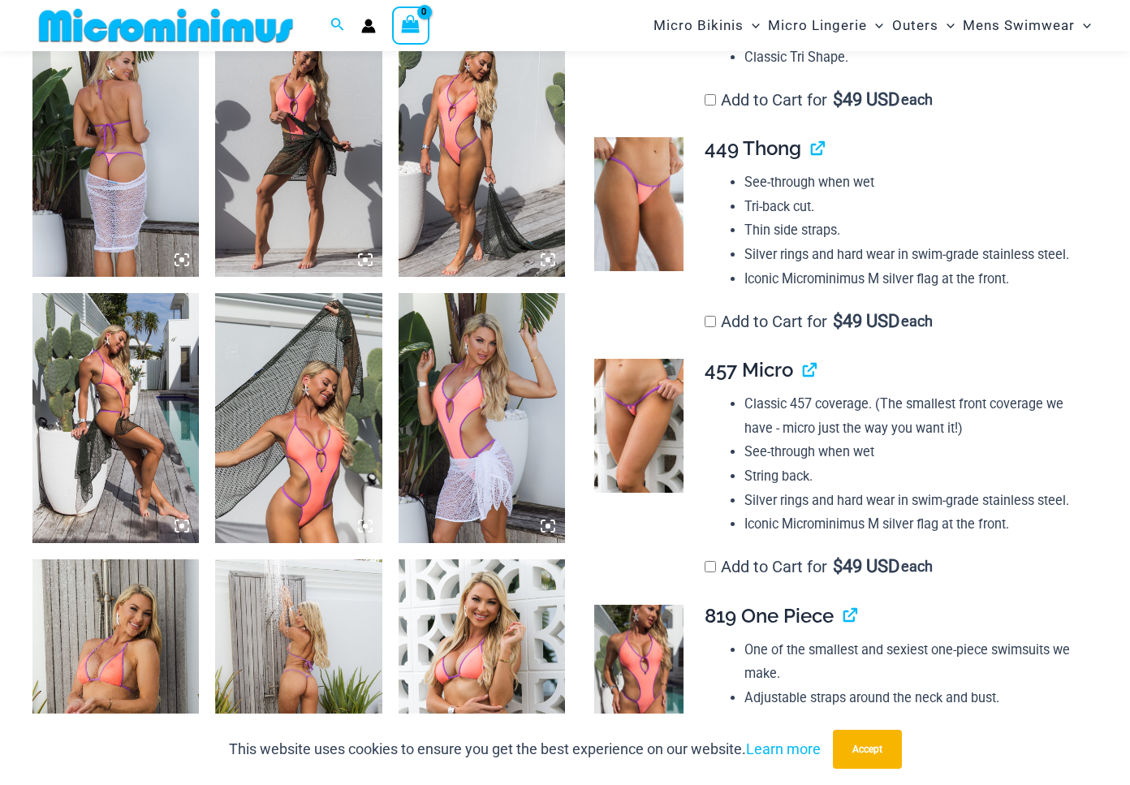
scroll to position [937, 0]
click at [639, 225] on img at bounding box center [638, 203] width 89 height 134
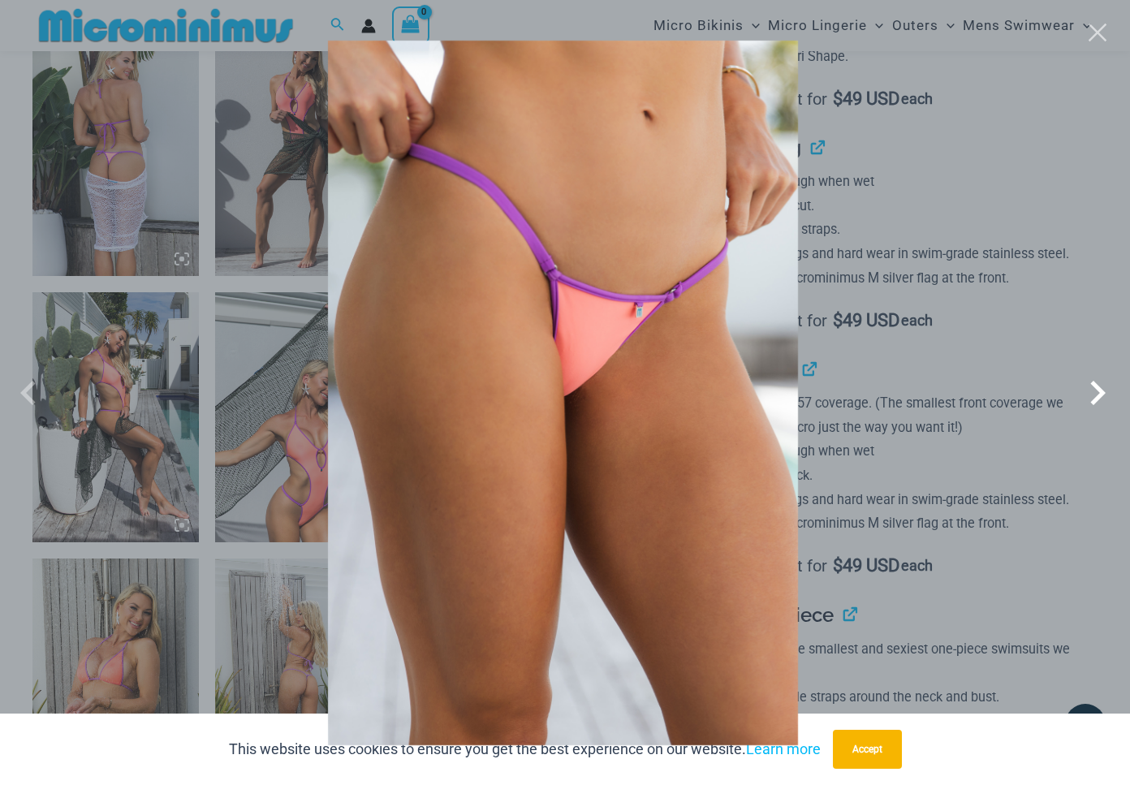
click at [1090, 403] on span at bounding box center [1097, 393] width 49 height 49
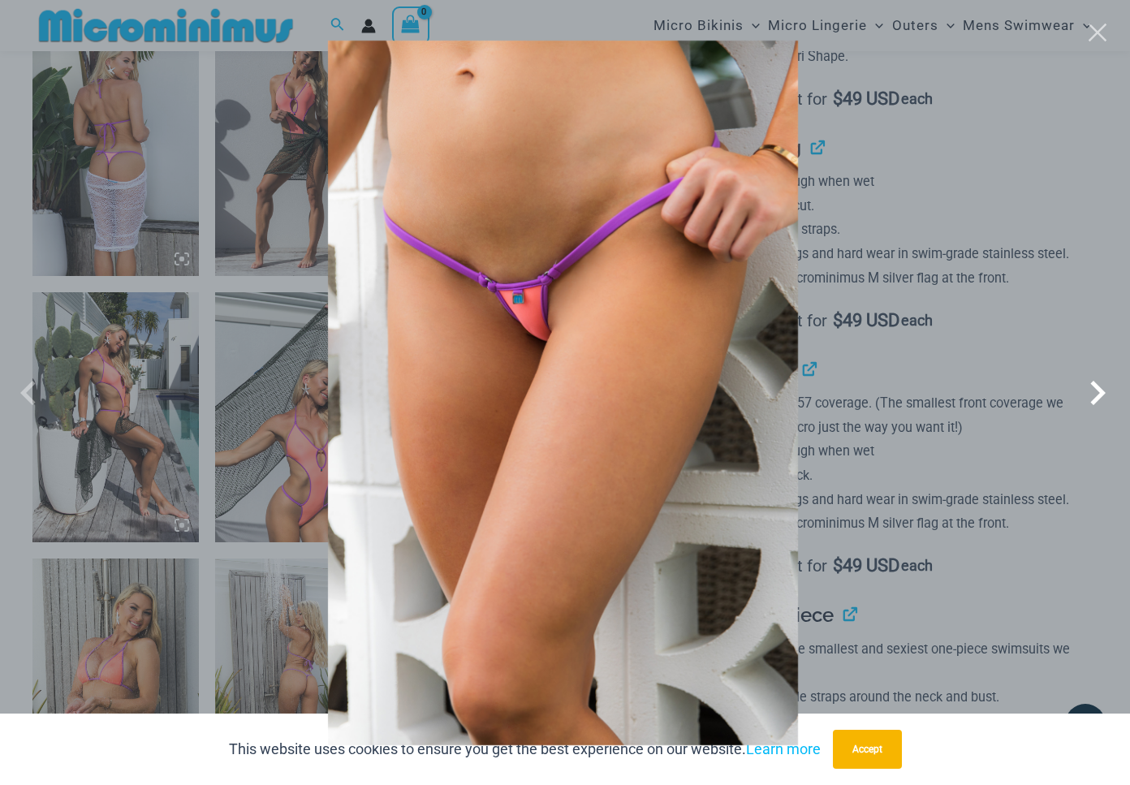
click at [1089, 403] on span at bounding box center [1097, 393] width 49 height 49
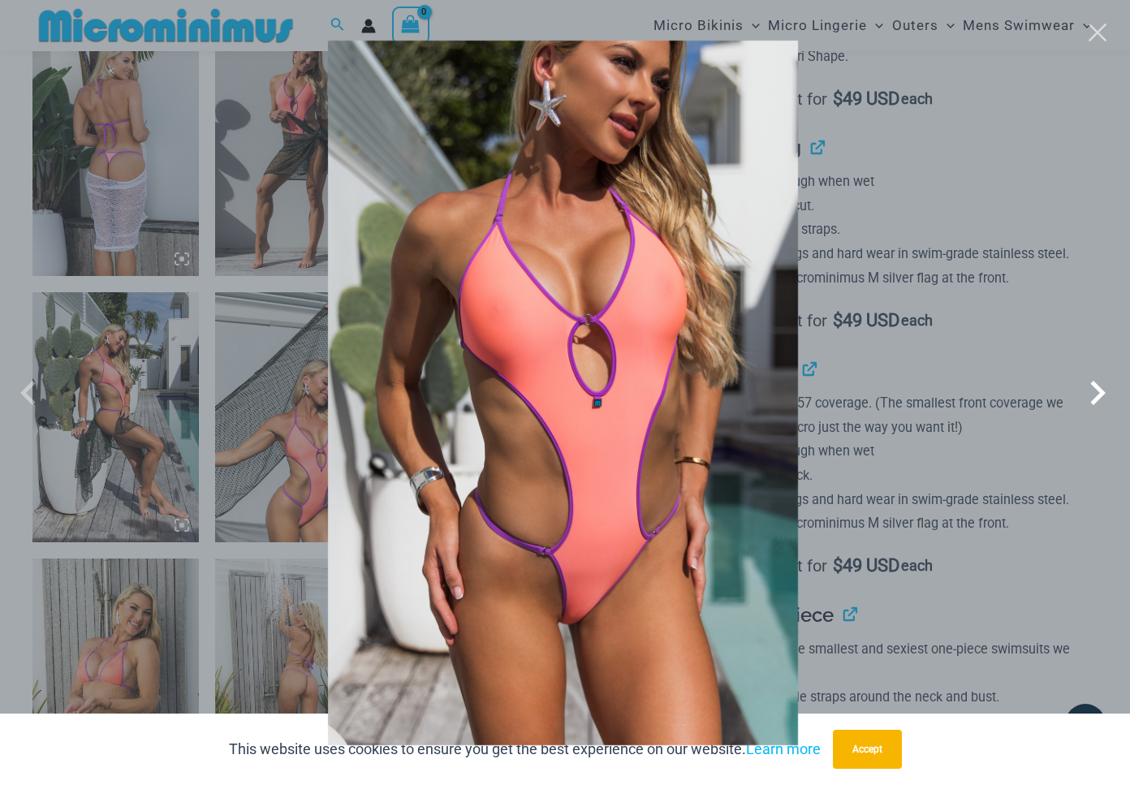
click at [1090, 403] on span at bounding box center [1097, 393] width 49 height 49
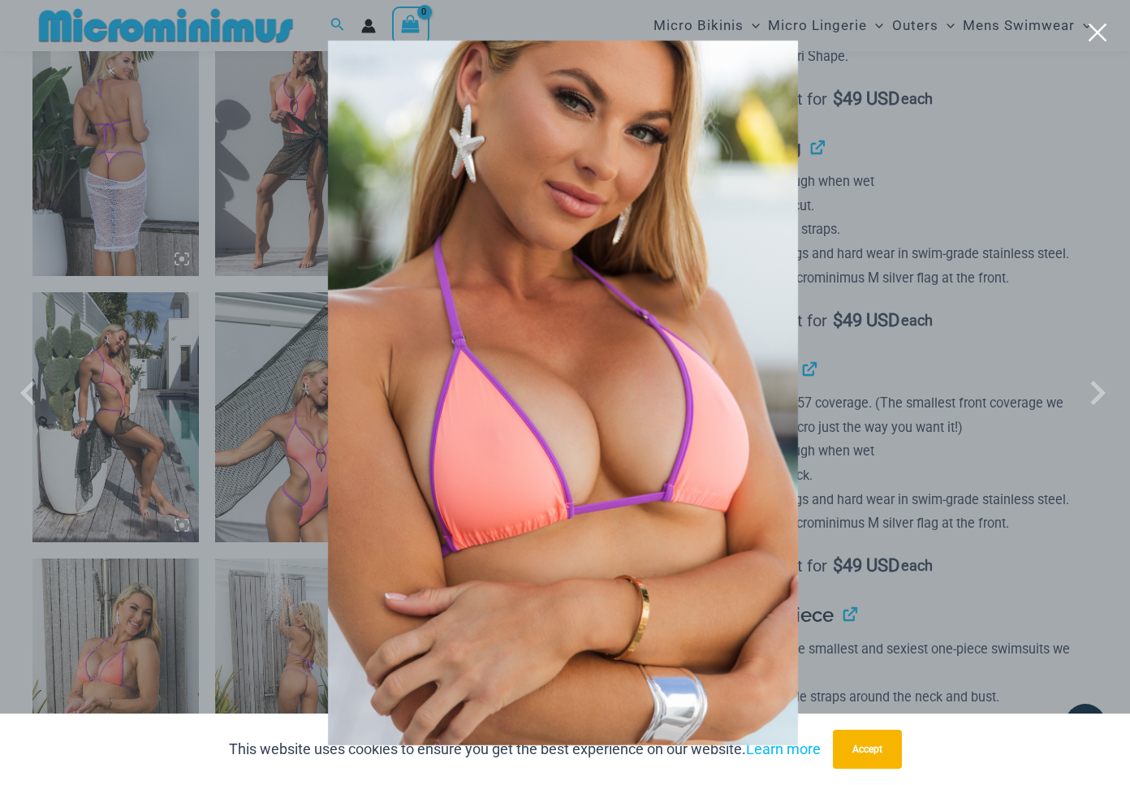
click at [1100, 45] on button "Close" at bounding box center [1098, 32] width 24 height 24
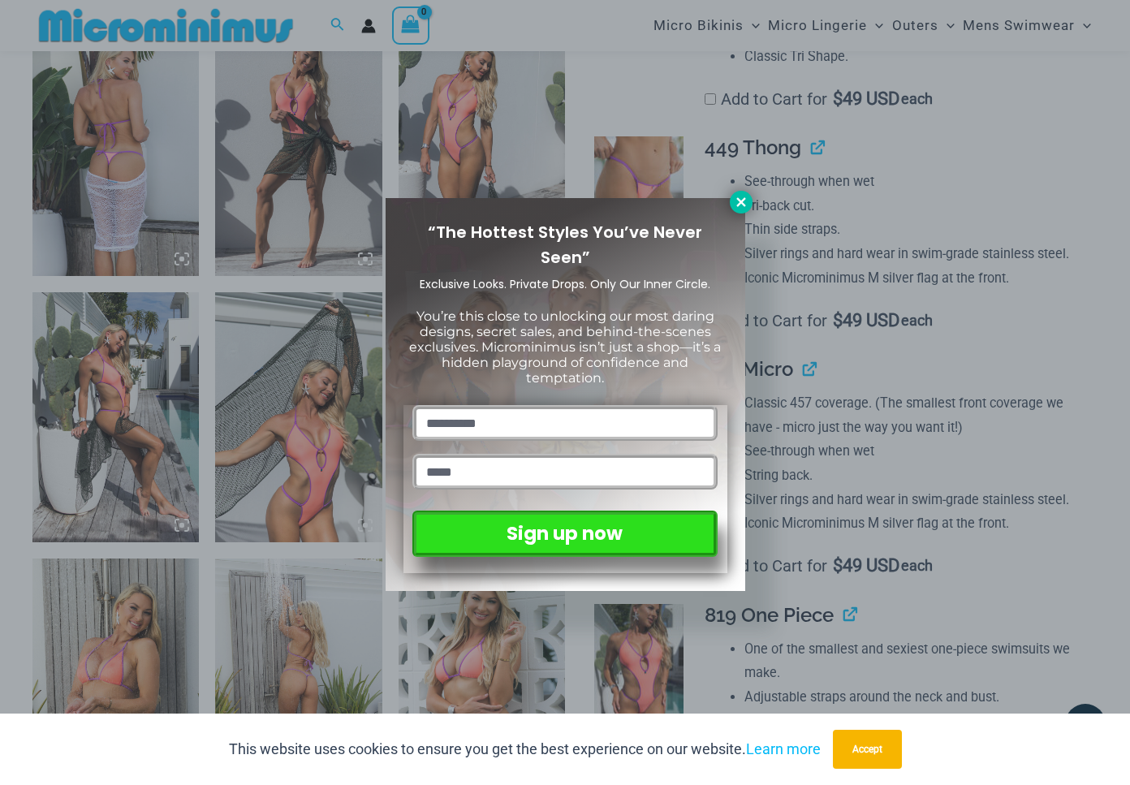
click at [734, 203] on icon at bounding box center [741, 202] width 15 height 15
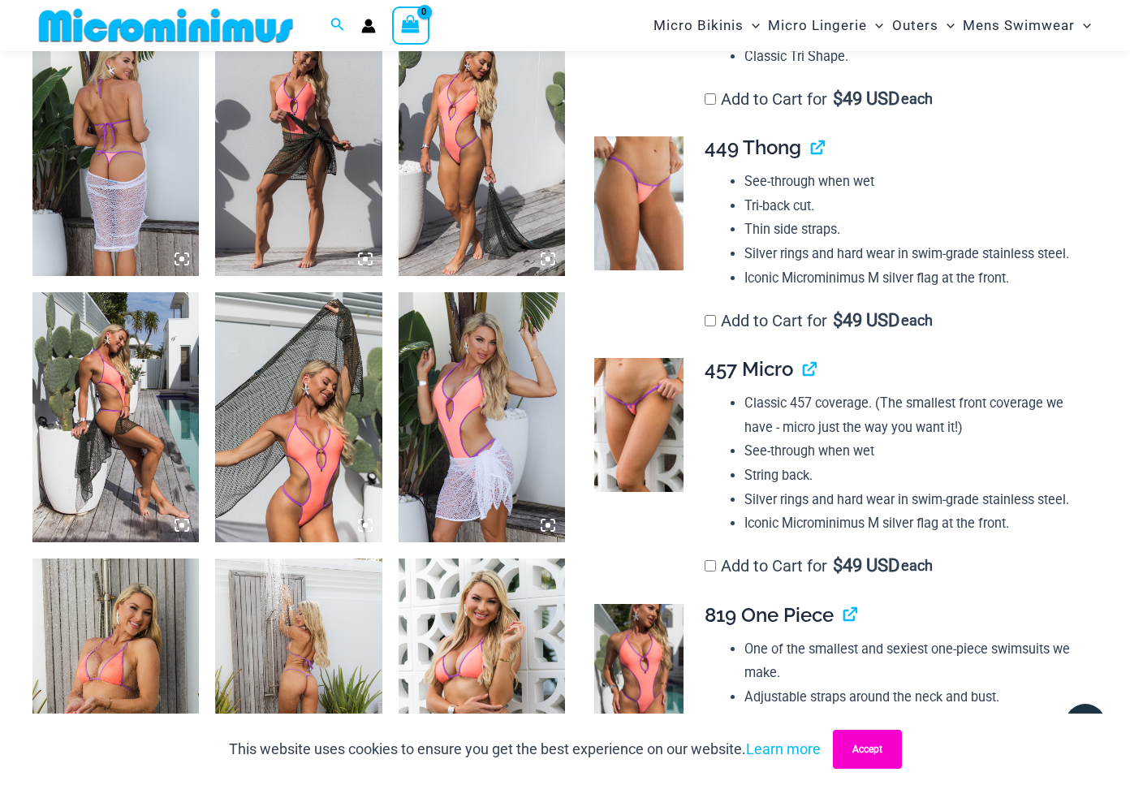
click at [872, 753] on button "Accept" at bounding box center [867, 749] width 69 height 39
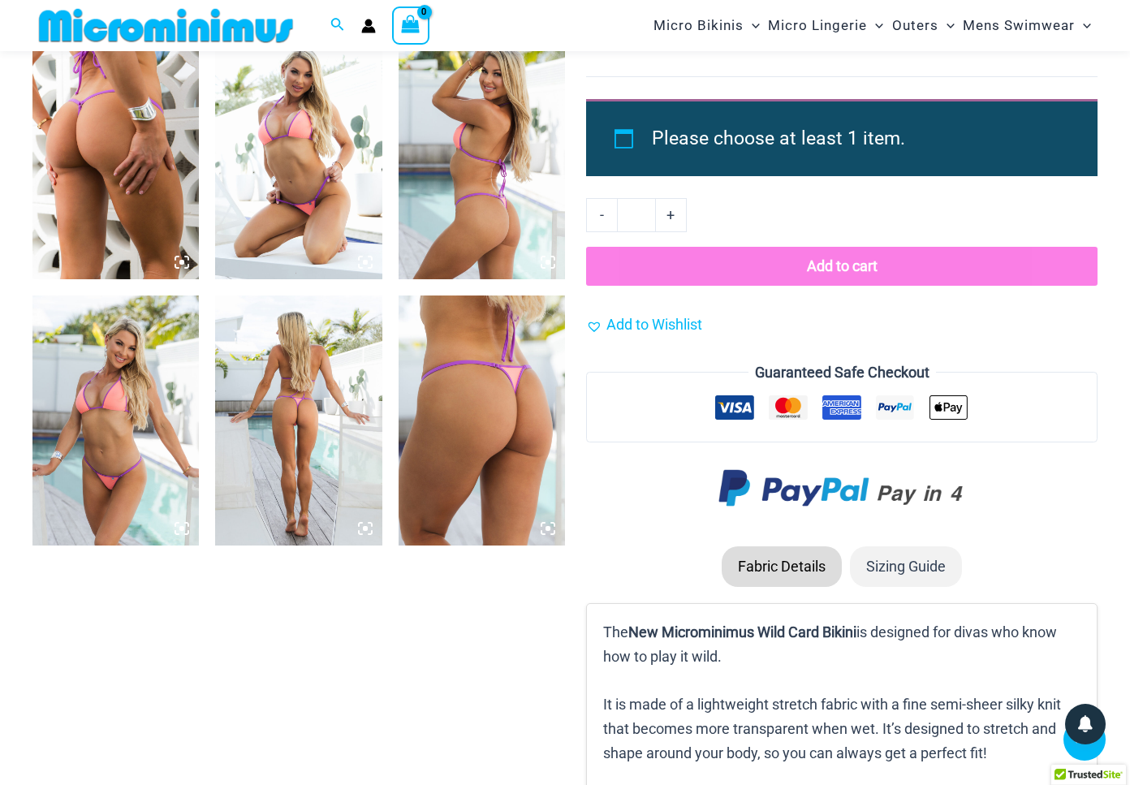
scroll to position [1737, 0]
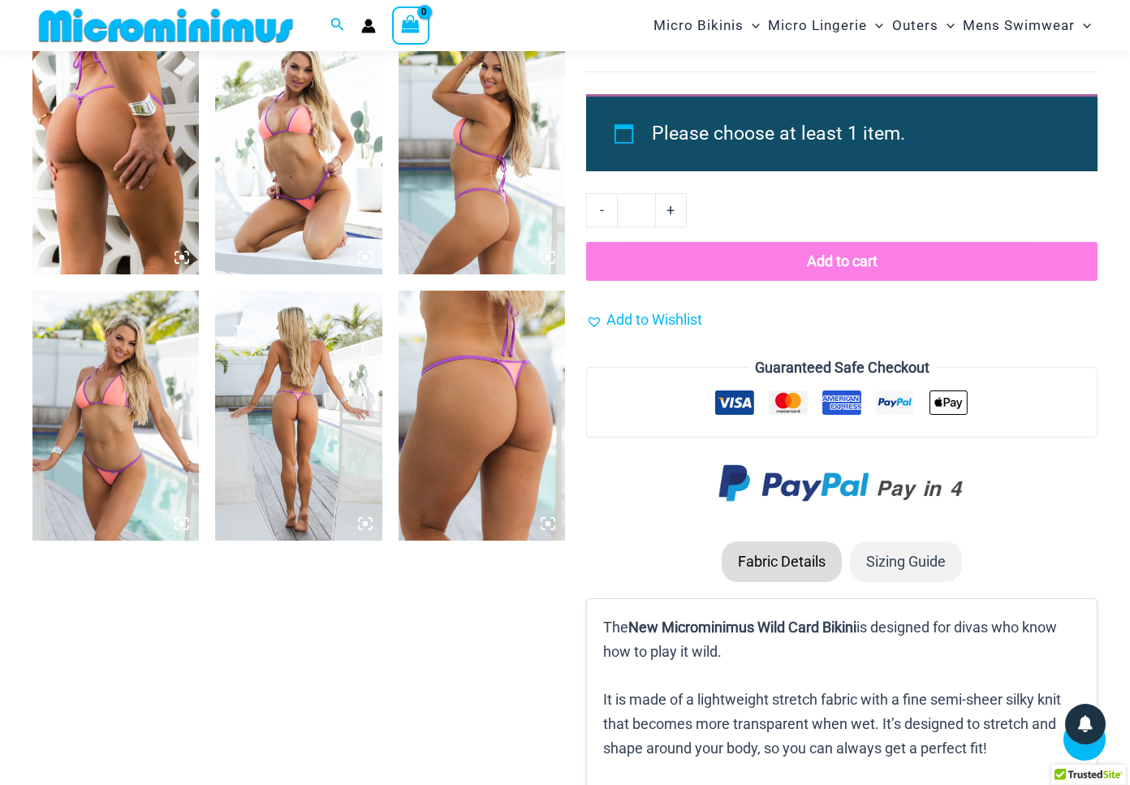
click at [486, 424] on img at bounding box center [482, 416] width 166 height 250
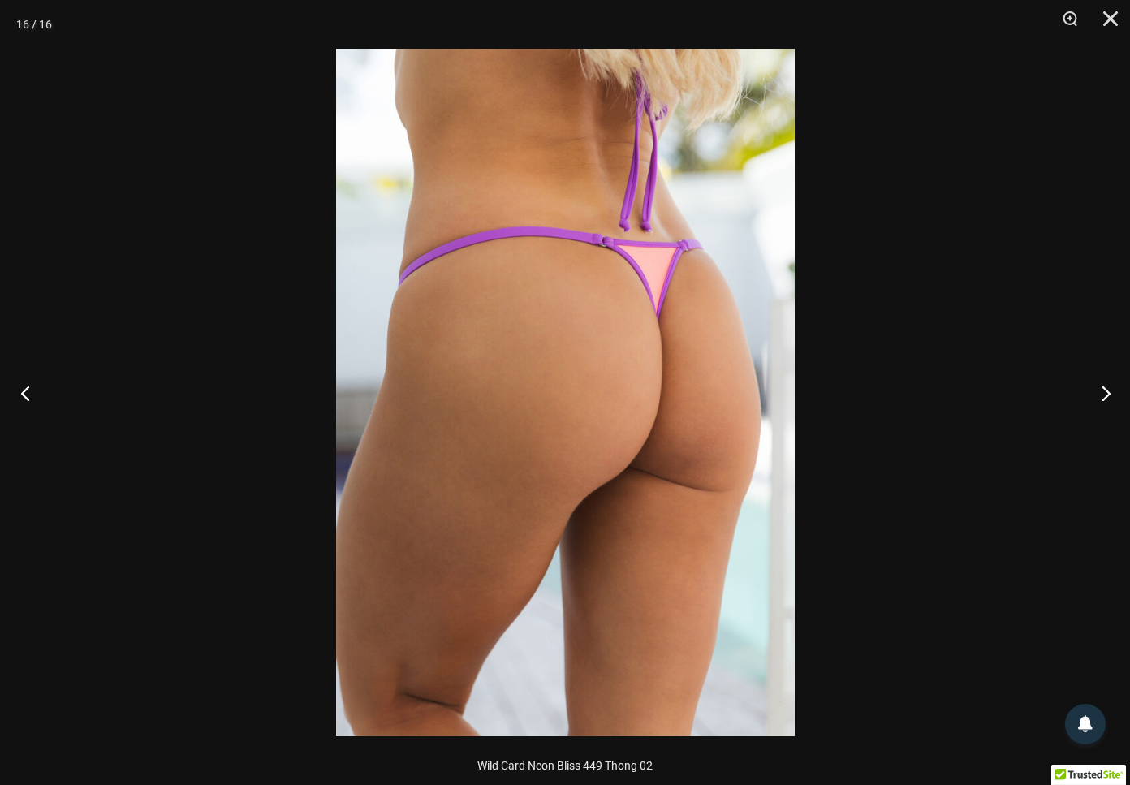
click at [27, 387] on button "Previous" at bounding box center [30, 392] width 61 height 81
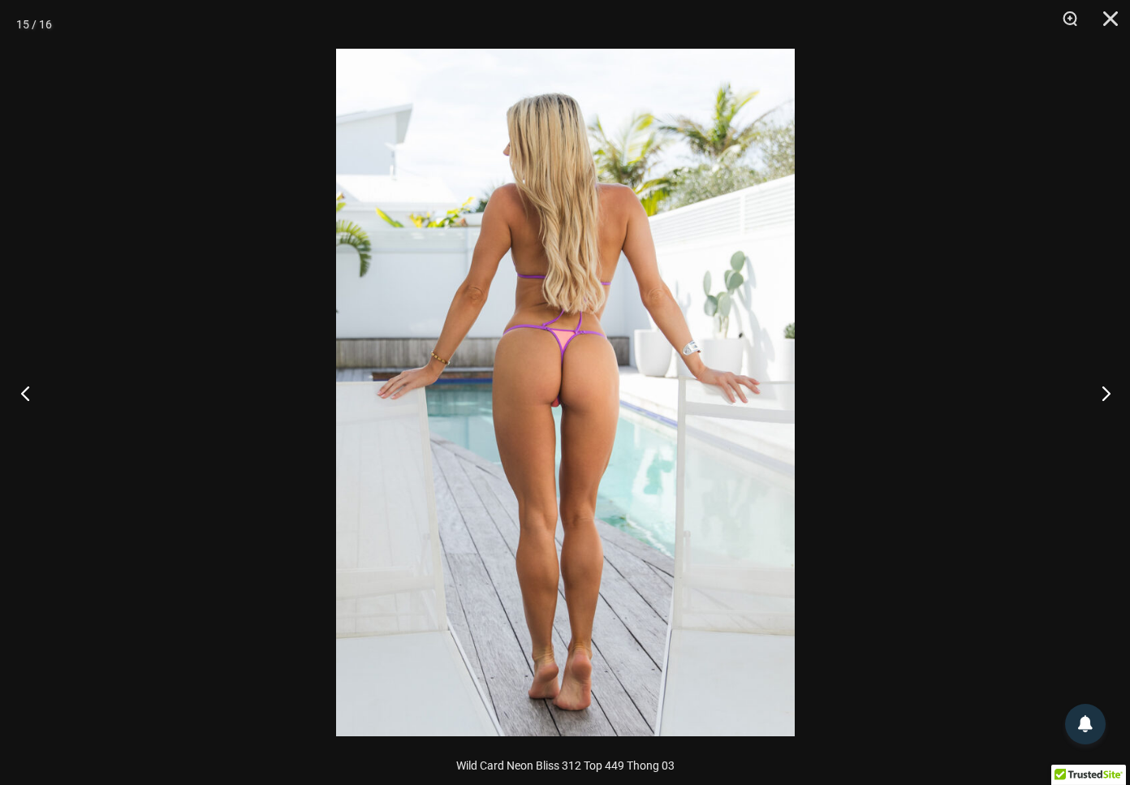
click at [27, 386] on button "Previous" at bounding box center [30, 392] width 61 height 81
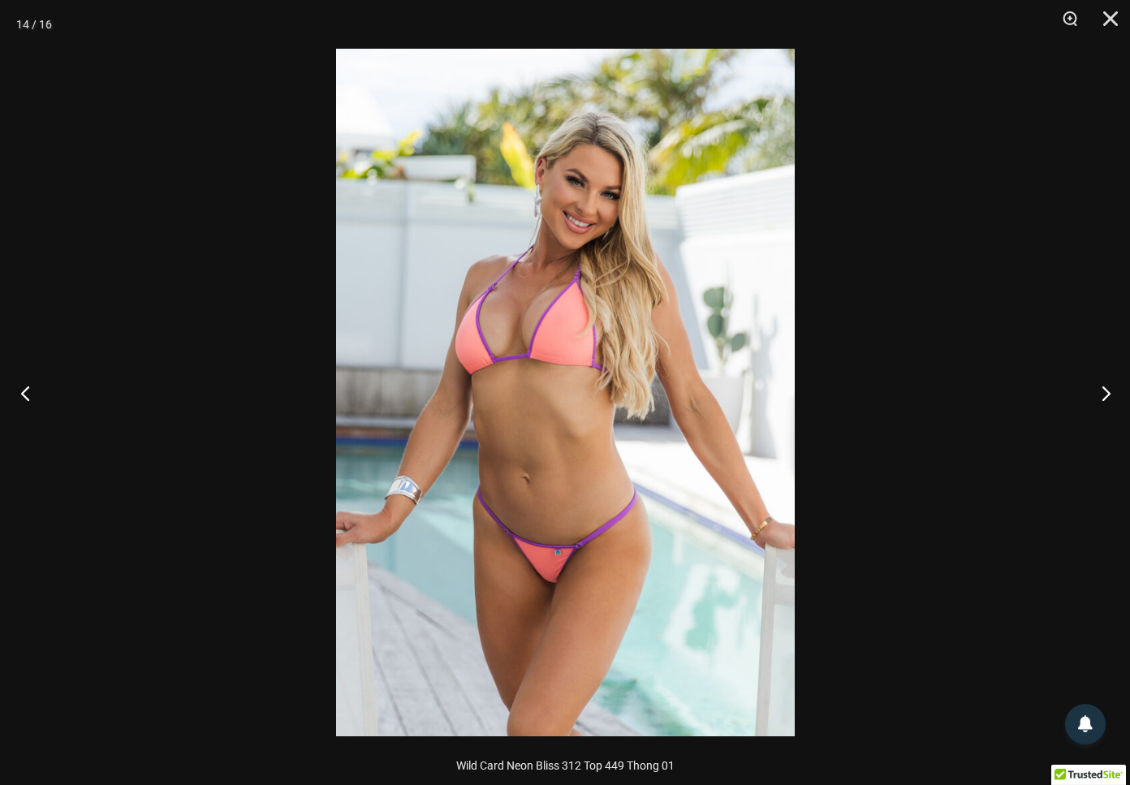
click at [27, 387] on button "Previous" at bounding box center [30, 392] width 61 height 81
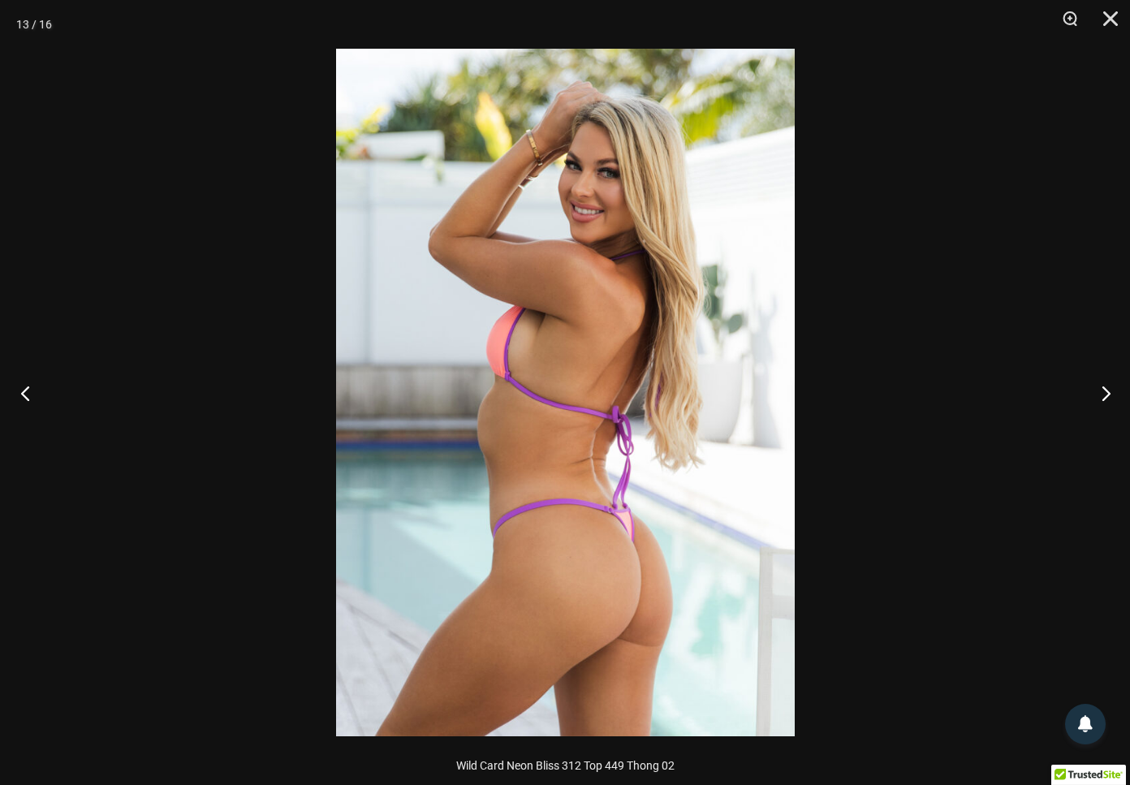
click at [27, 387] on button "Previous" at bounding box center [30, 392] width 61 height 81
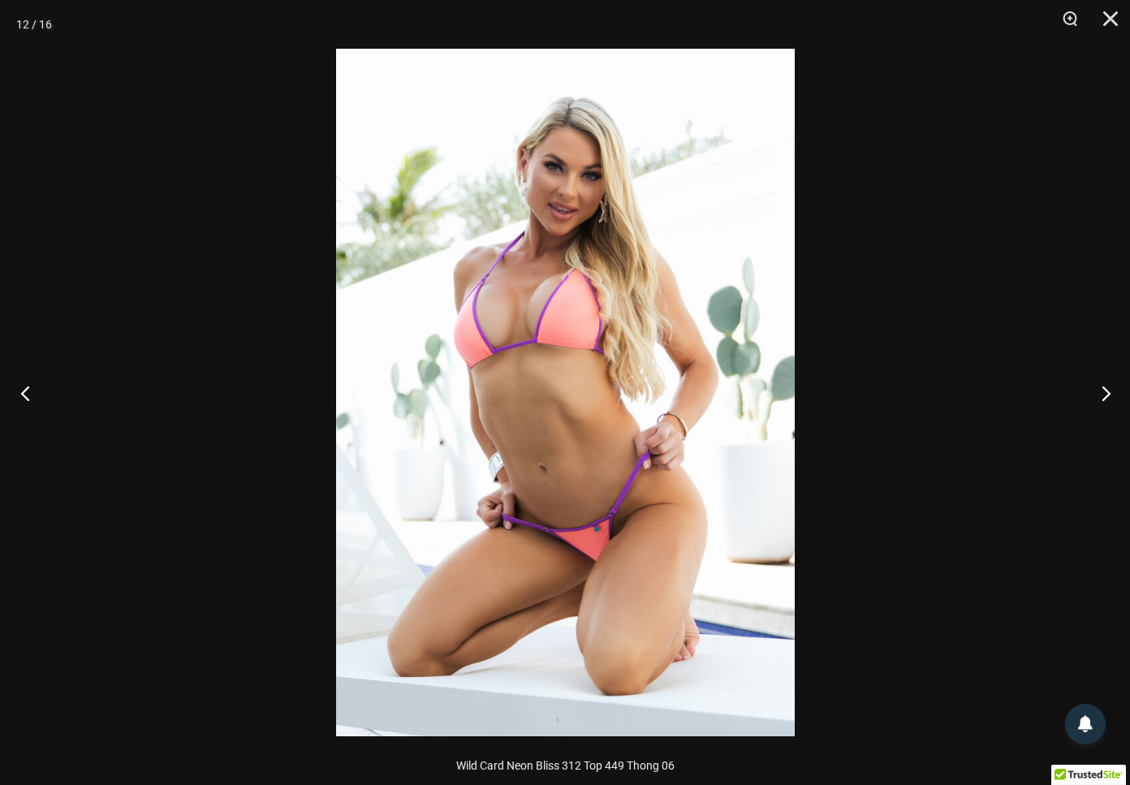
click at [27, 387] on button "Previous" at bounding box center [30, 392] width 61 height 81
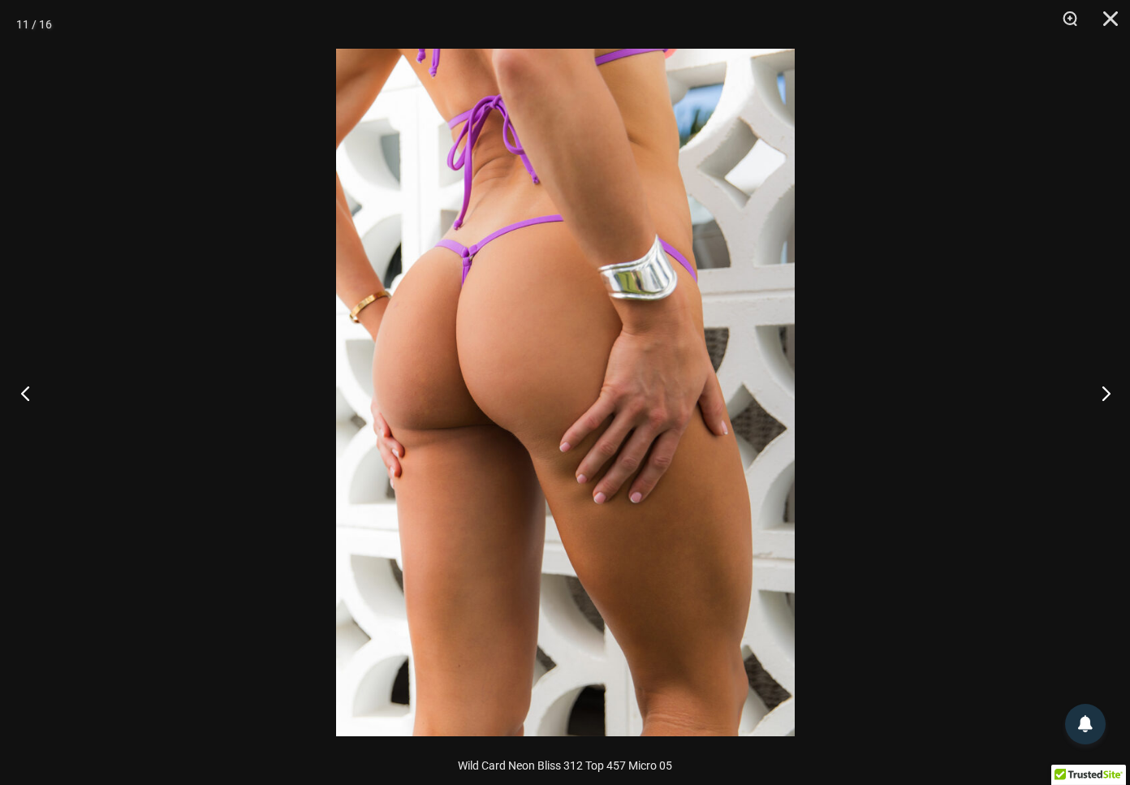
click at [27, 387] on button "Previous" at bounding box center [30, 392] width 61 height 81
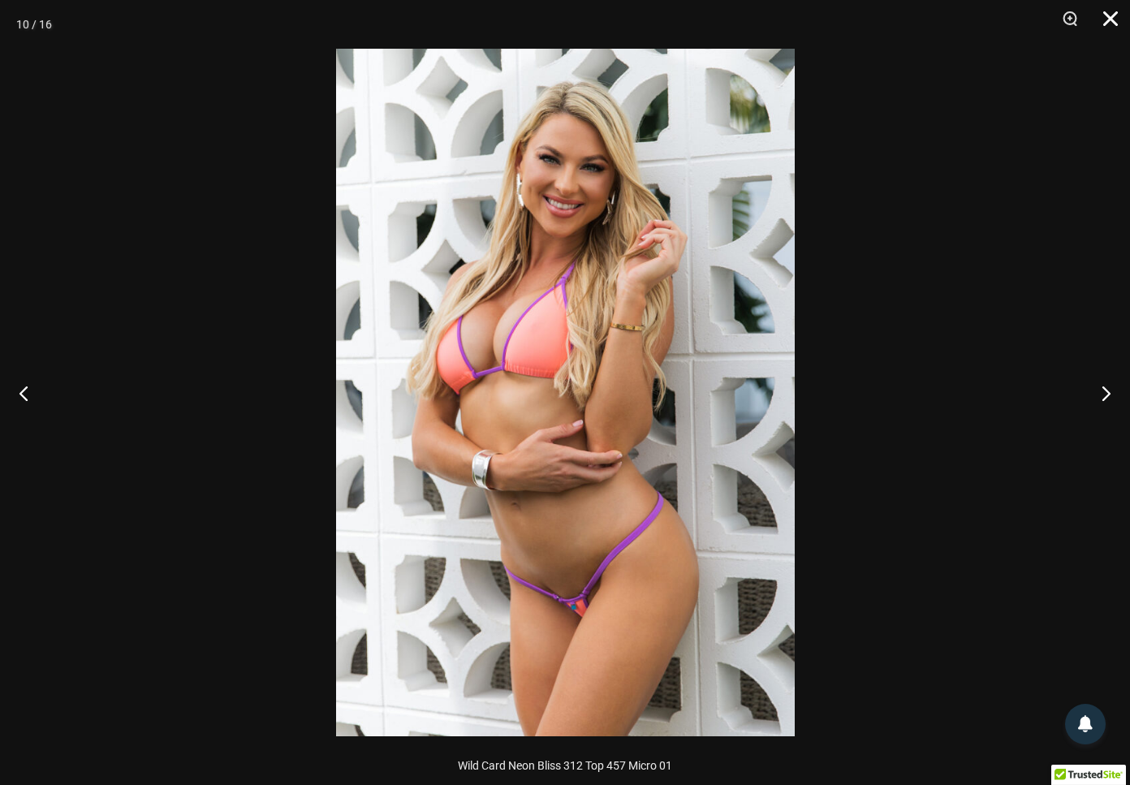
click at [1111, 24] on button "Close" at bounding box center [1105, 24] width 41 height 49
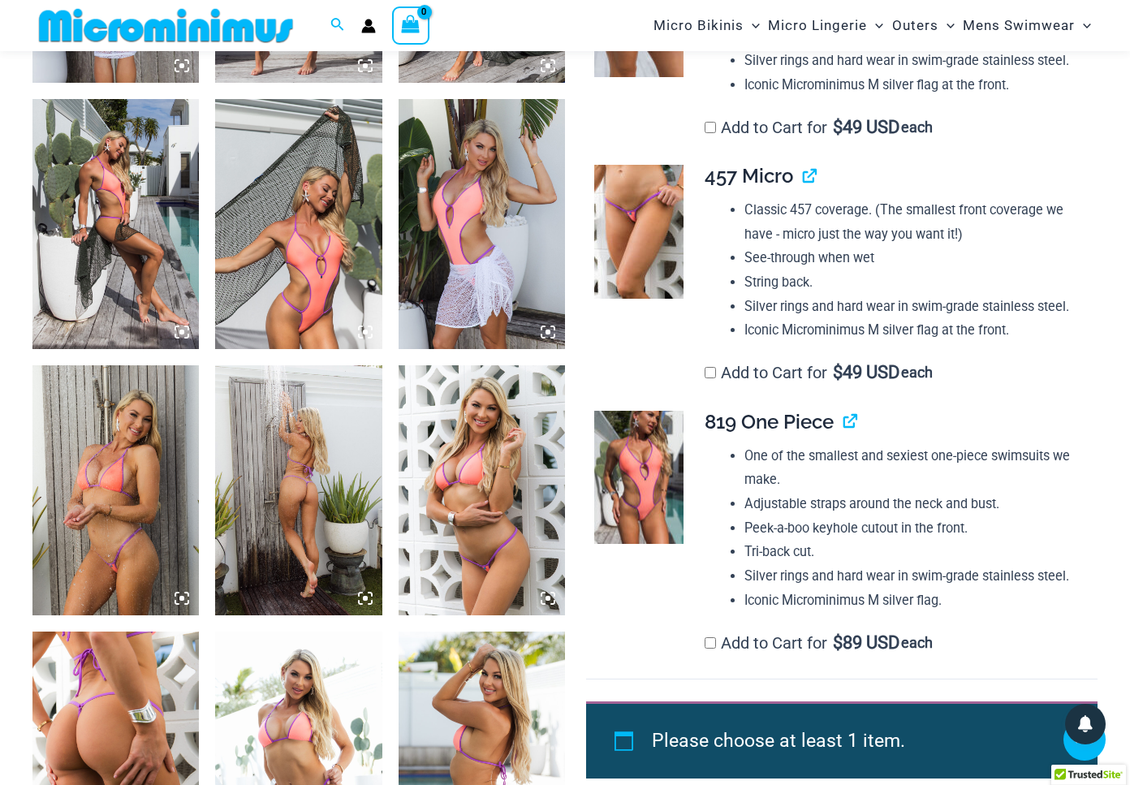
scroll to position [1133, 0]
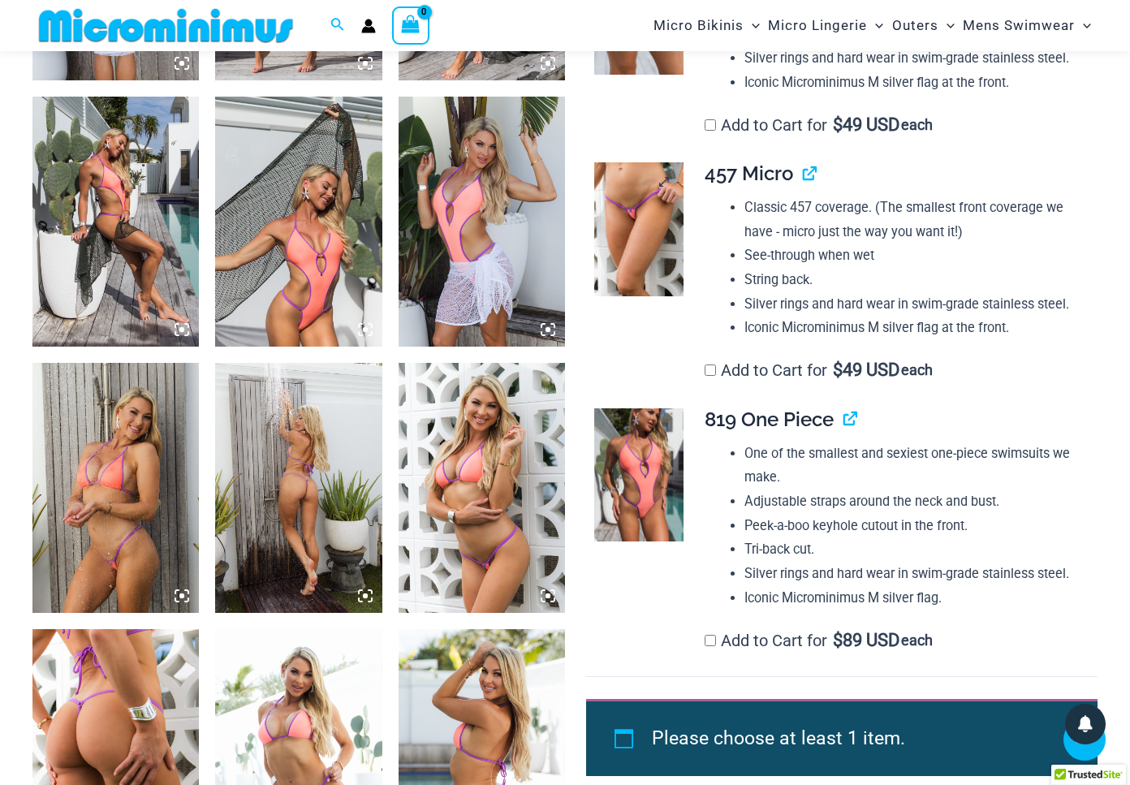
click at [652, 250] on img at bounding box center [638, 229] width 89 height 134
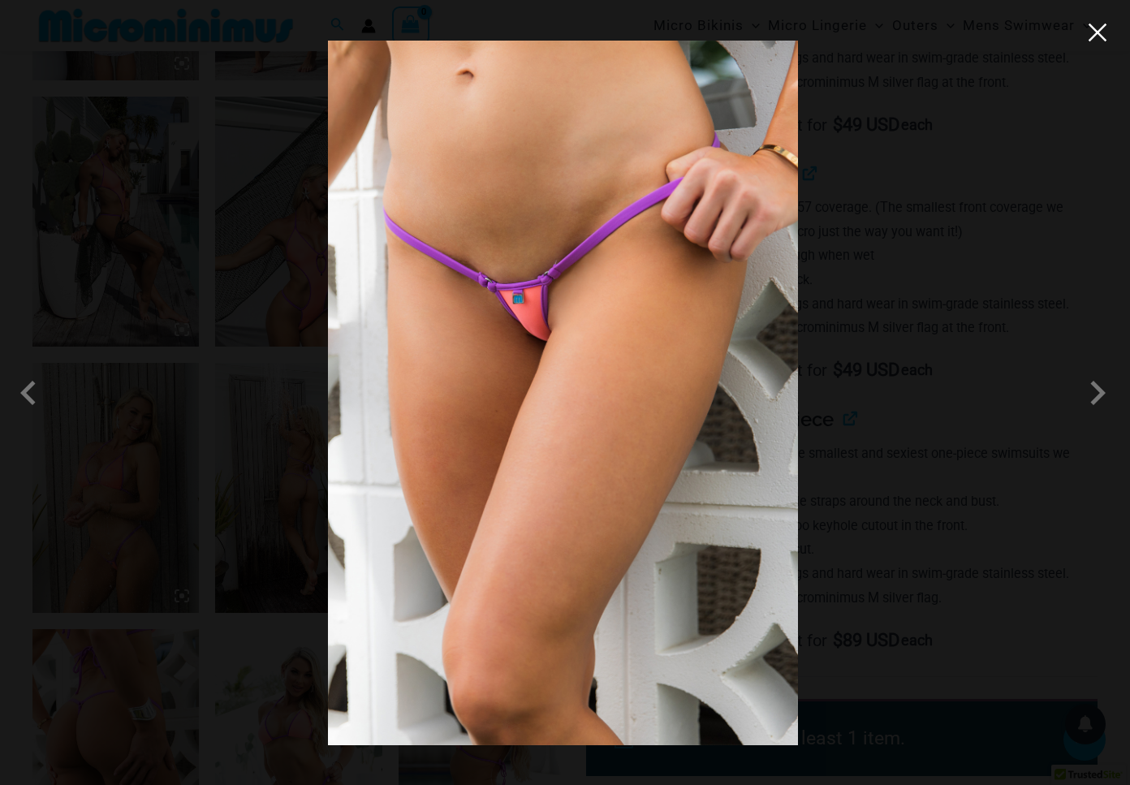
click at [1099, 34] on button "Close" at bounding box center [1098, 32] width 24 height 24
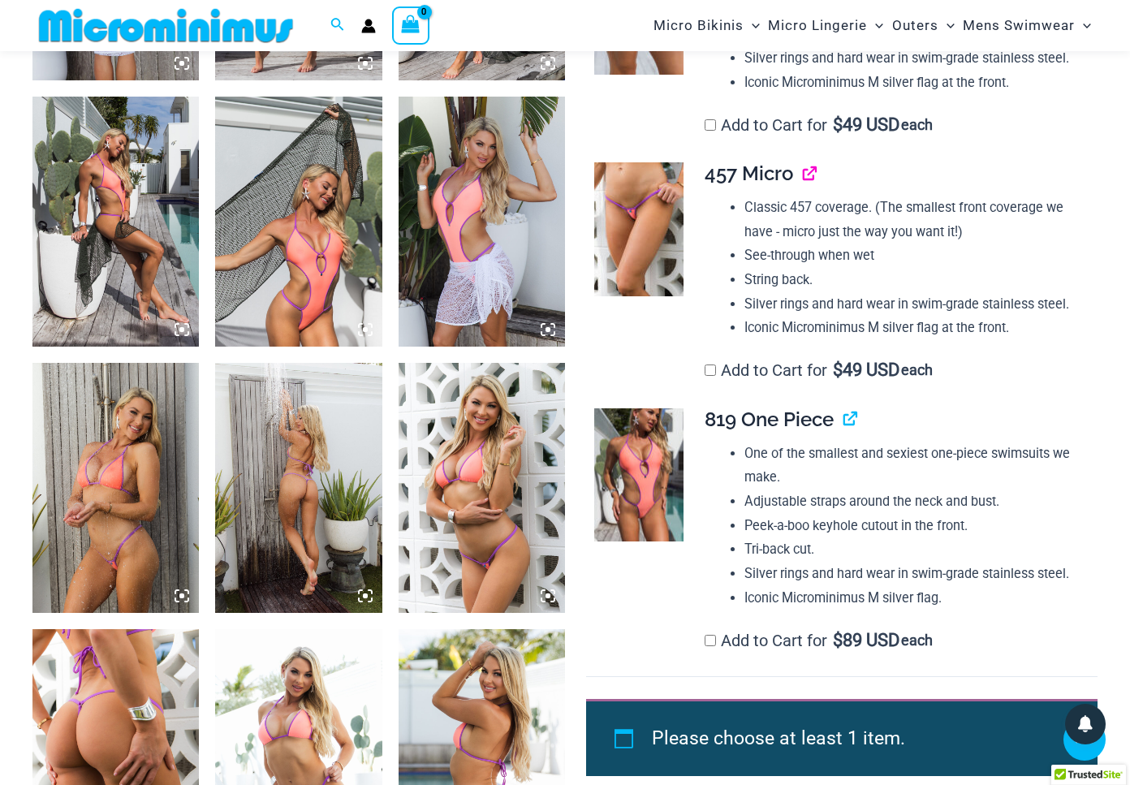
click at [803, 174] on link "View product" at bounding box center [803, 174] width 0 height 24
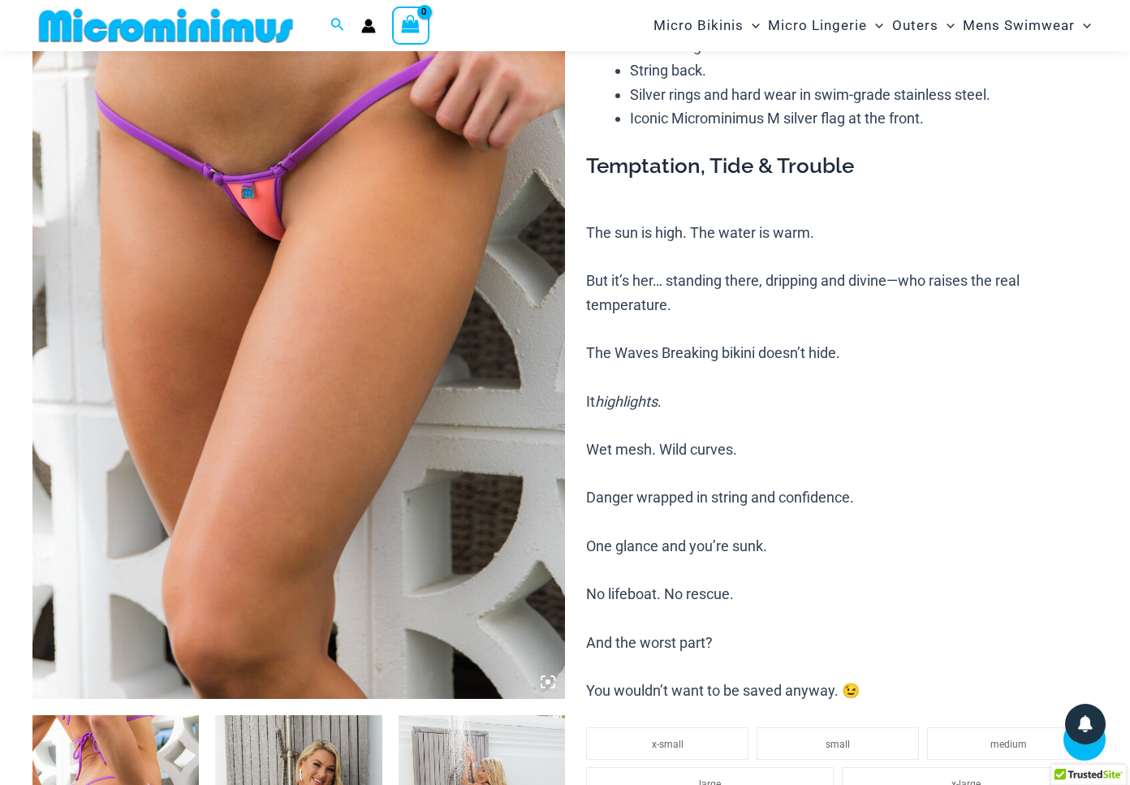
scroll to position [246, 0]
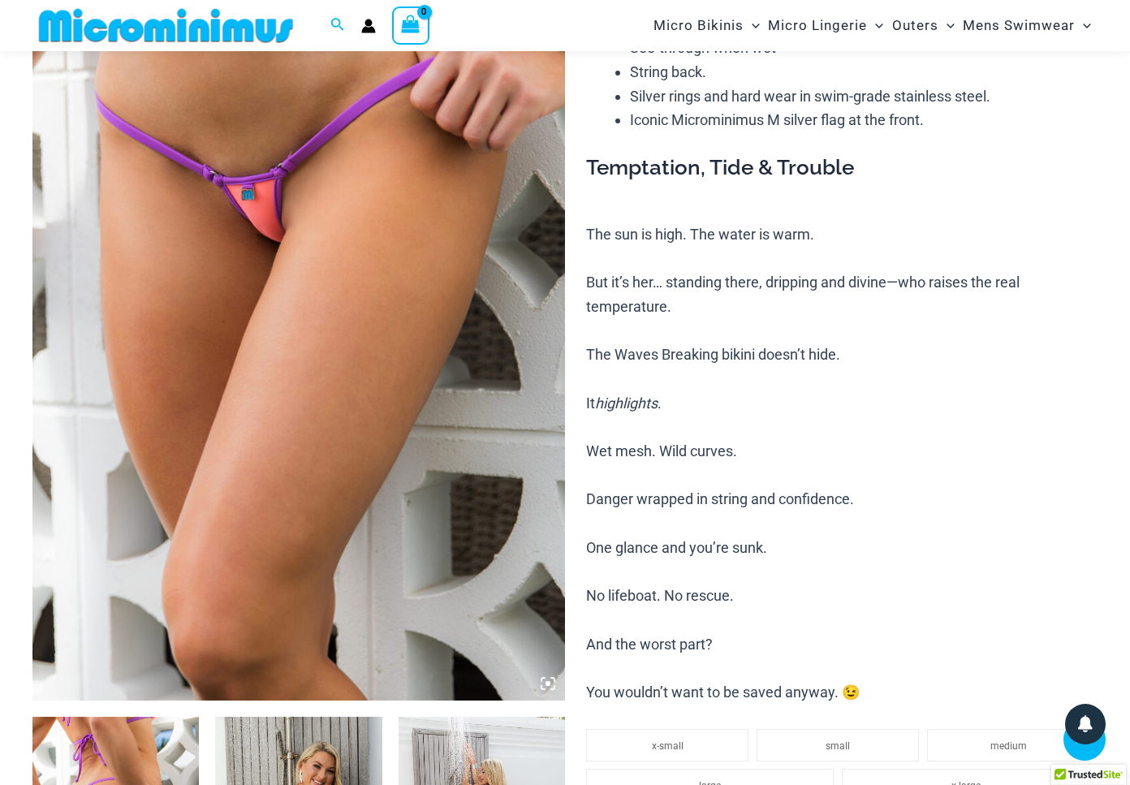
click at [386, 265] on img at bounding box center [298, 301] width 533 height 799
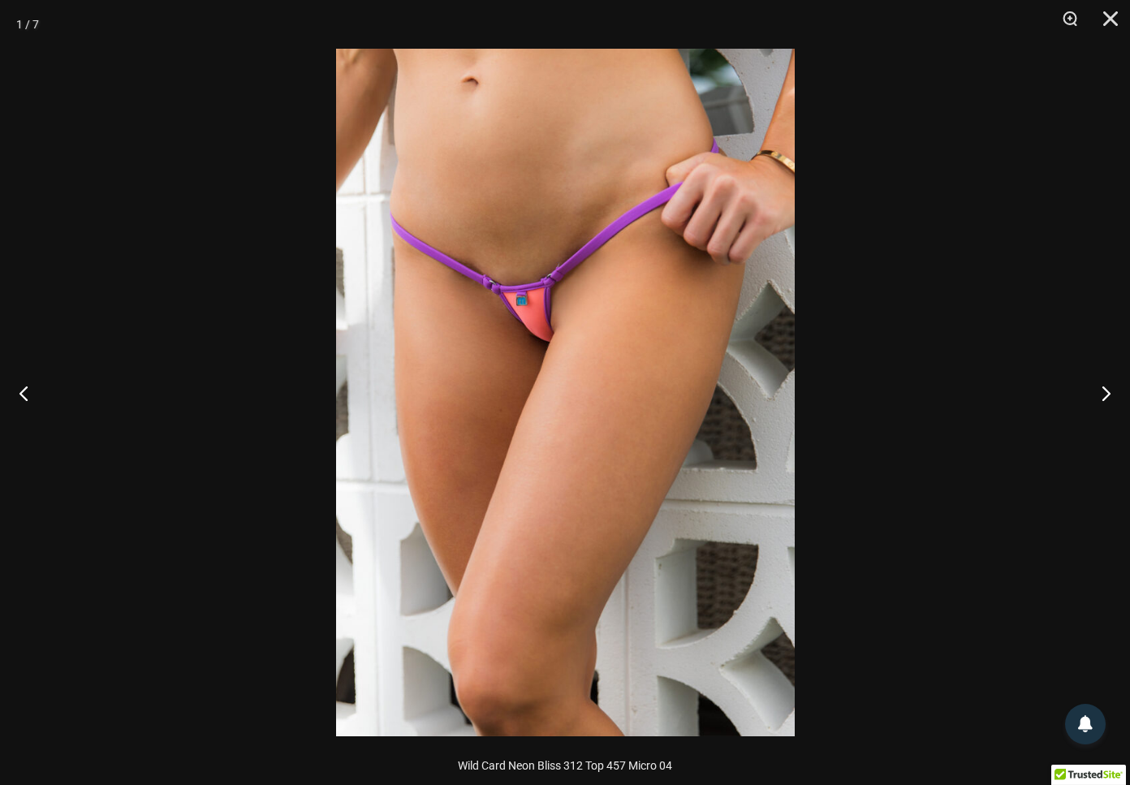
click at [578, 270] on img at bounding box center [565, 393] width 459 height 688
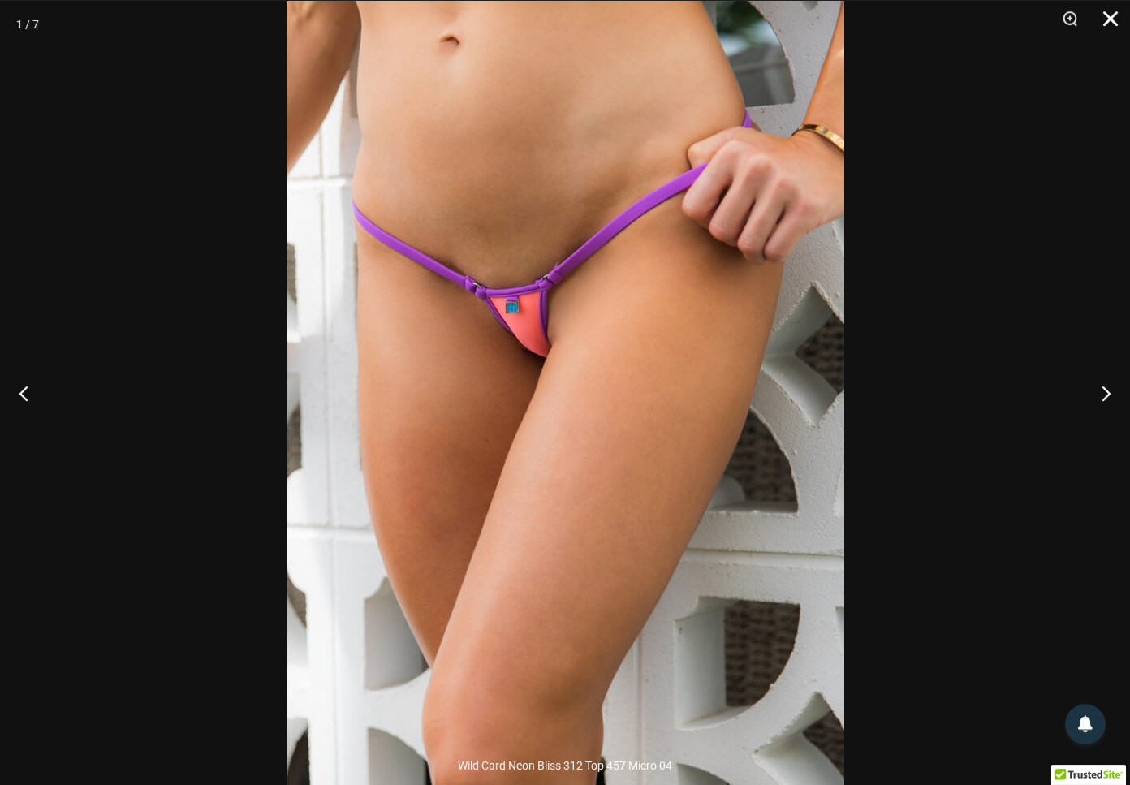
scroll to position [0, 0]
click at [1108, 21] on button "Close" at bounding box center [1105, 24] width 41 height 49
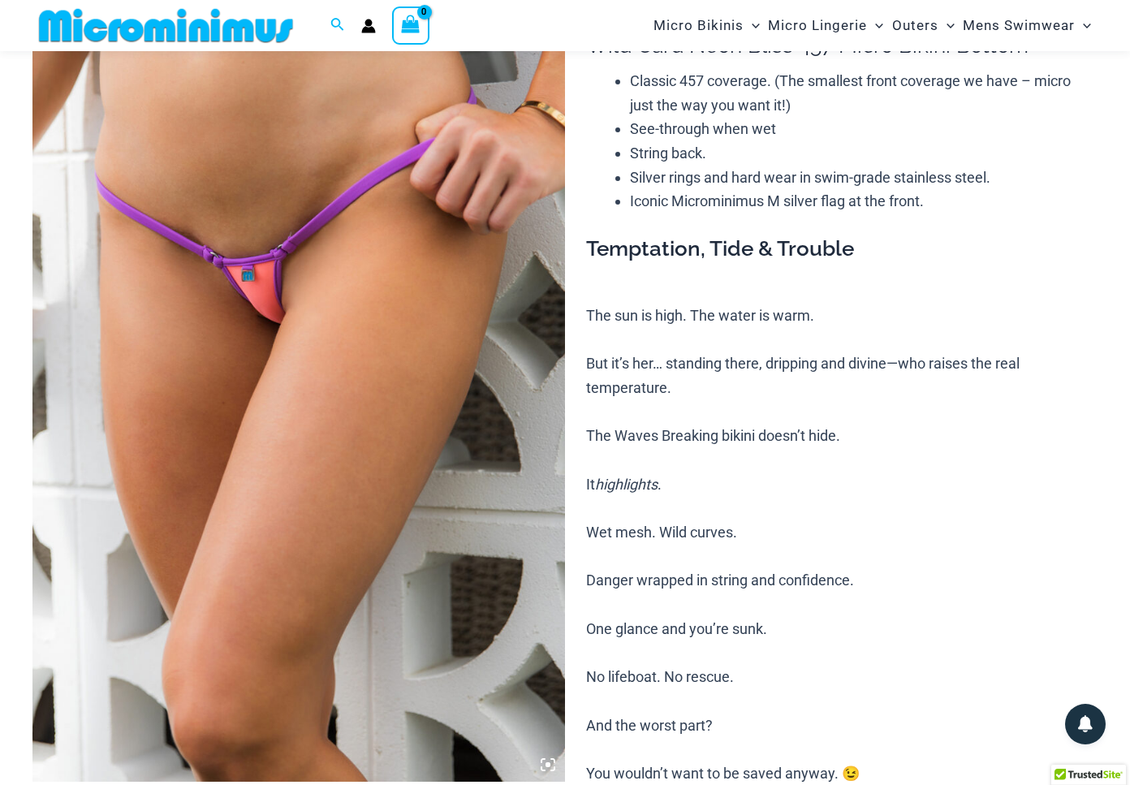
scroll to position [164, 0]
click at [297, 132] on img at bounding box center [298, 383] width 533 height 799
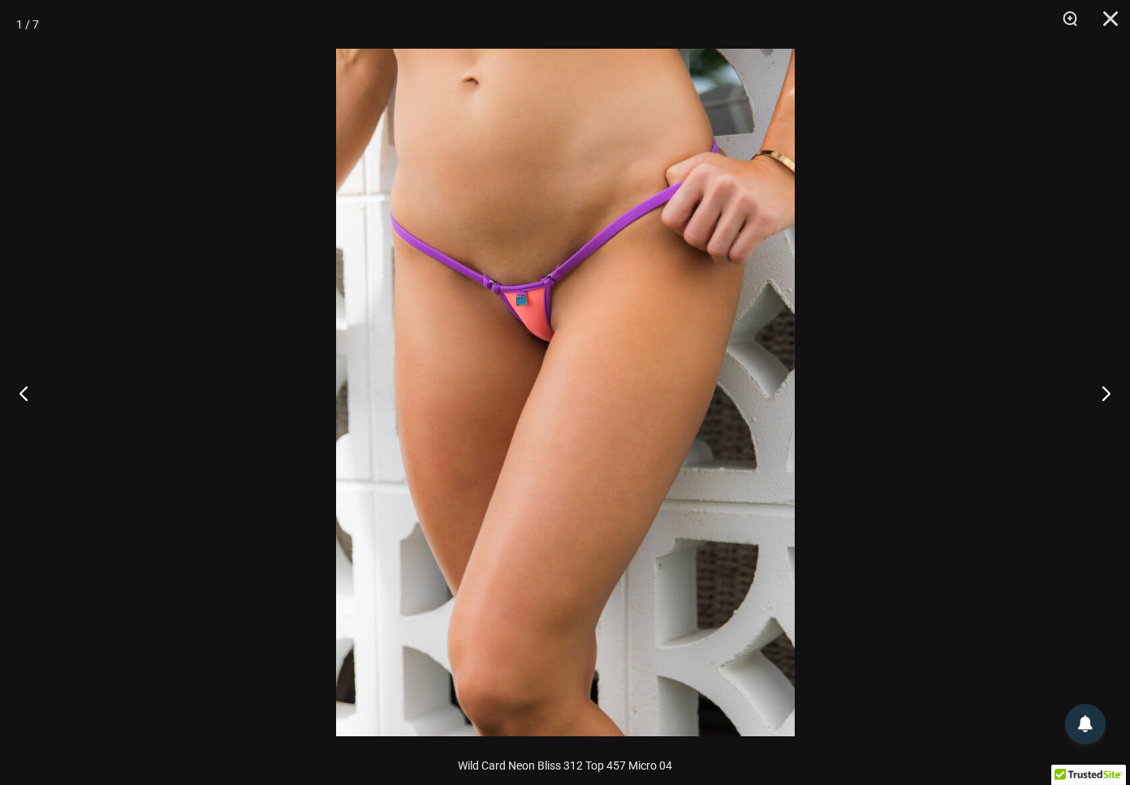
click at [512, 300] on img at bounding box center [565, 393] width 459 height 688
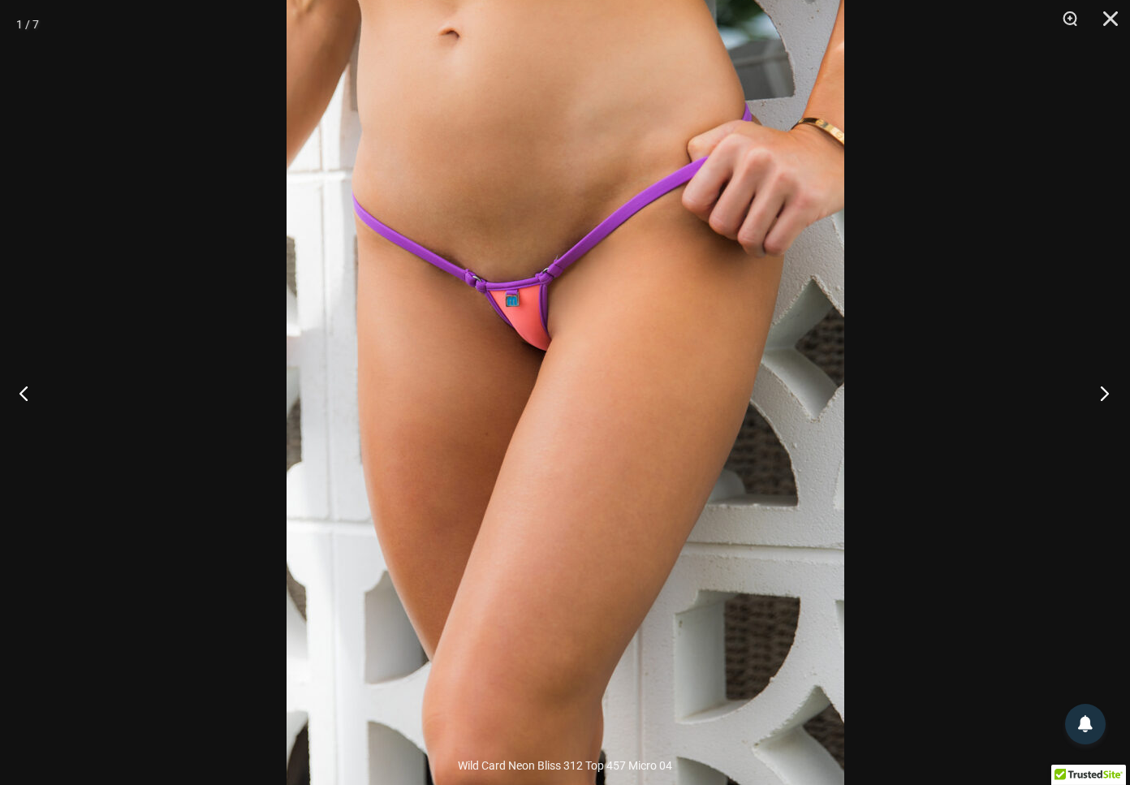
click at [1105, 396] on button "Next" at bounding box center [1099, 392] width 61 height 81
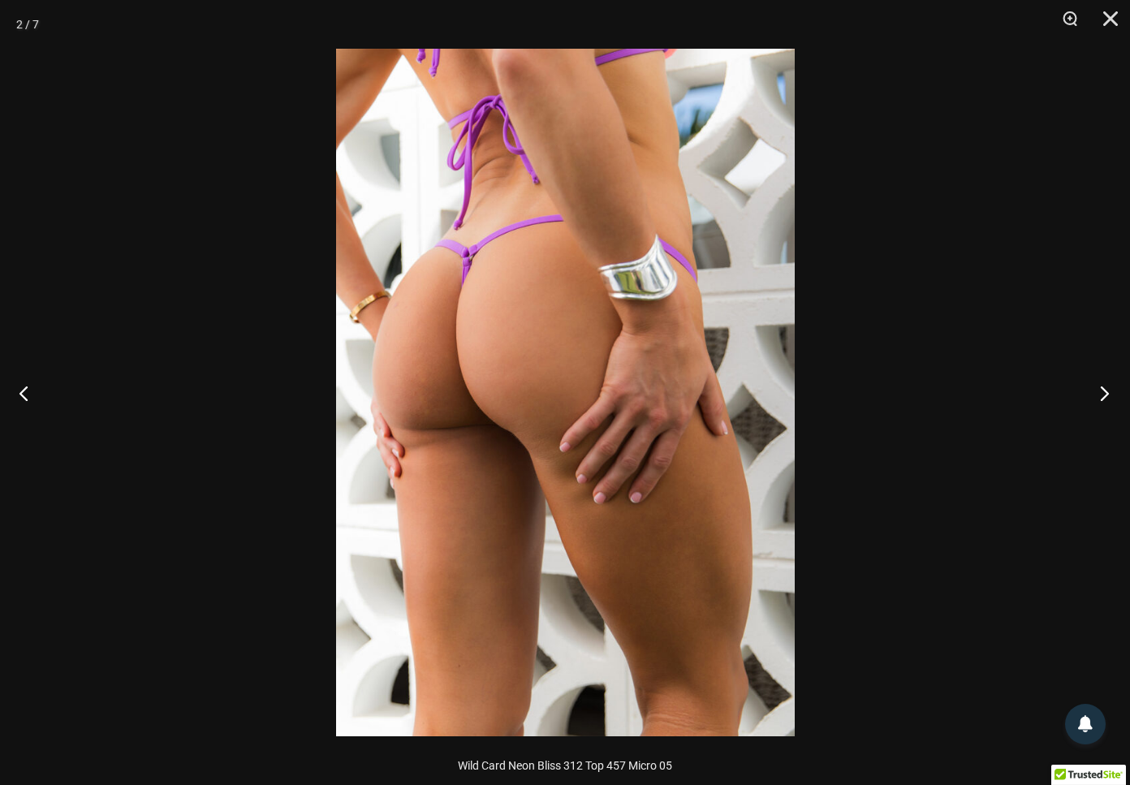
click at [1105, 395] on button "Next" at bounding box center [1099, 392] width 61 height 81
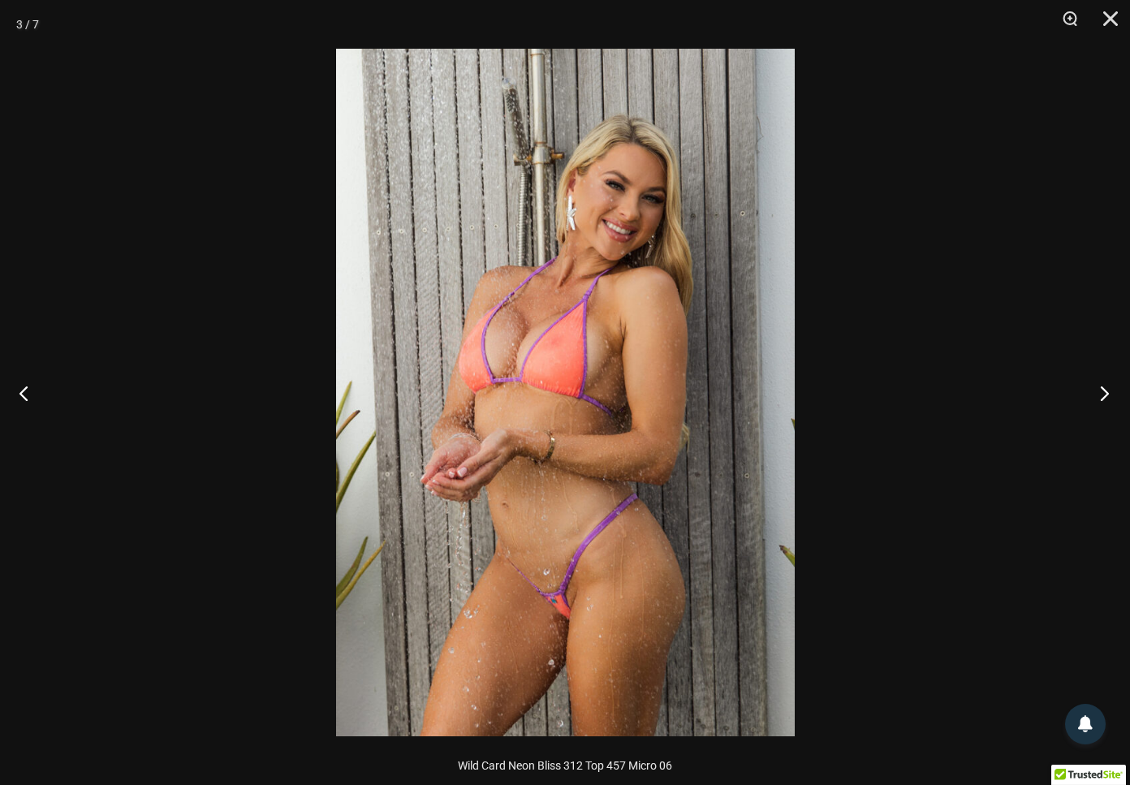
click at [1105, 395] on button "Next" at bounding box center [1099, 392] width 61 height 81
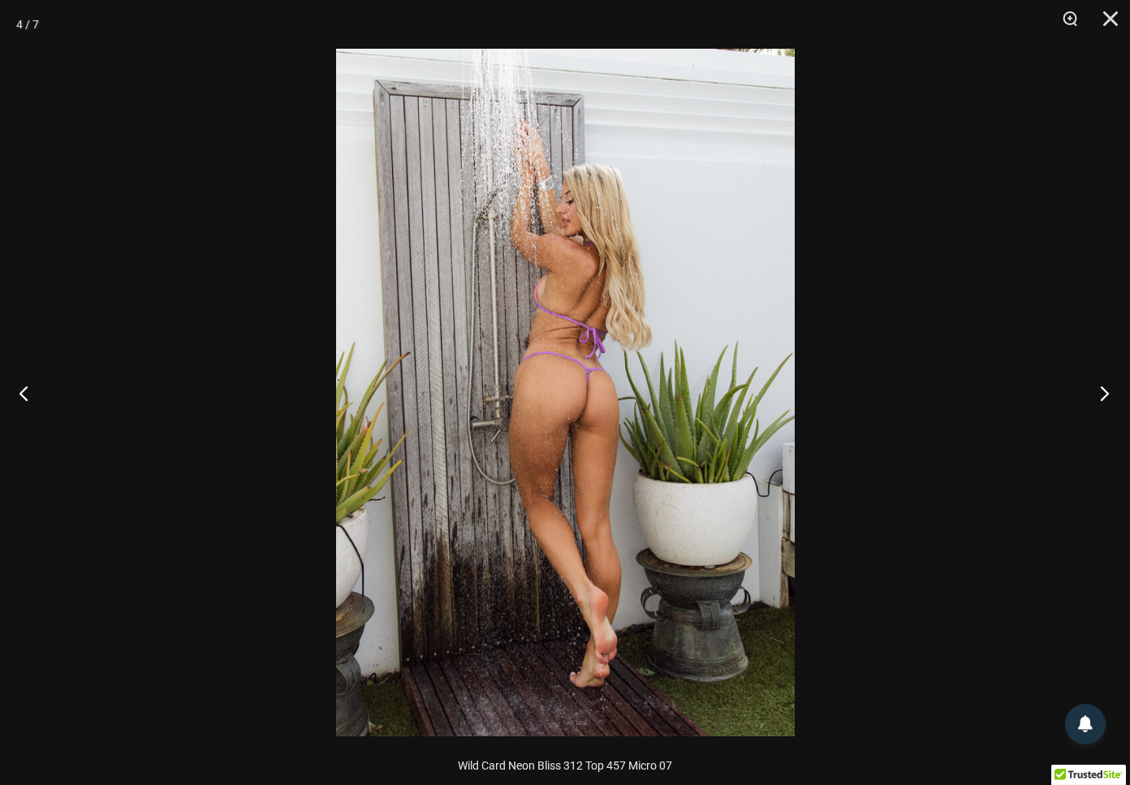
click at [1105, 395] on button "Next" at bounding box center [1099, 392] width 61 height 81
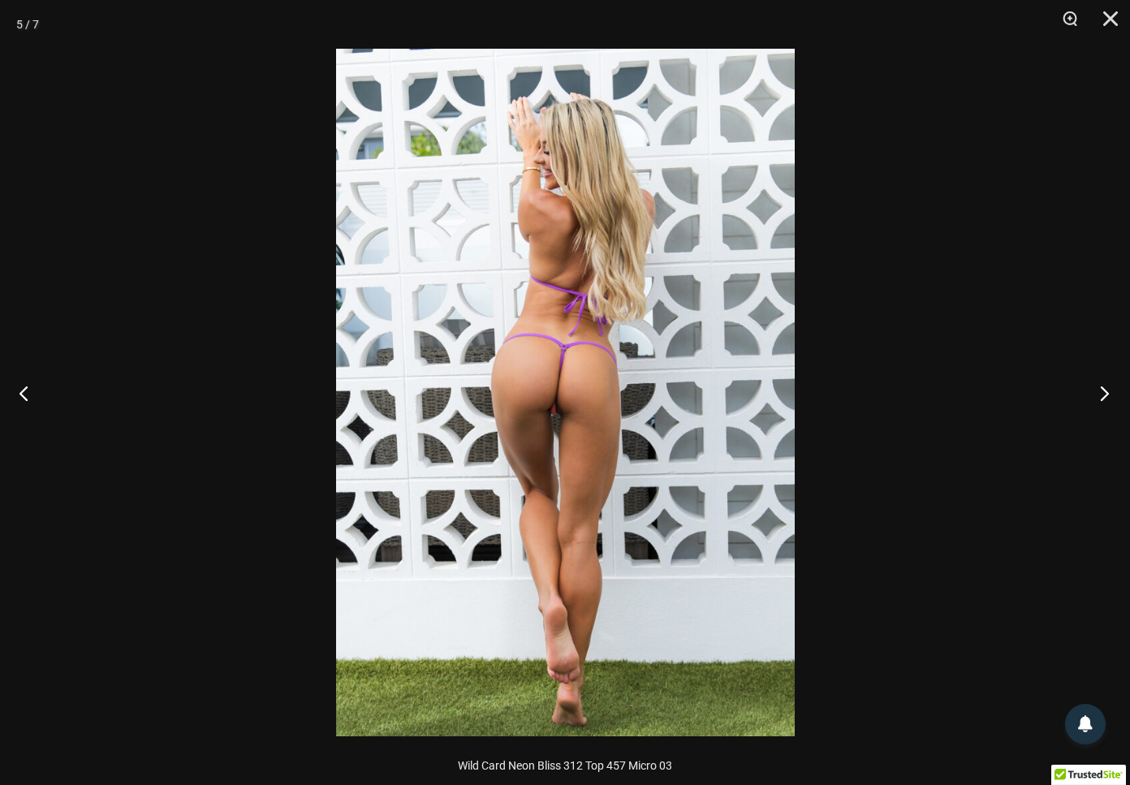
click at [1065, 398] on div "5 / 7" at bounding box center [565, 392] width 1130 height 785
click at [530, 363] on img at bounding box center [565, 393] width 459 height 688
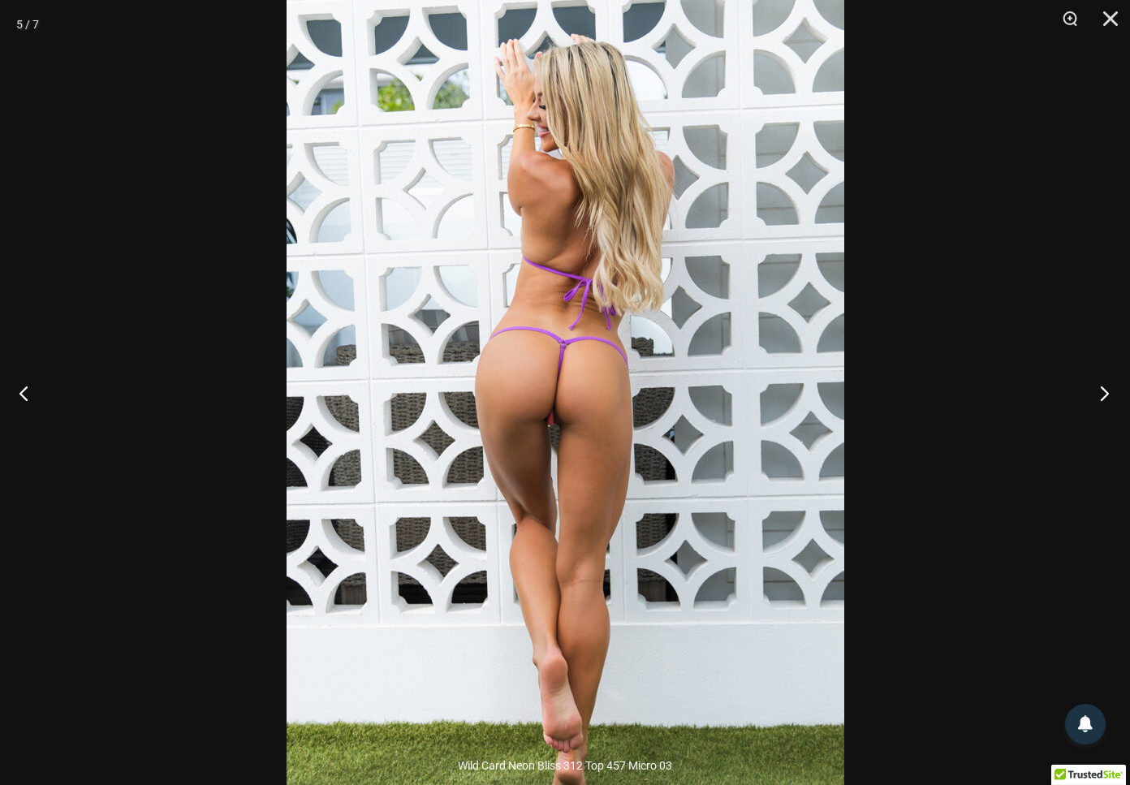
click at [1107, 391] on button "Next" at bounding box center [1099, 392] width 61 height 81
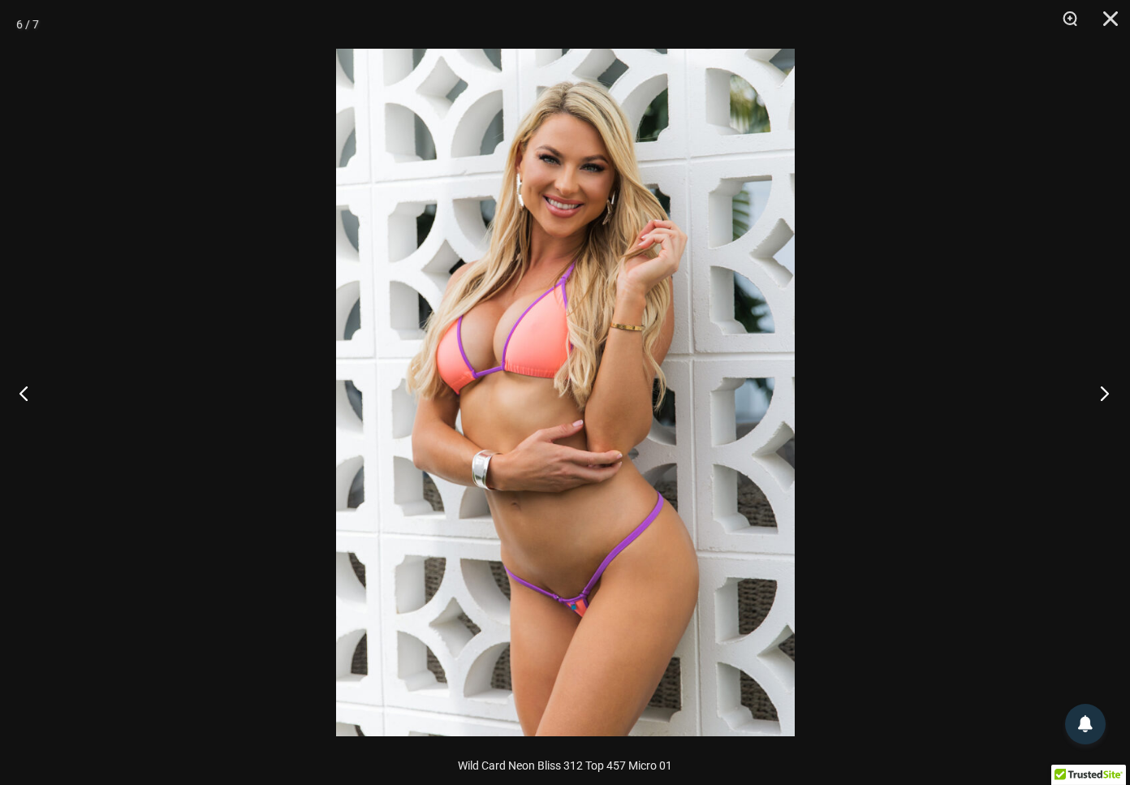
click at [1106, 391] on button "Next" at bounding box center [1099, 392] width 61 height 81
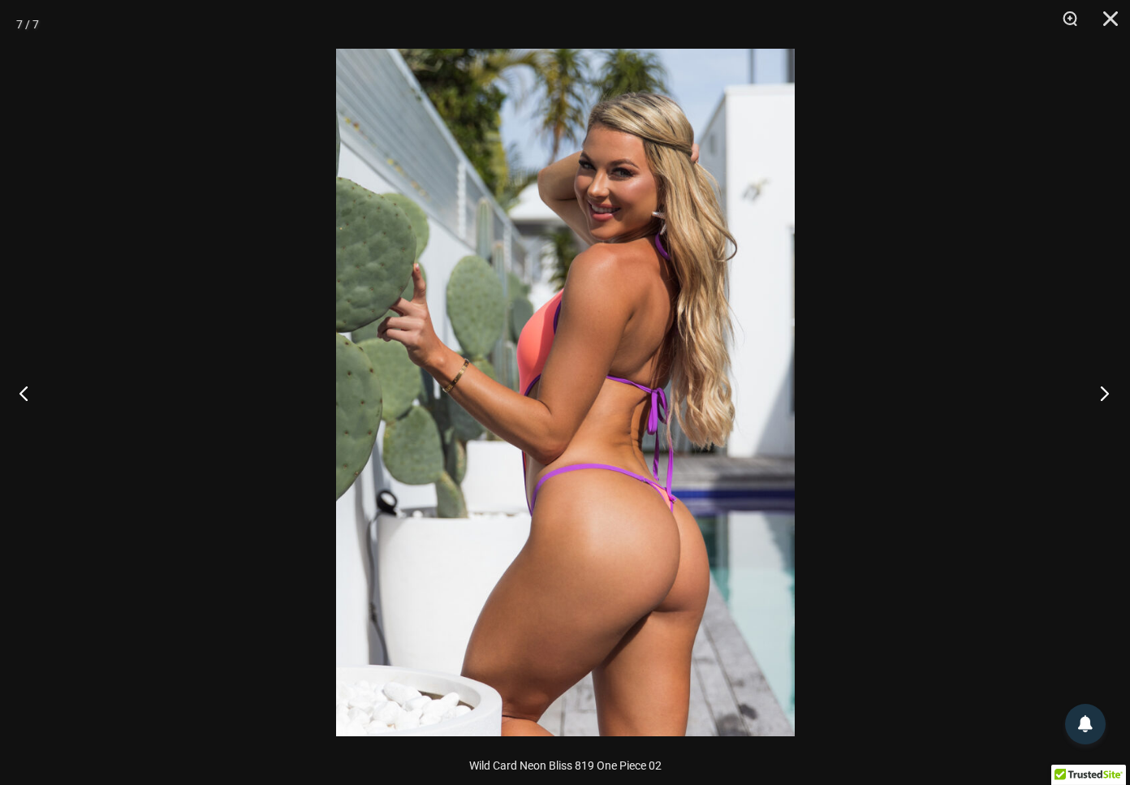
click at [1106, 391] on button "Next" at bounding box center [1099, 392] width 61 height 81
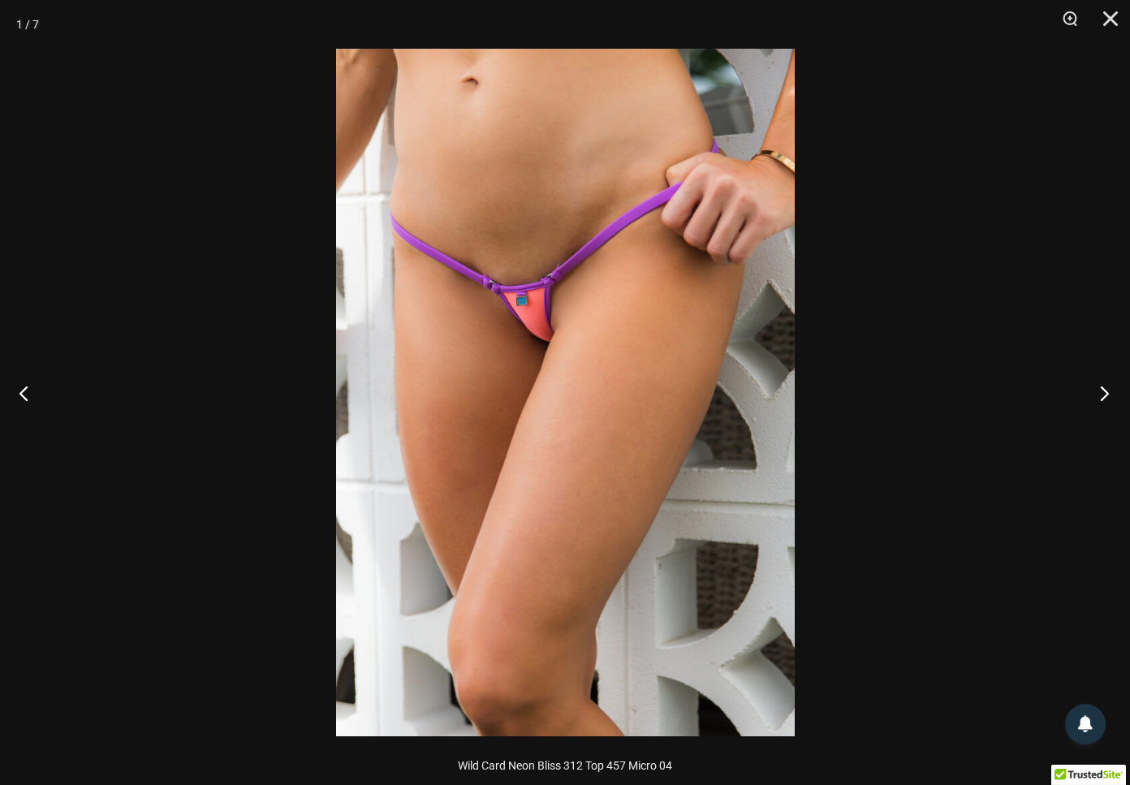
click at [1106, 391] on button "Next" at bounding box center [1099, 392] width 61 height 81
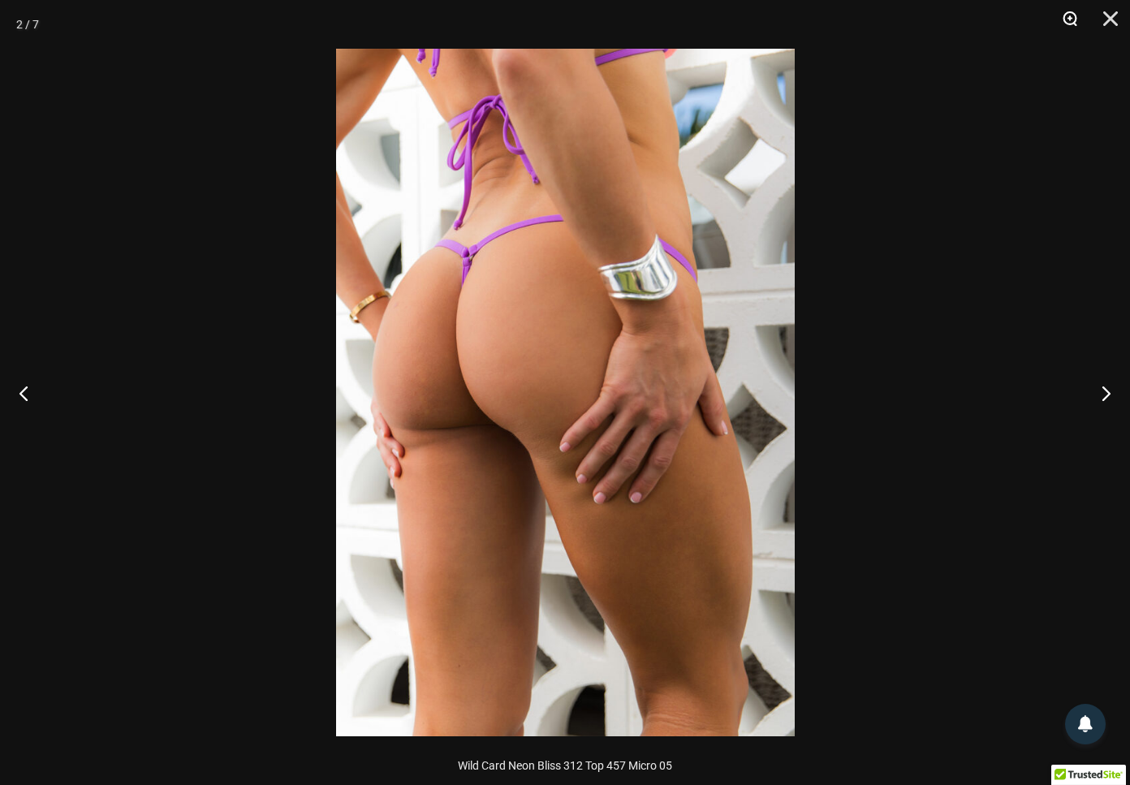
click at [1064, 17] on button "Zoom" at bounding box center [1064, 24] width 41 height 49
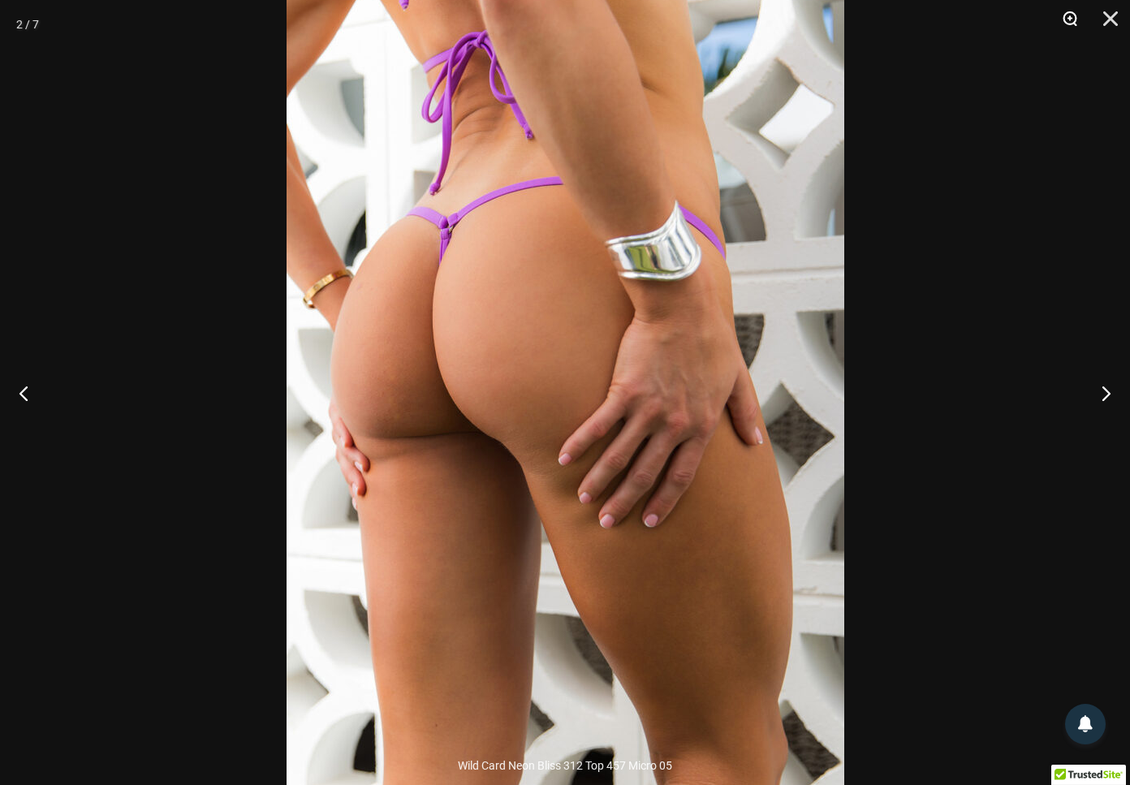
click at [1068, 17] on button "Zoom" at bounding box center [1064, 24] width 41 height 49
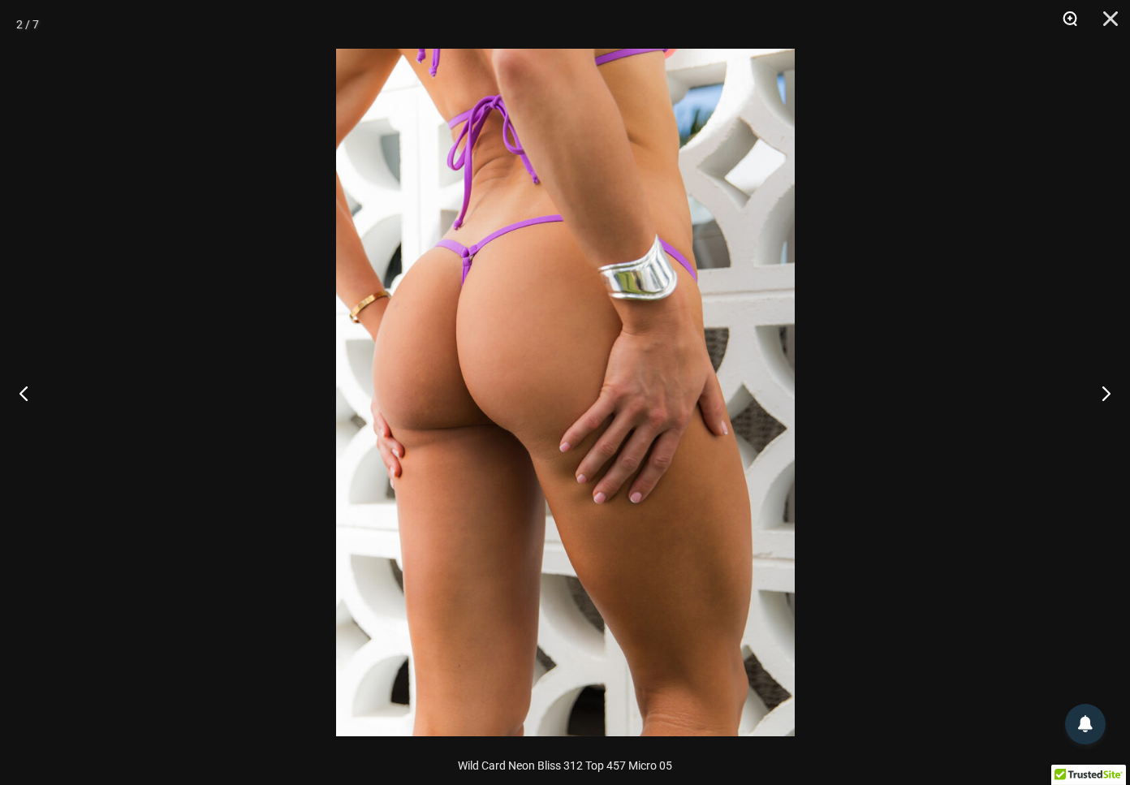
click at [1068, 17] on button "Zoom" at bounding box center [1064, 24] width 41 height 49
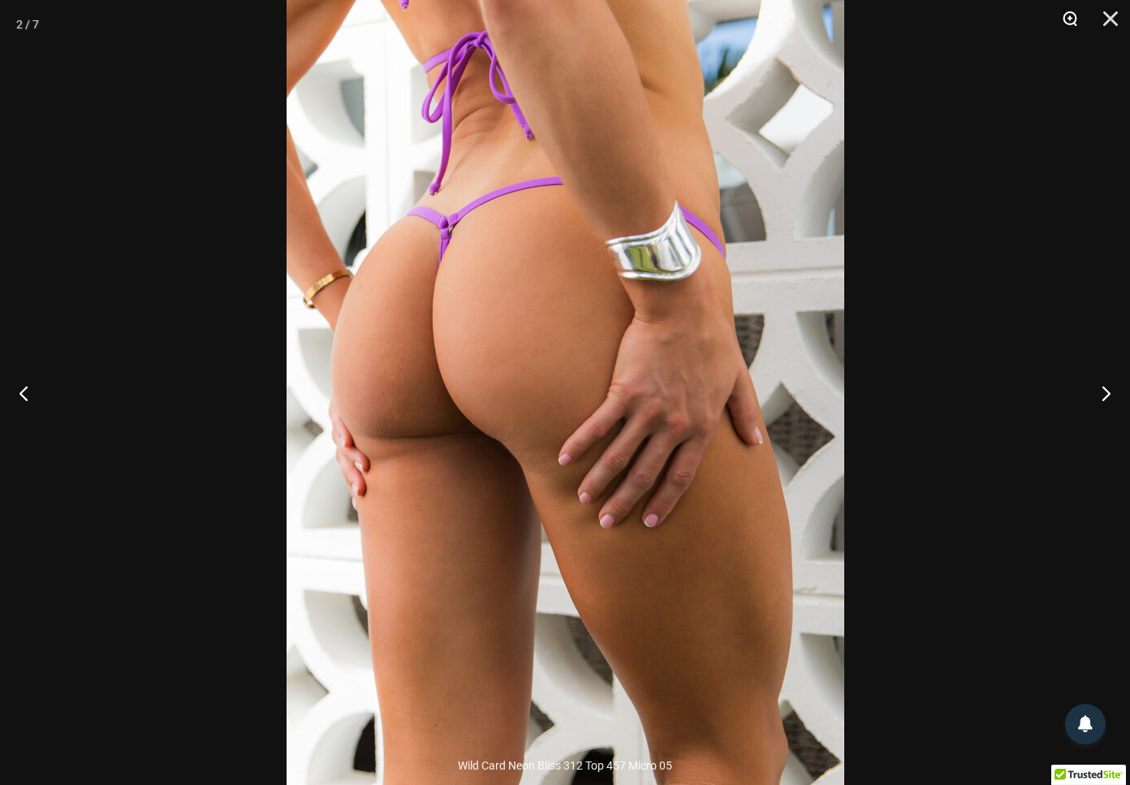
click at [1068, 17] on button "Zoom" at bounding box center [1064, 24] width 41 height 49
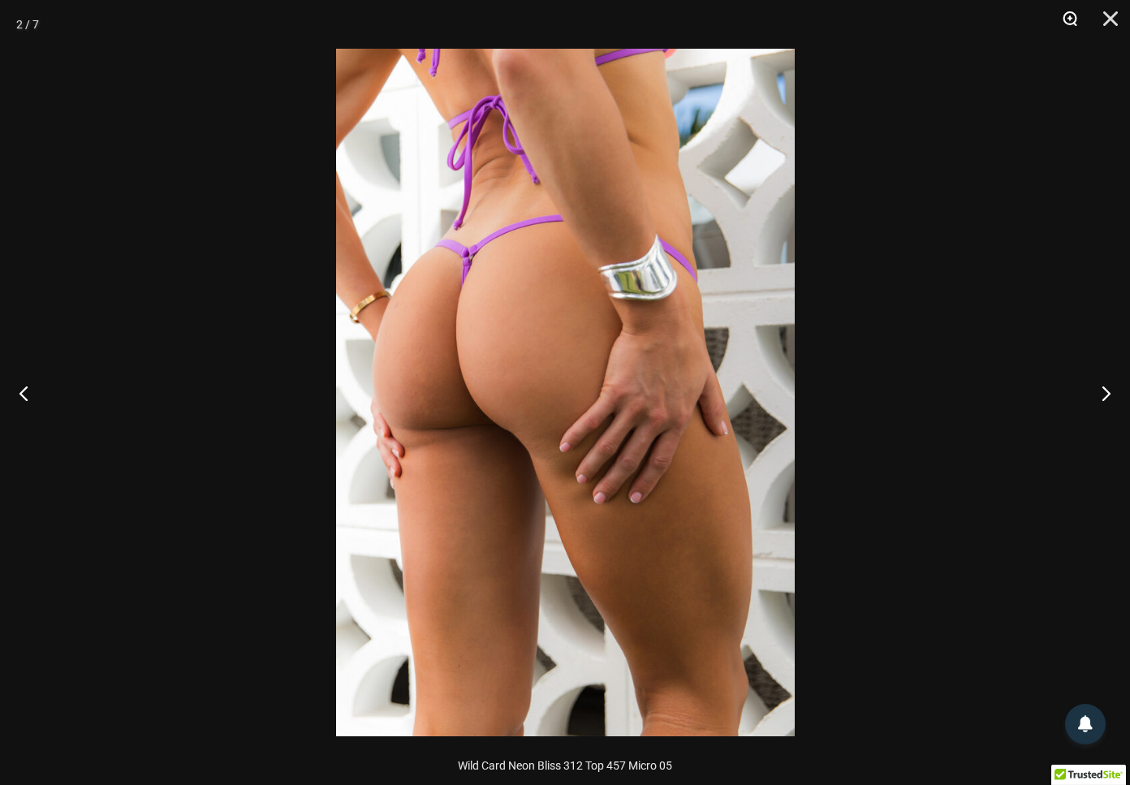
click at [1068, 17] on button "Zoom" at bounding box center [1064, 24] width 41 height 49
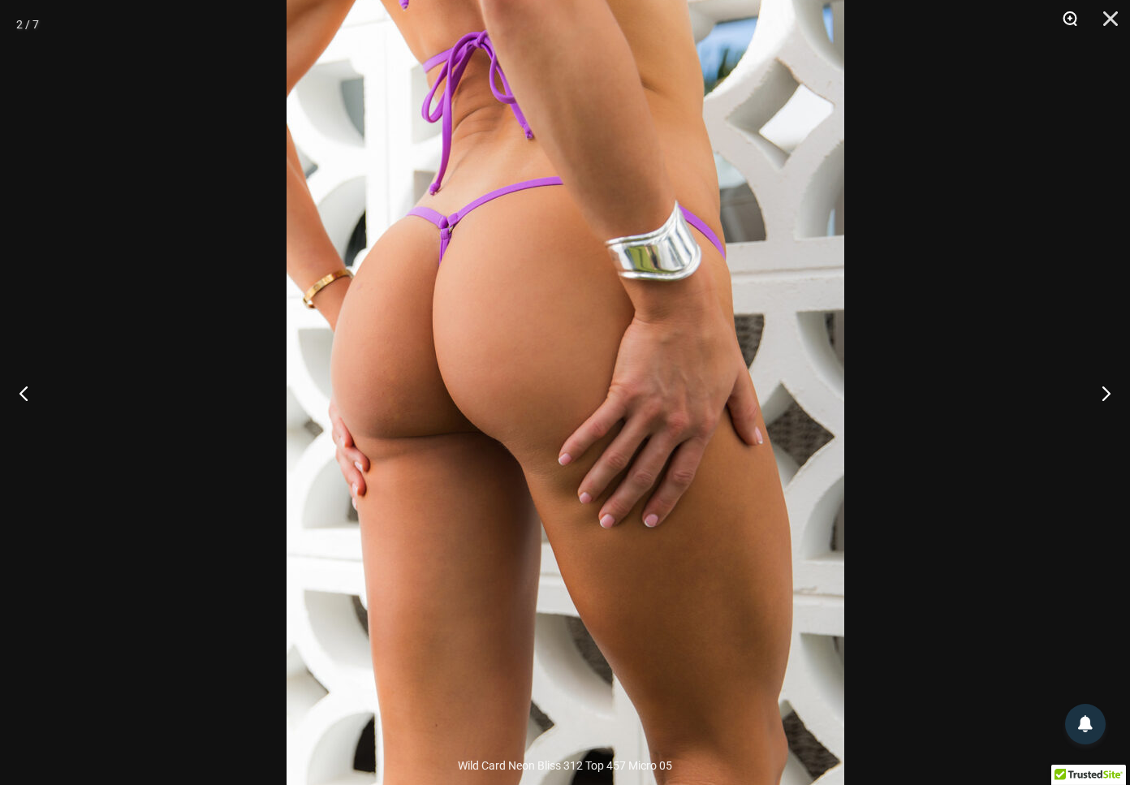
click at [1068, 17] on button "Zoom" at bounding box center [1064, 24] width 41 height 49
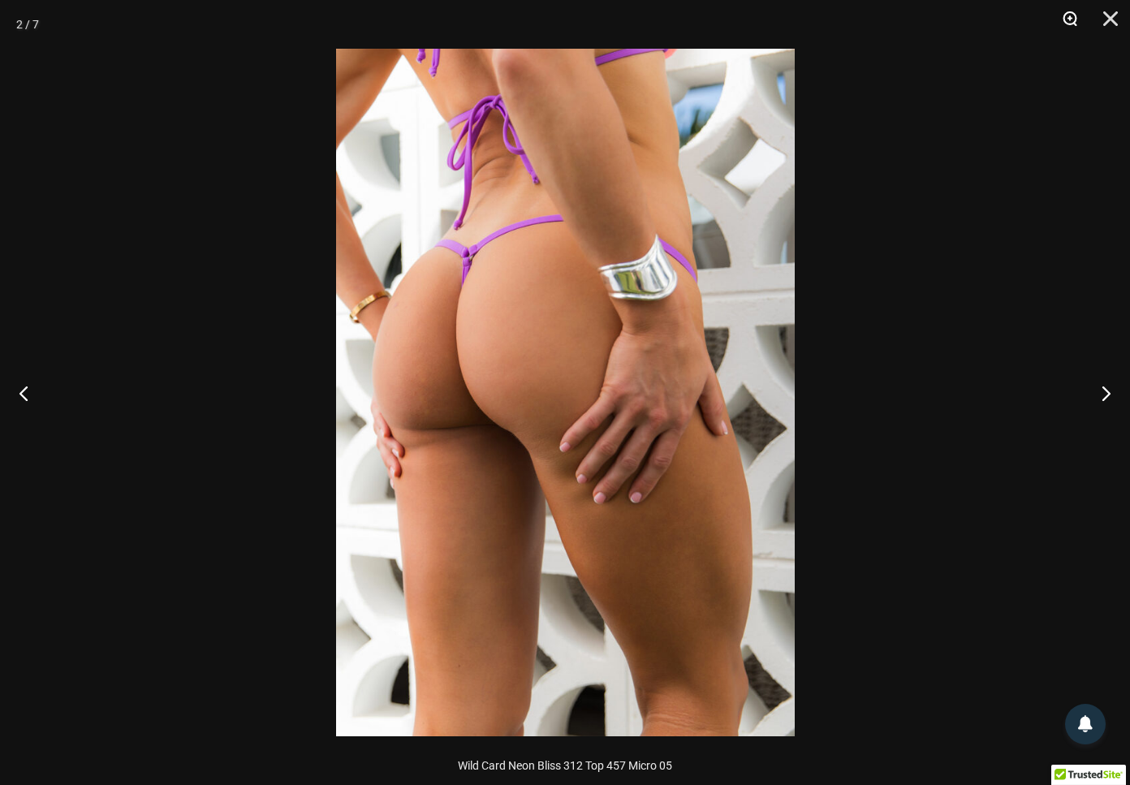
click at [1068, 17] on button "Zoom" at bounding box center [1064, 24] width 41 height 49
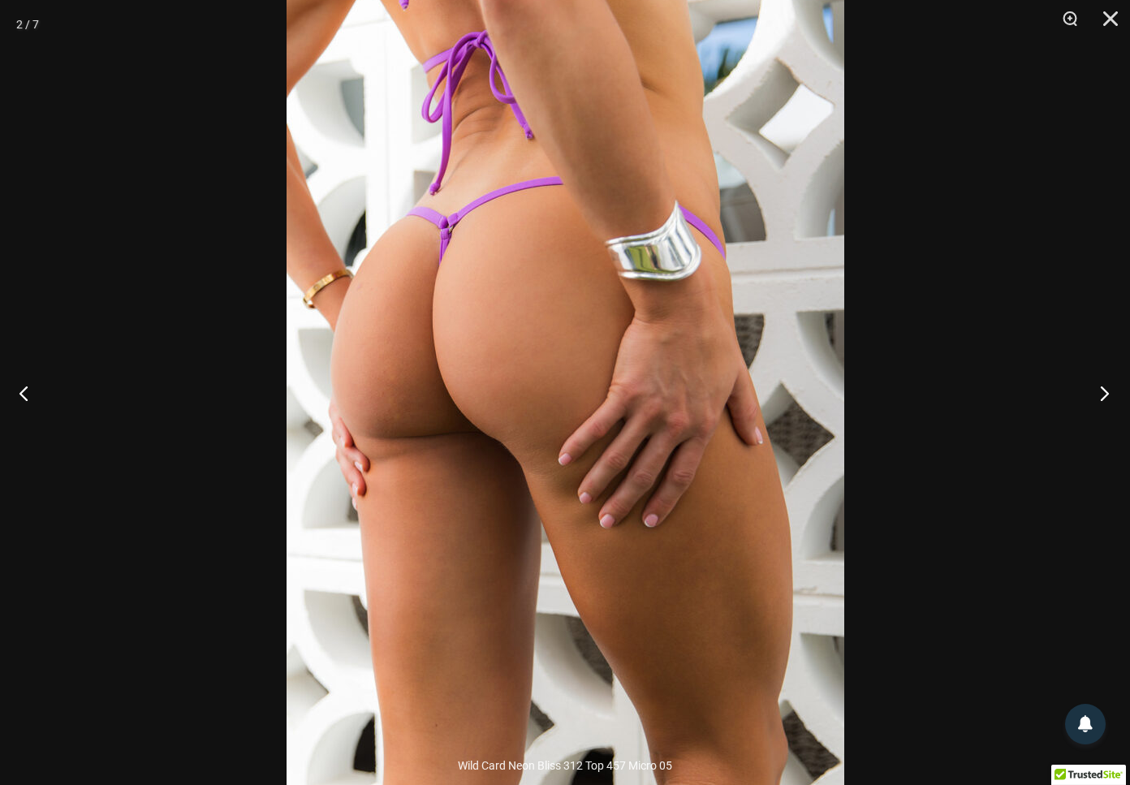
click at [1106, 385] on button "Next" at bounding box center [1099, 392] width 61 height 81
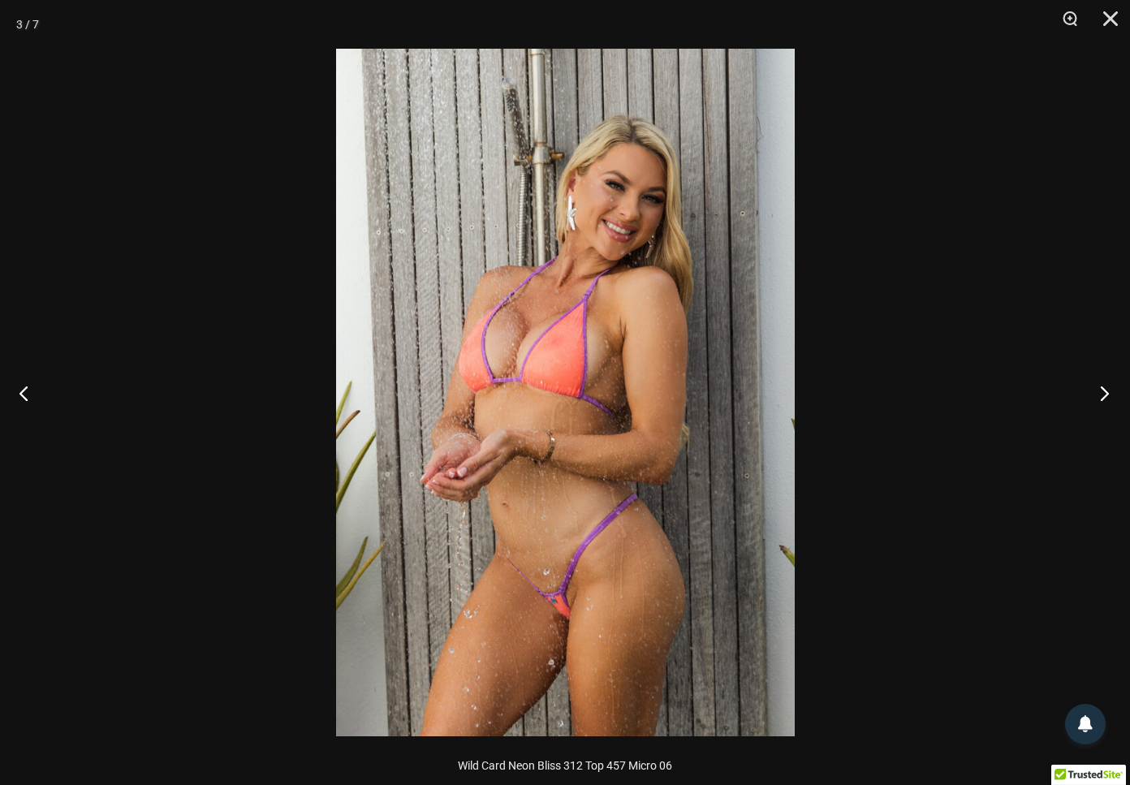
click at [1105, 385] on button "Next" at bounding box center [1099, 392] width 61 height 81
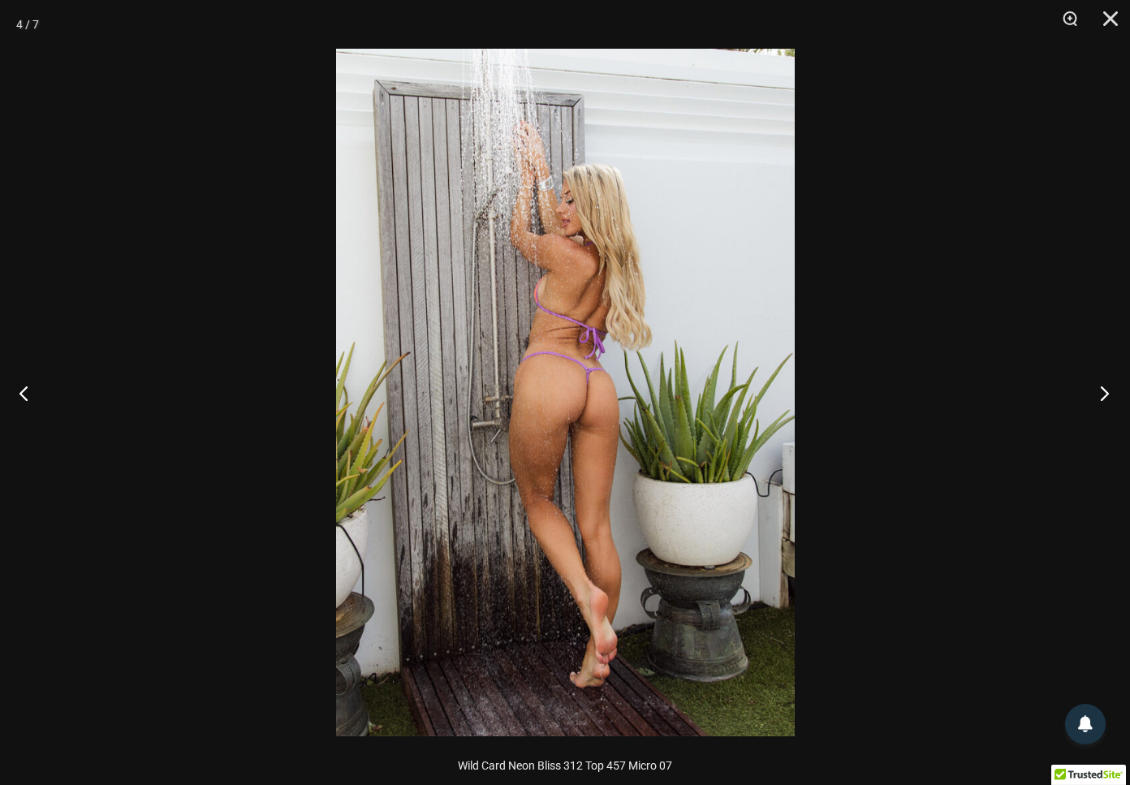
click at [1105, 385] on button "Next" at bounding box center [1099, 392] width 61 height 81
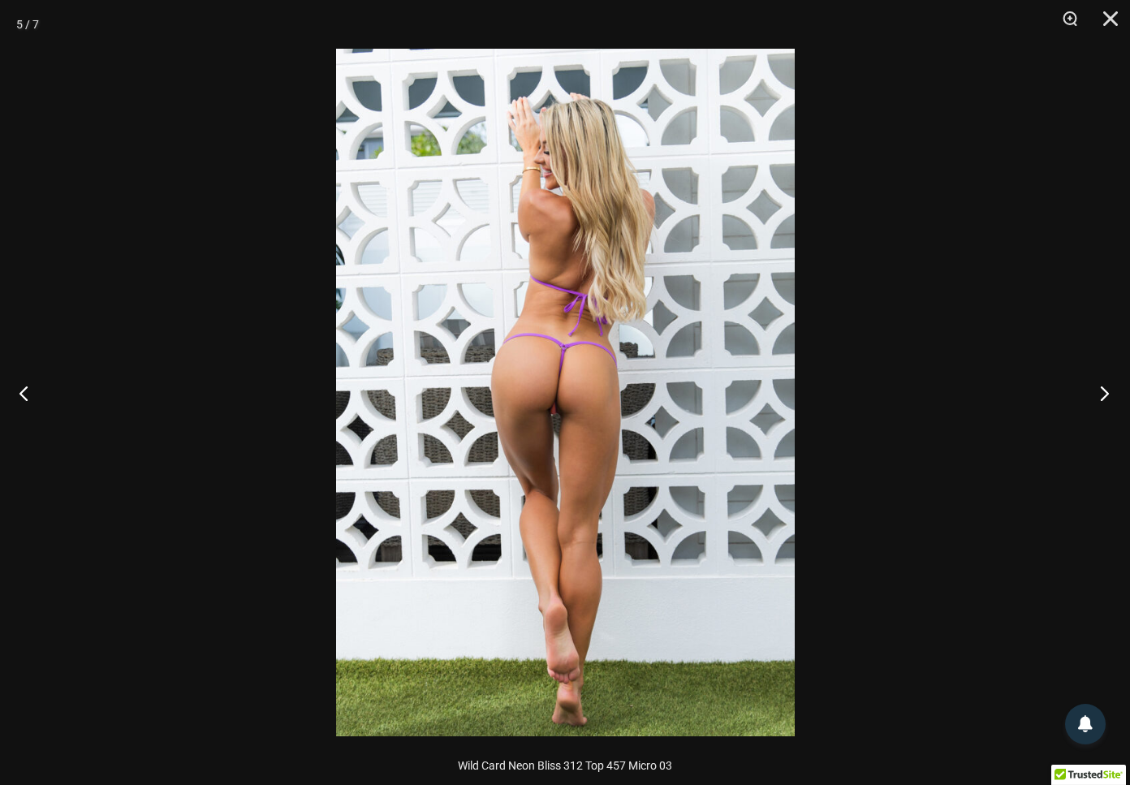
click at [1105, 385] on button "Next" at bounding box center [1099, 392] width 61 height 81
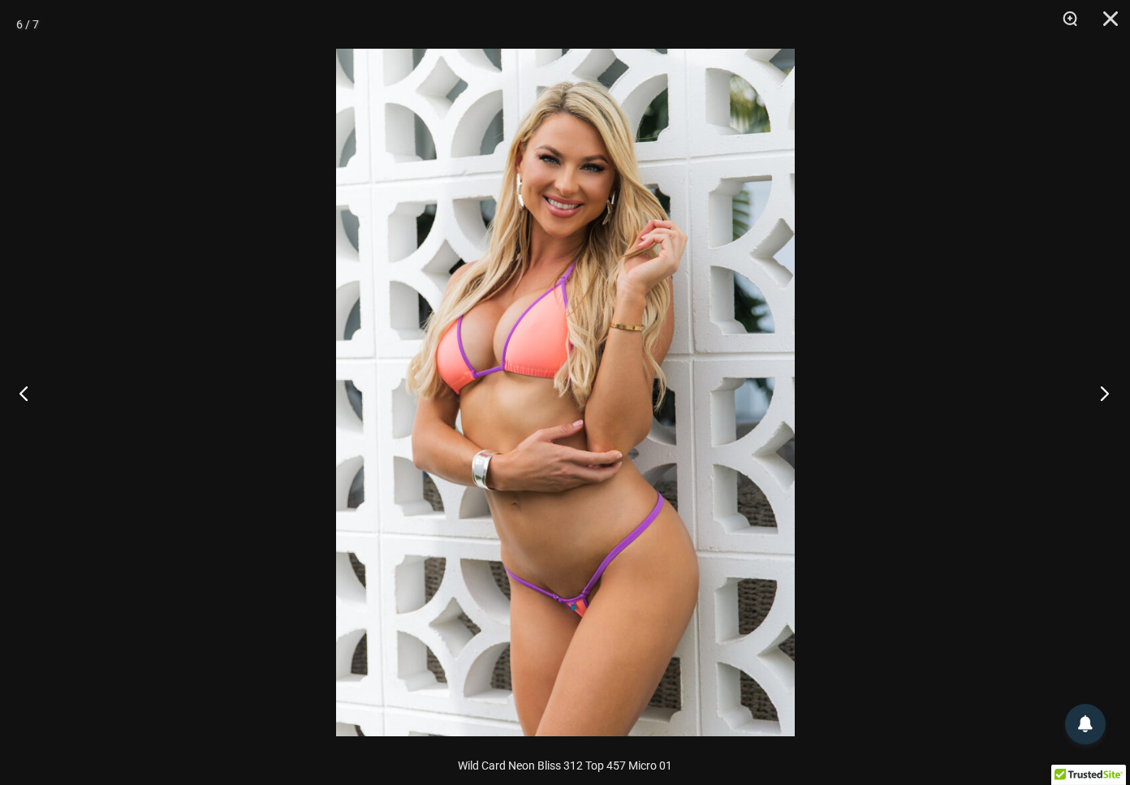
click at [1105, 385] on button "Next" at bounding box center [1099, 392] width 61 height 81
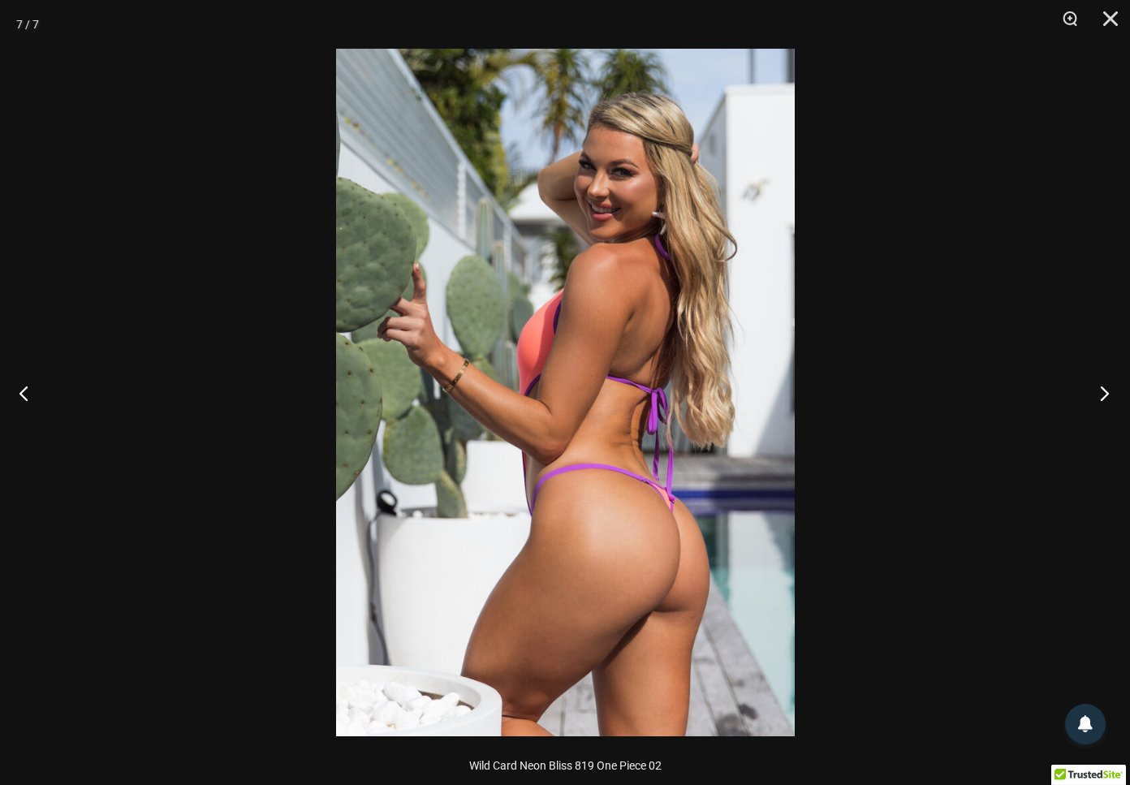
click at [1105, 385] on button "Next" at bounding box center [1099, 392] width 61 height 81
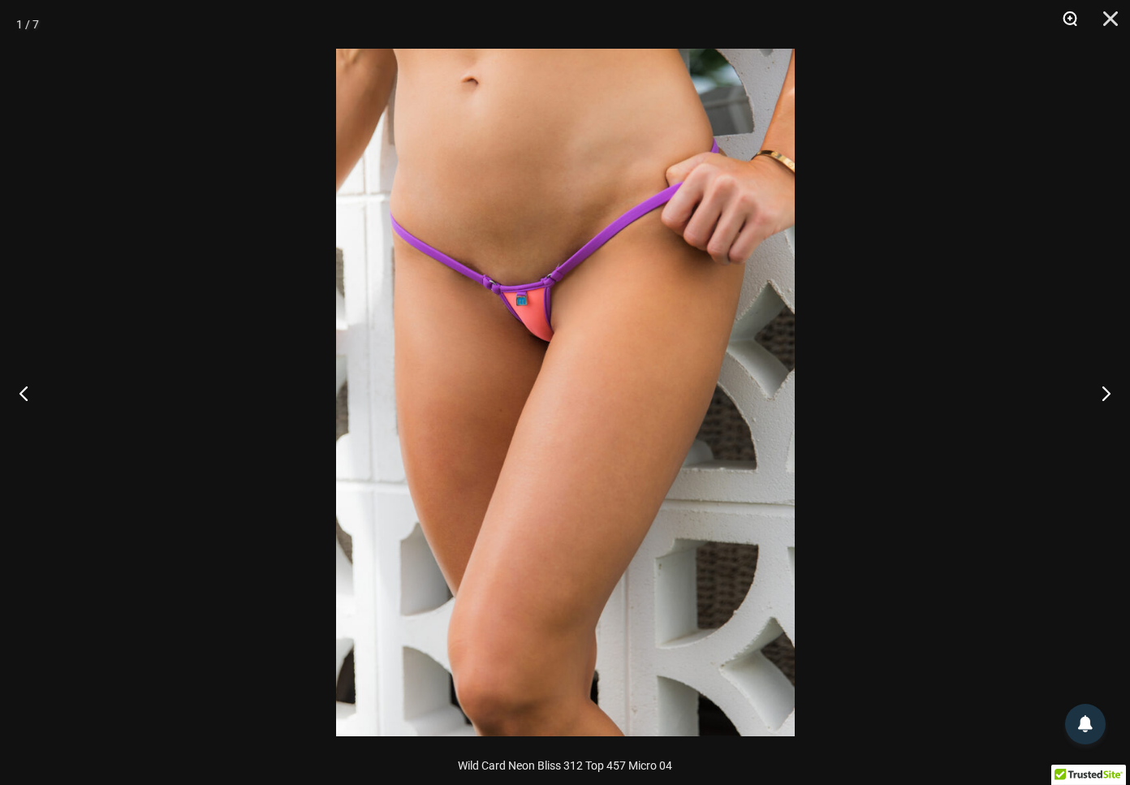
click at [1073, 33] on button "Zoom" at bounding box center [1064, 24] width 41 height 49
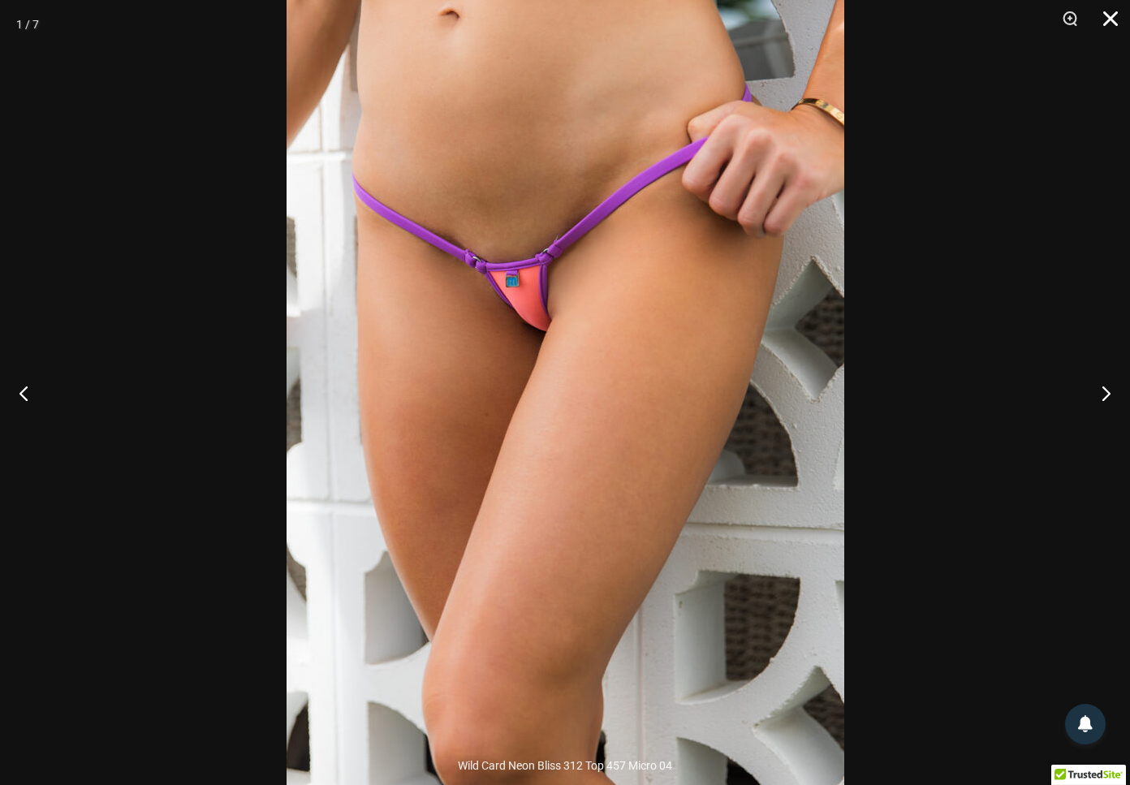
click at [1106, 20] on button "Close" at bounding box center [1105, 24] width 41 height 49
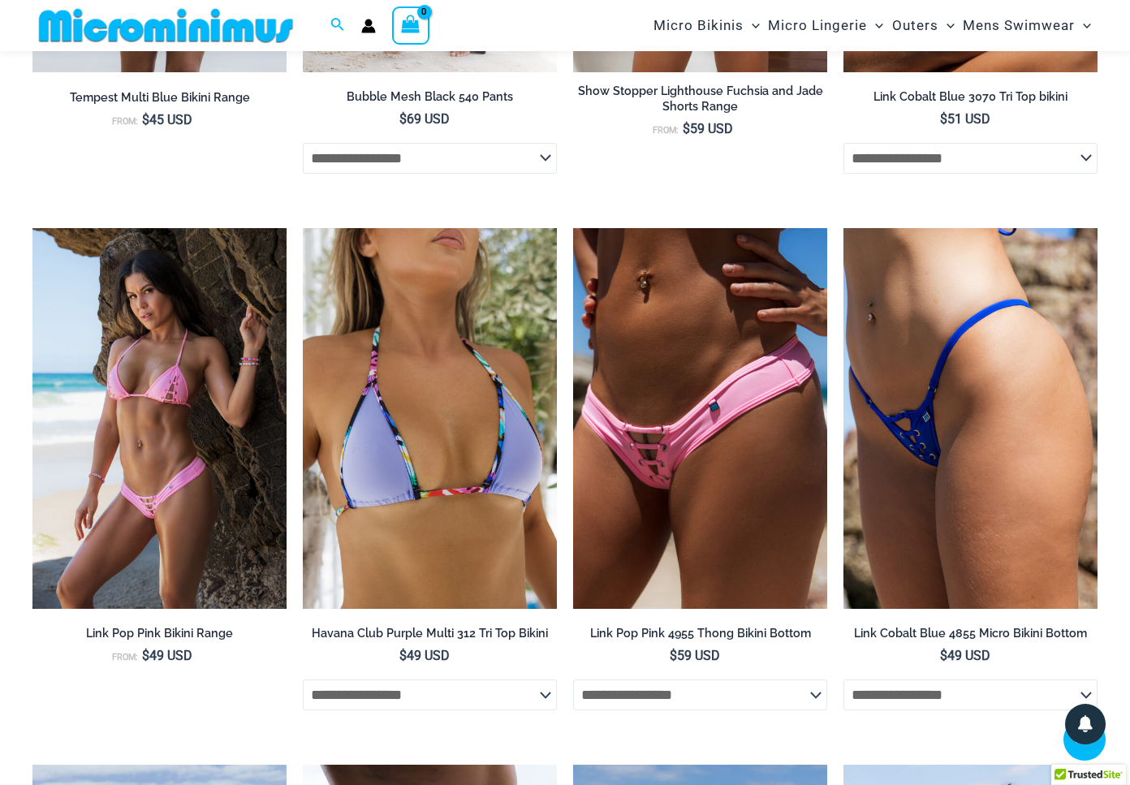
scroll to position [4157, 0]
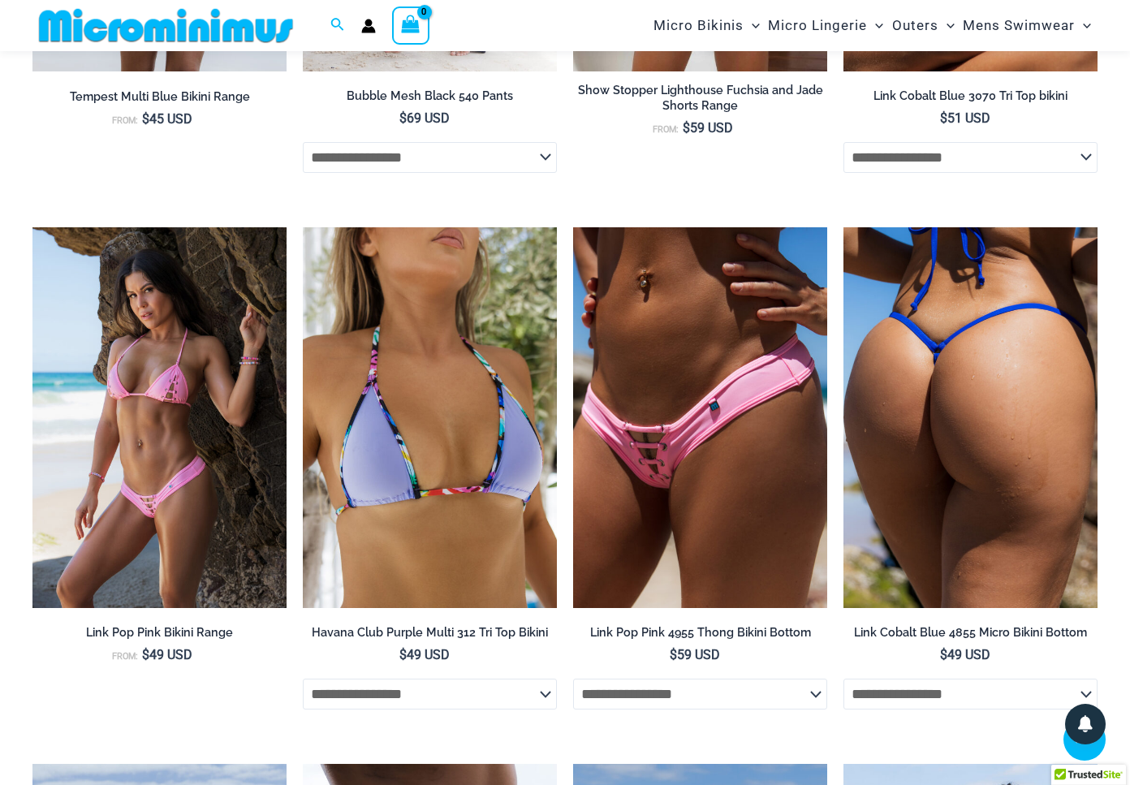
click at [918, 299] on img at bounding box center [971, 418] width 254 height 382
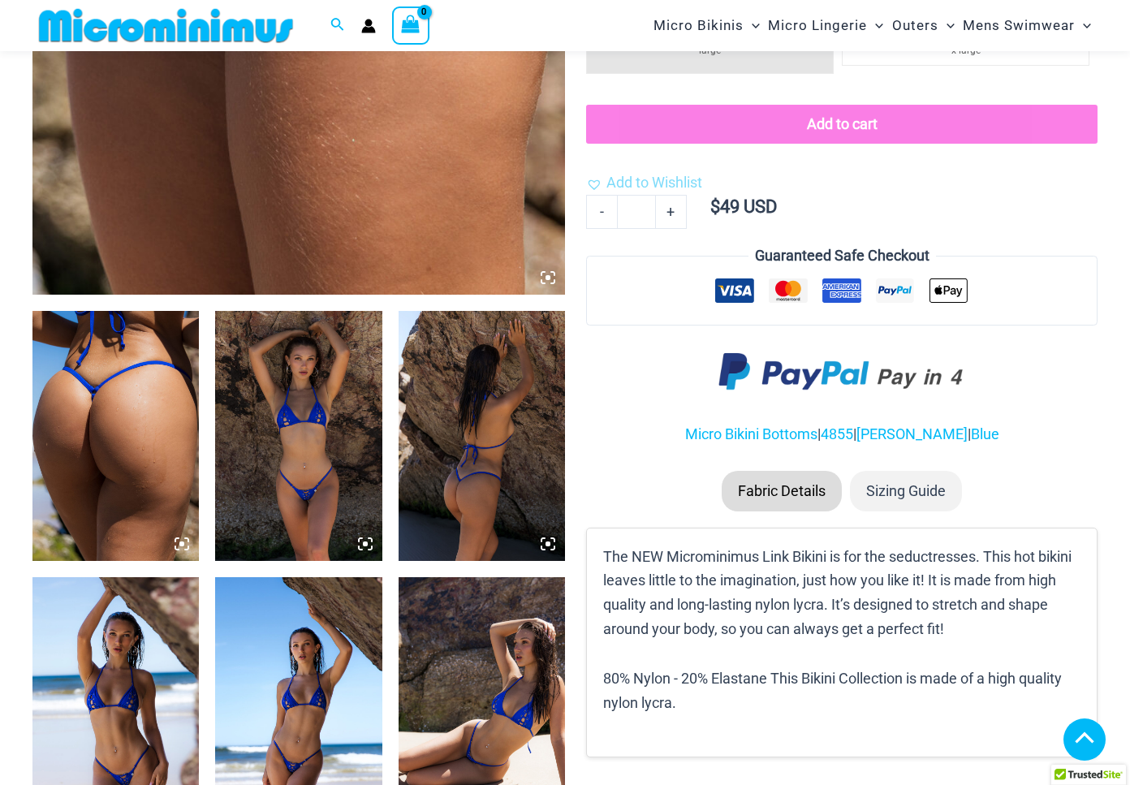
scroll to position [662, 0]
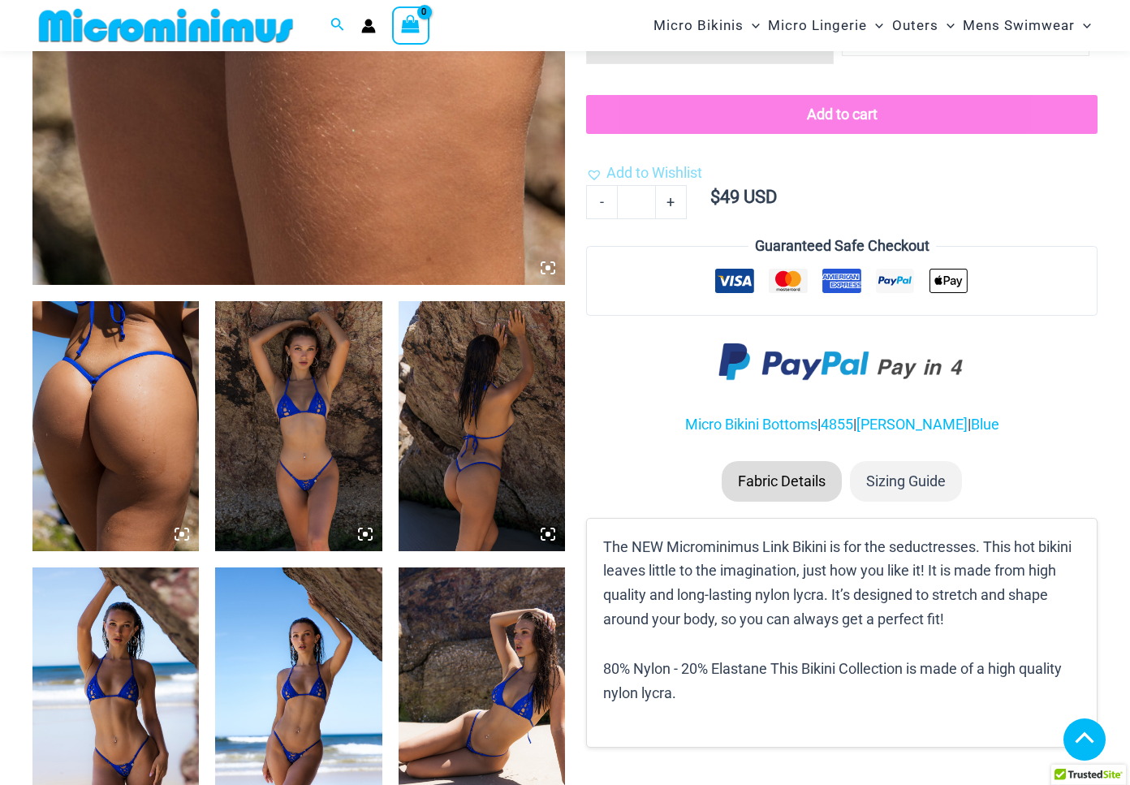
click at [349, 330] on img at bounding box center [298, 426] width 166 height 250
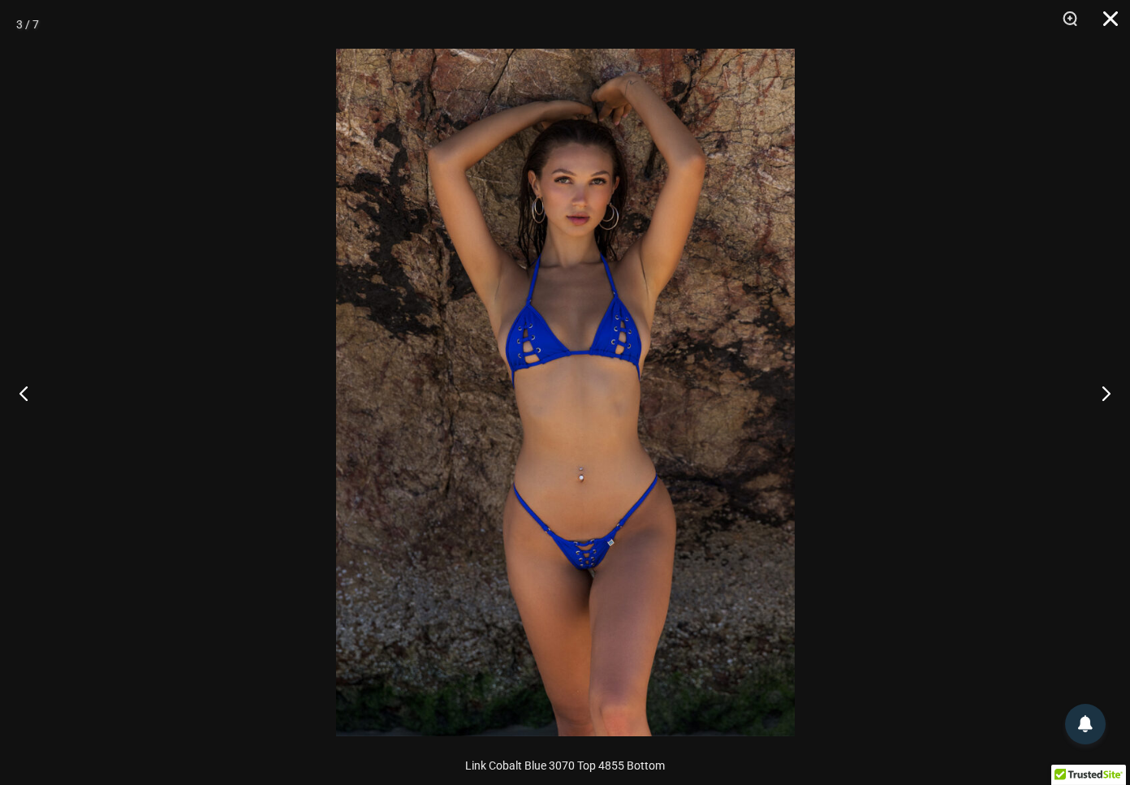
click at [1109, 15] on button "Close" at bounding box center [1105, 24] width 41 height 49
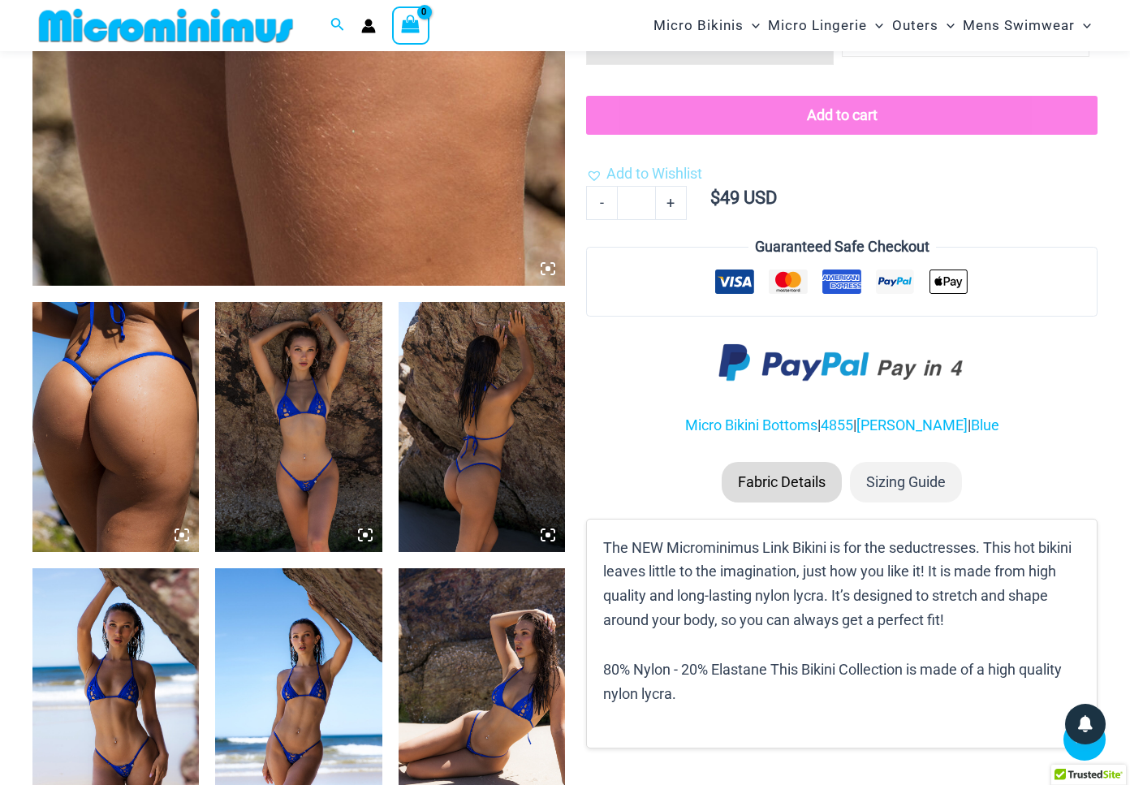
scroll to position [650, 0]
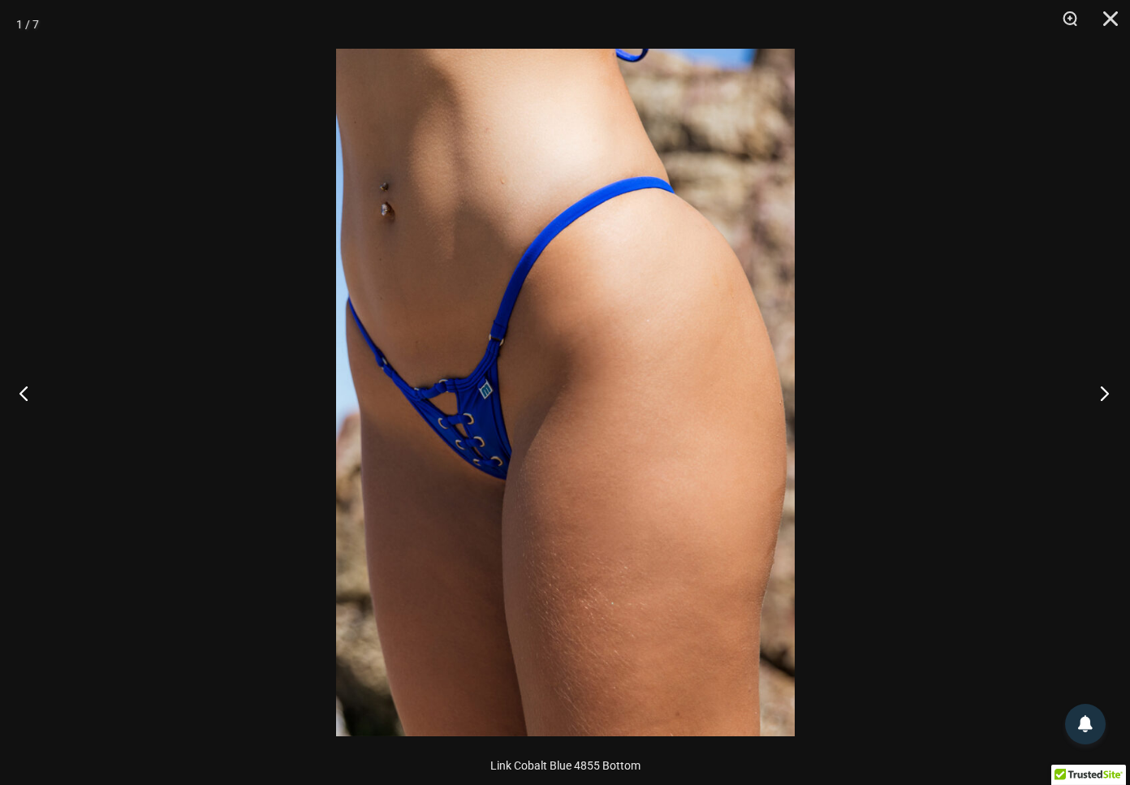
click at [1104, 391] on button "Next" at bounding box center [1099, 392] width 61 height 81
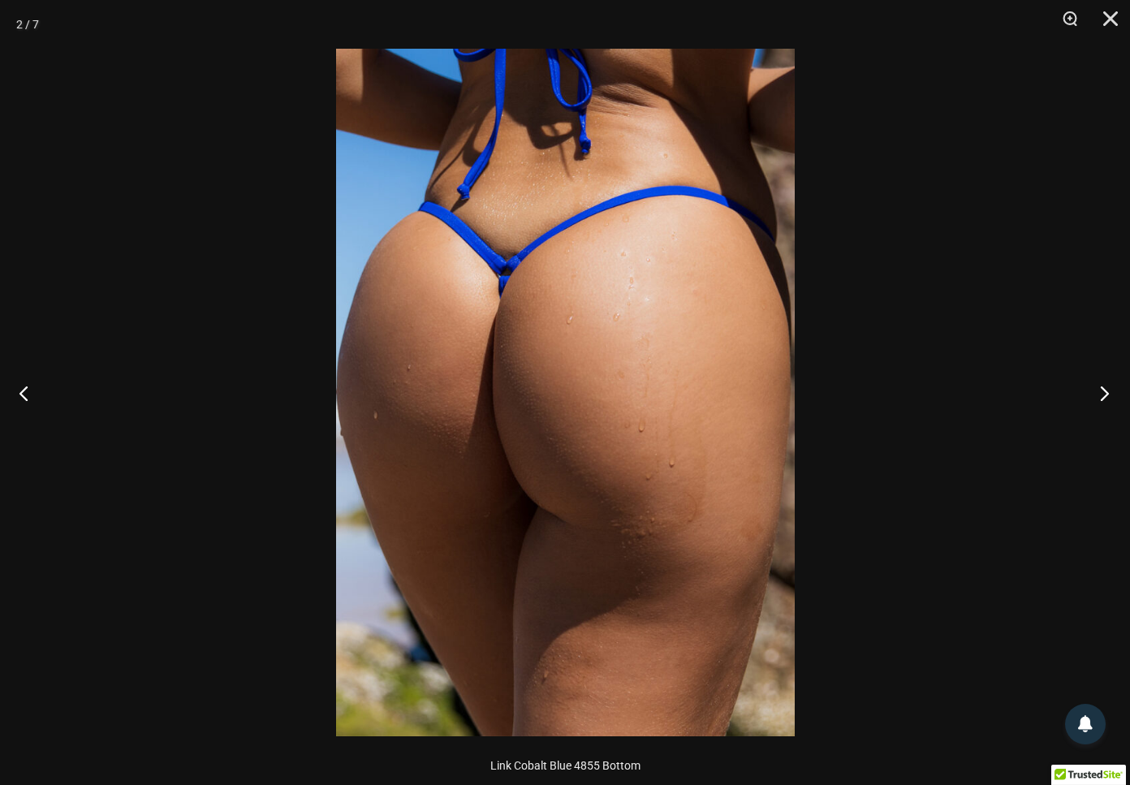
click at [1104, 391] on button "Next" at bounding box center [1099, 392] width 61 height 81
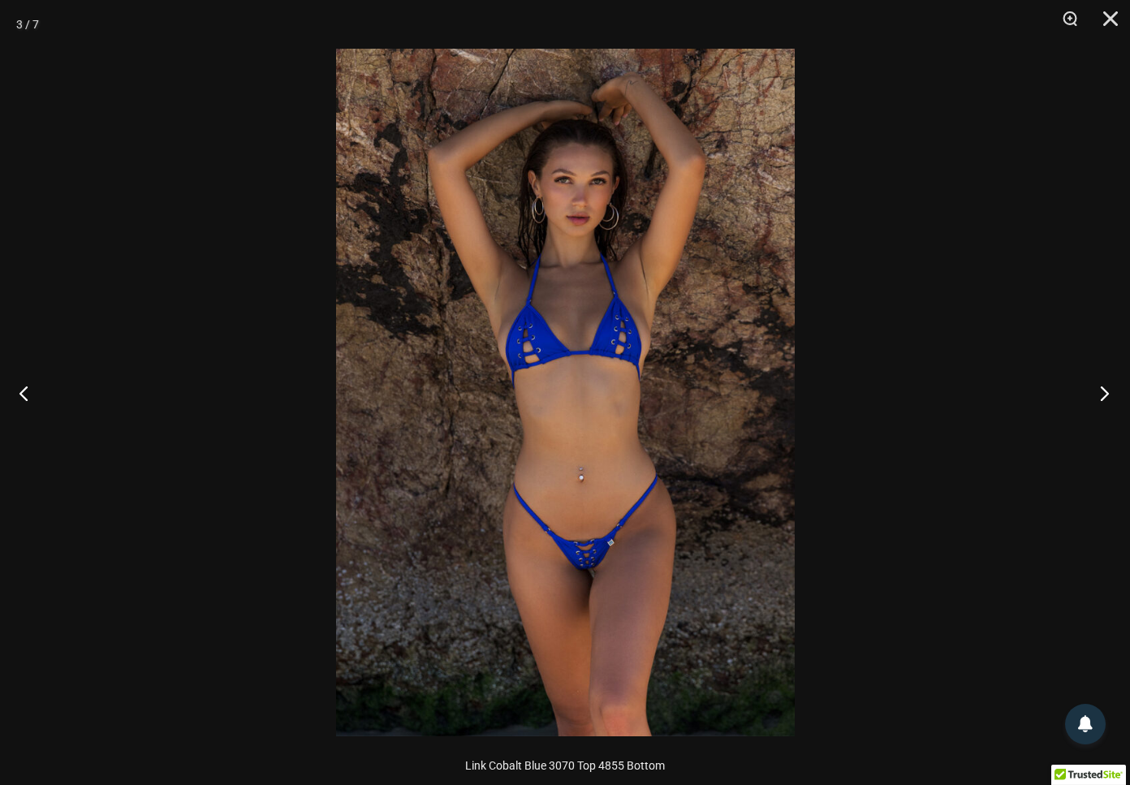
click at [1104, 391] on button "Next" at bounding box center [1099, 392] width 61 height 81
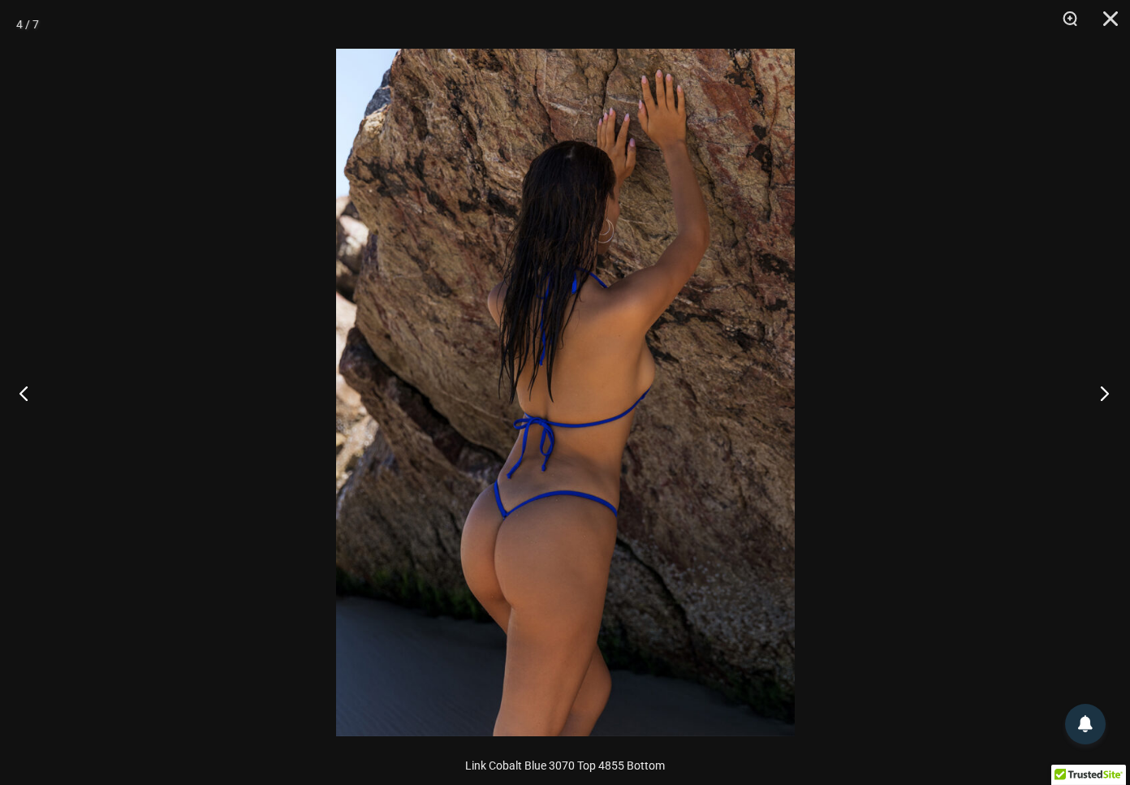
click at [1104, 391] on button "Next" at bounding box center [1099, 392] width 61 height 81
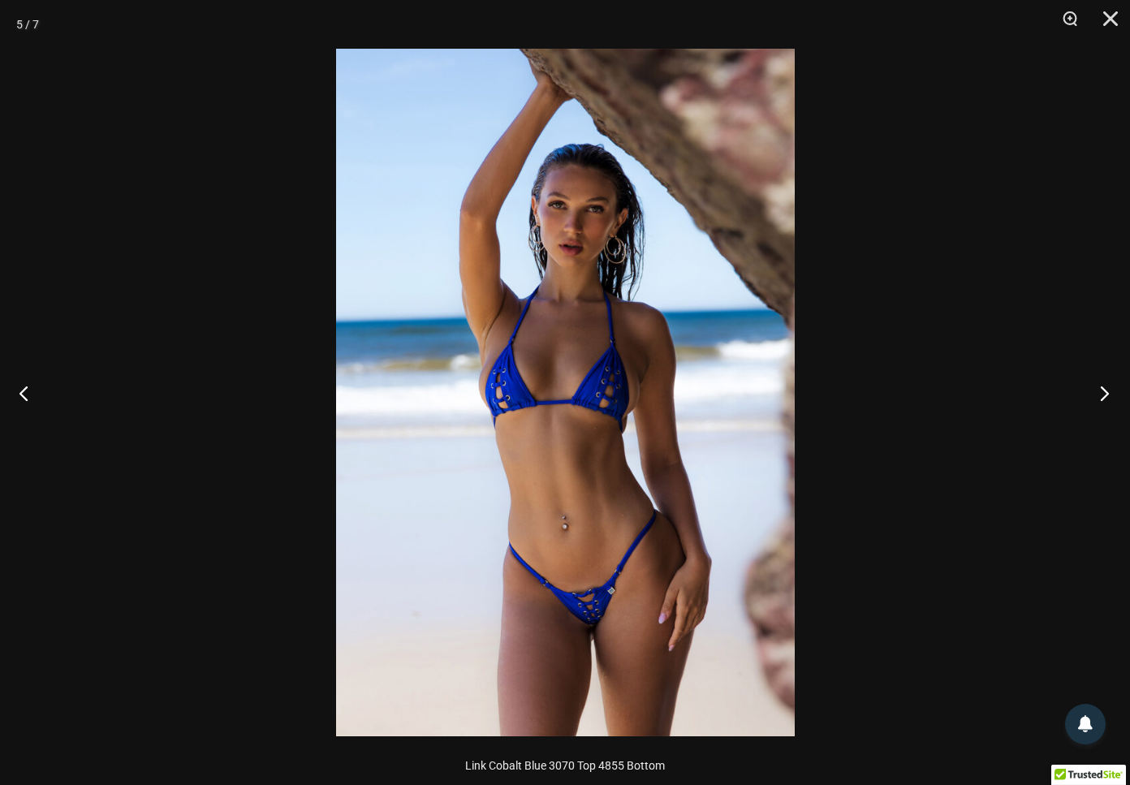
click at [1104, 391] on button "Next" at bounding box center [1099, 392] width 61 height 81
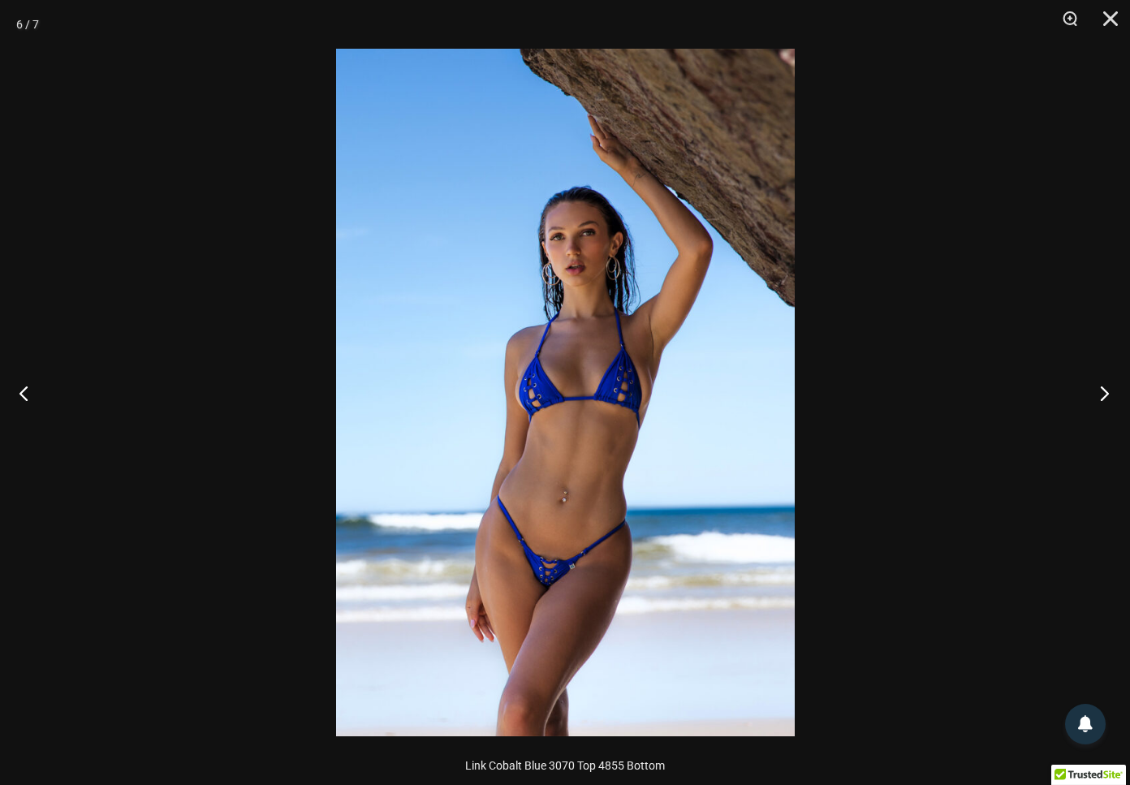
click at [1104, 391] on button "Next" at bounding box center [1099, 392] width 61 height 81
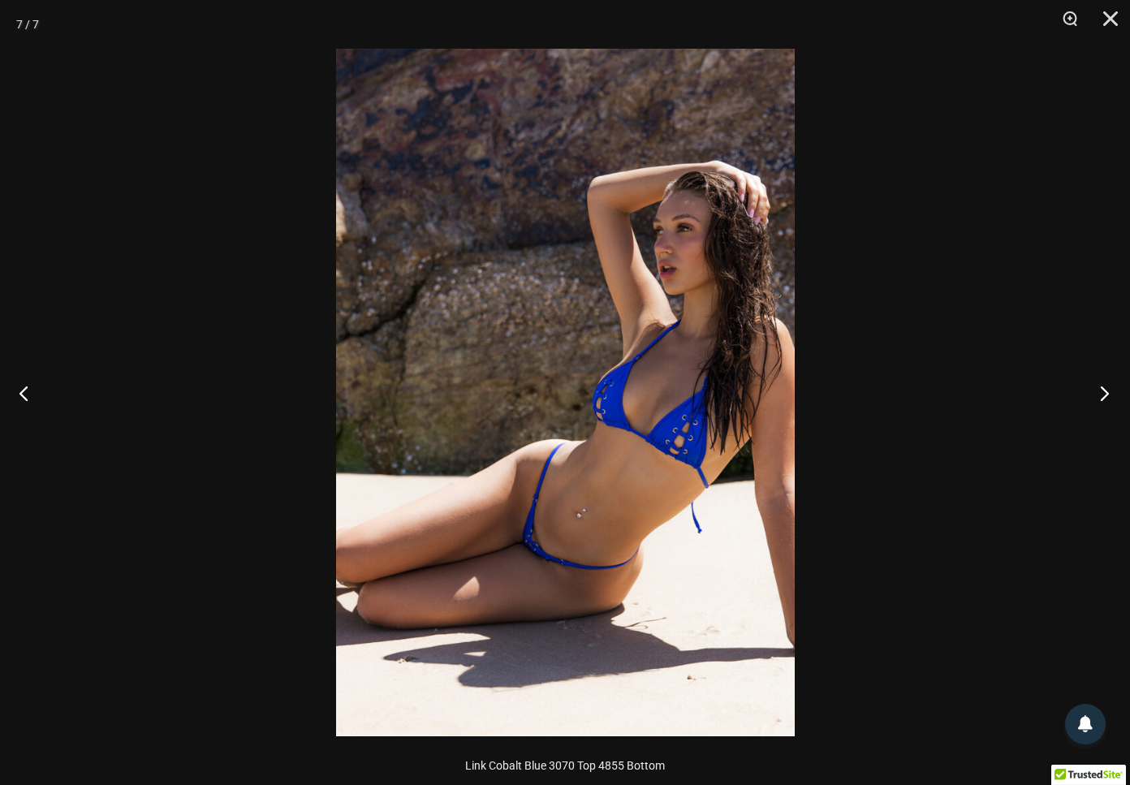
click at [1104, 391] on button "Next" at bounding box center [1099, 392] width 61 height 81
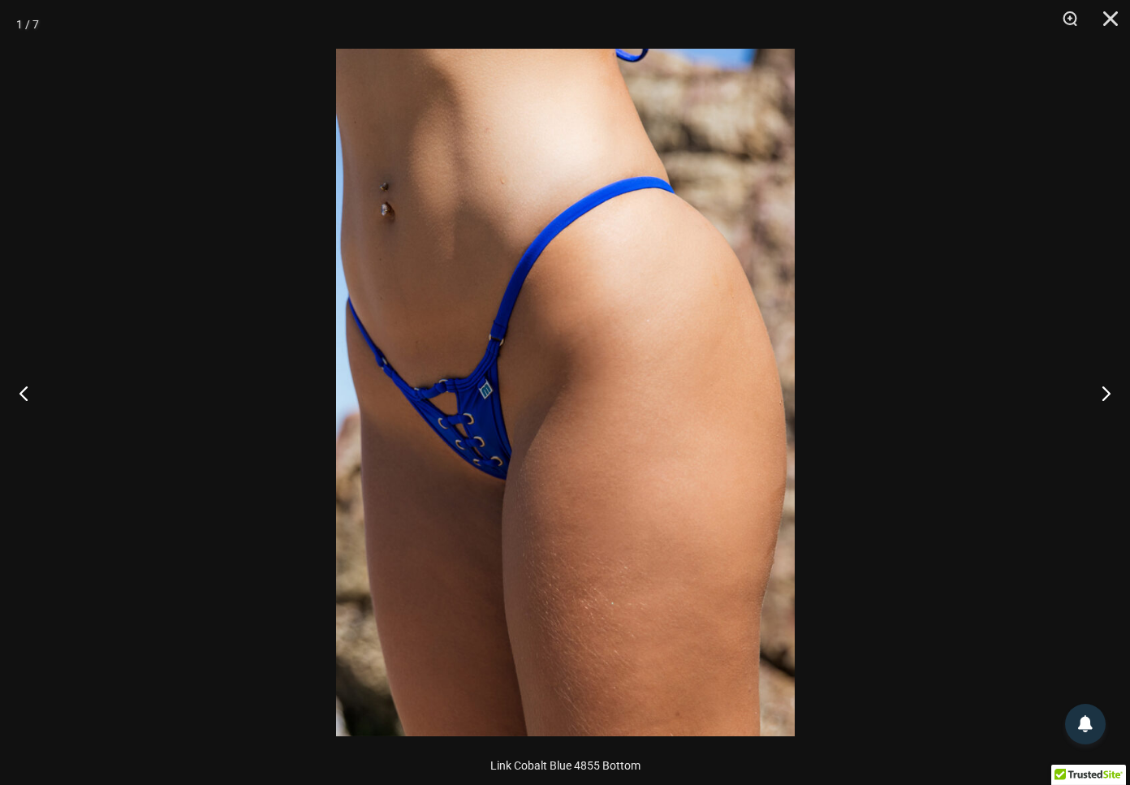
click at [650, 322] on img at bounding box center [565, 393] width 459 height 688
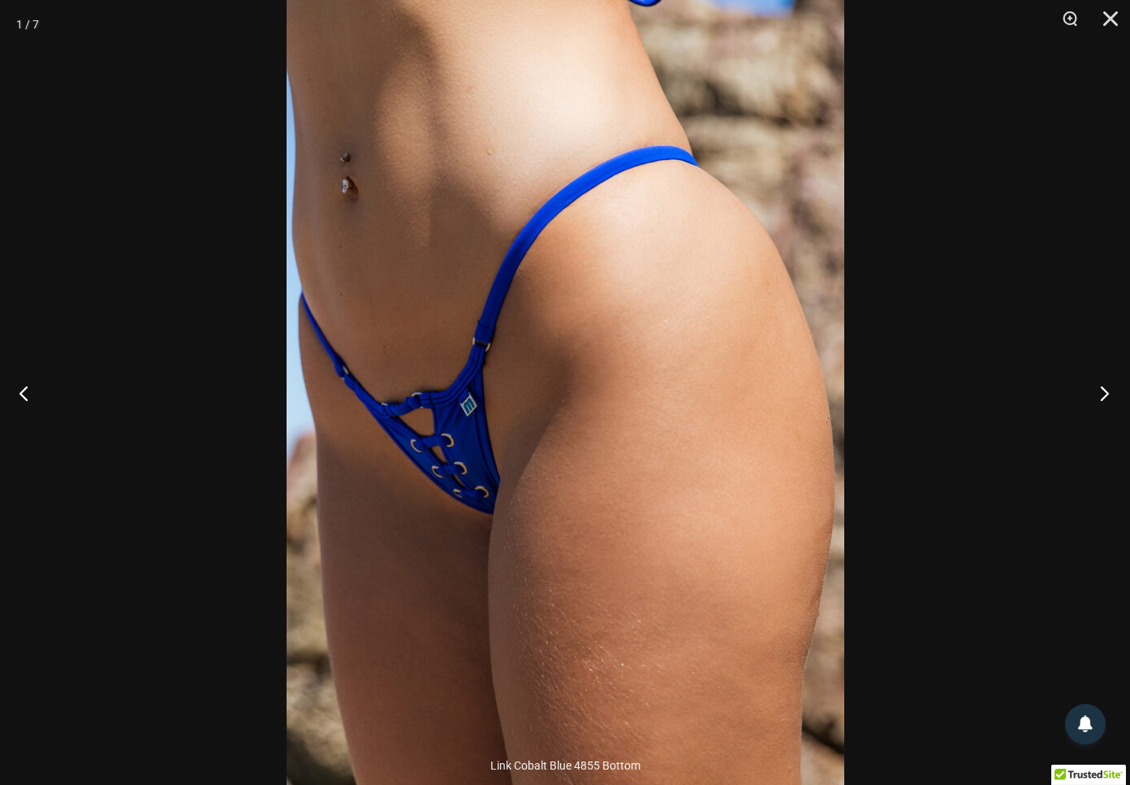
click at [1104, 393] on button "Next" at bounding box center [1099, 392] width 61 height 81
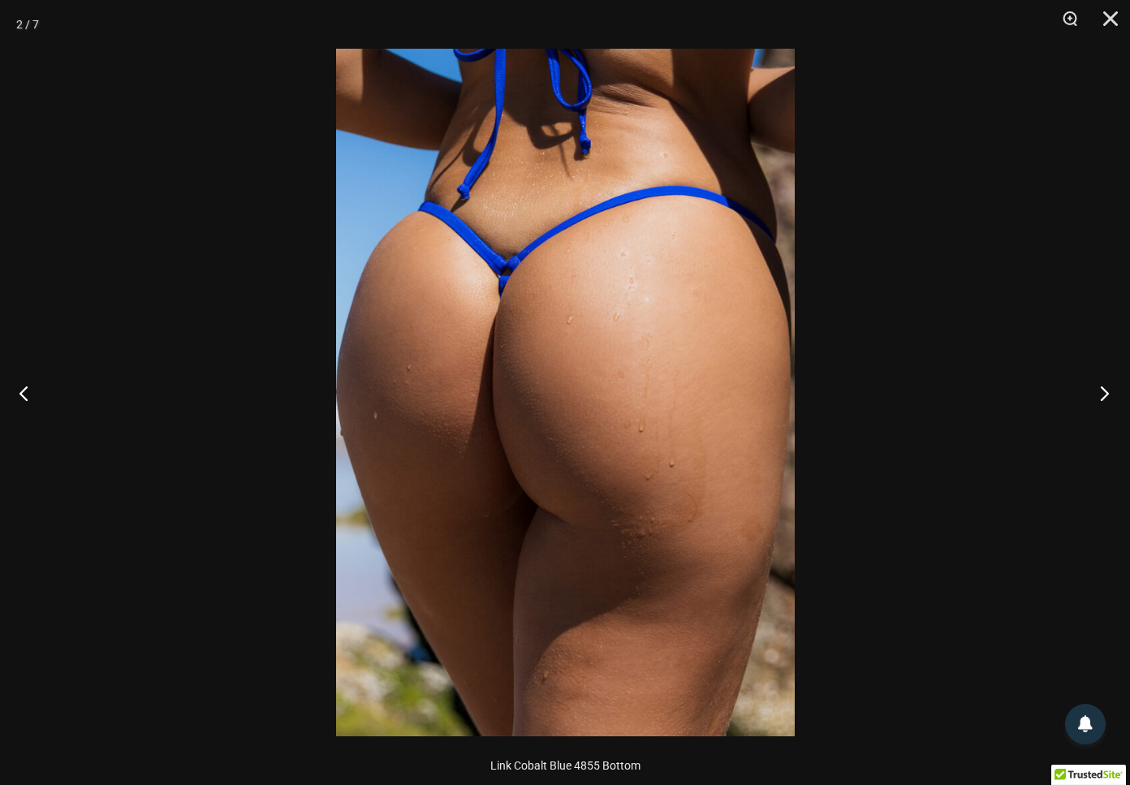
click at [1103, 391] on button "Next" at bounding box center [1099, 392] width 61 height 81
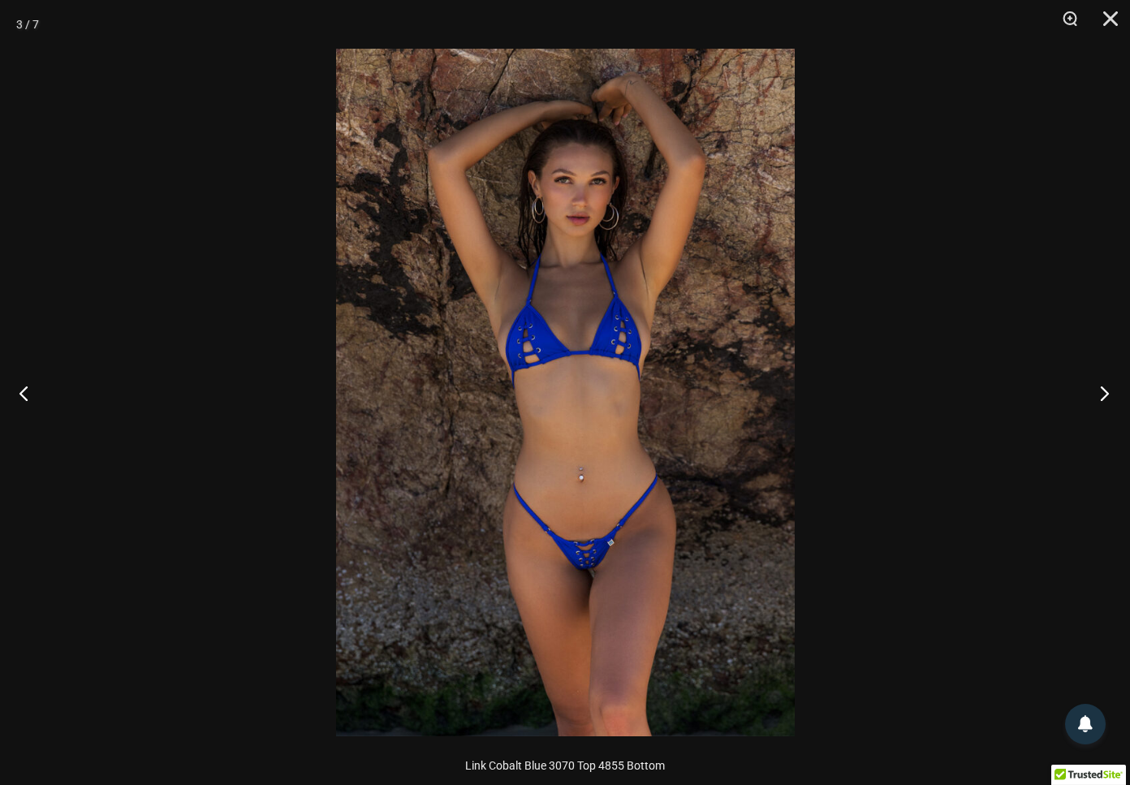
click at [1103, 391] on button "Next" at bounding box center [1099, 392] width 61 height 81
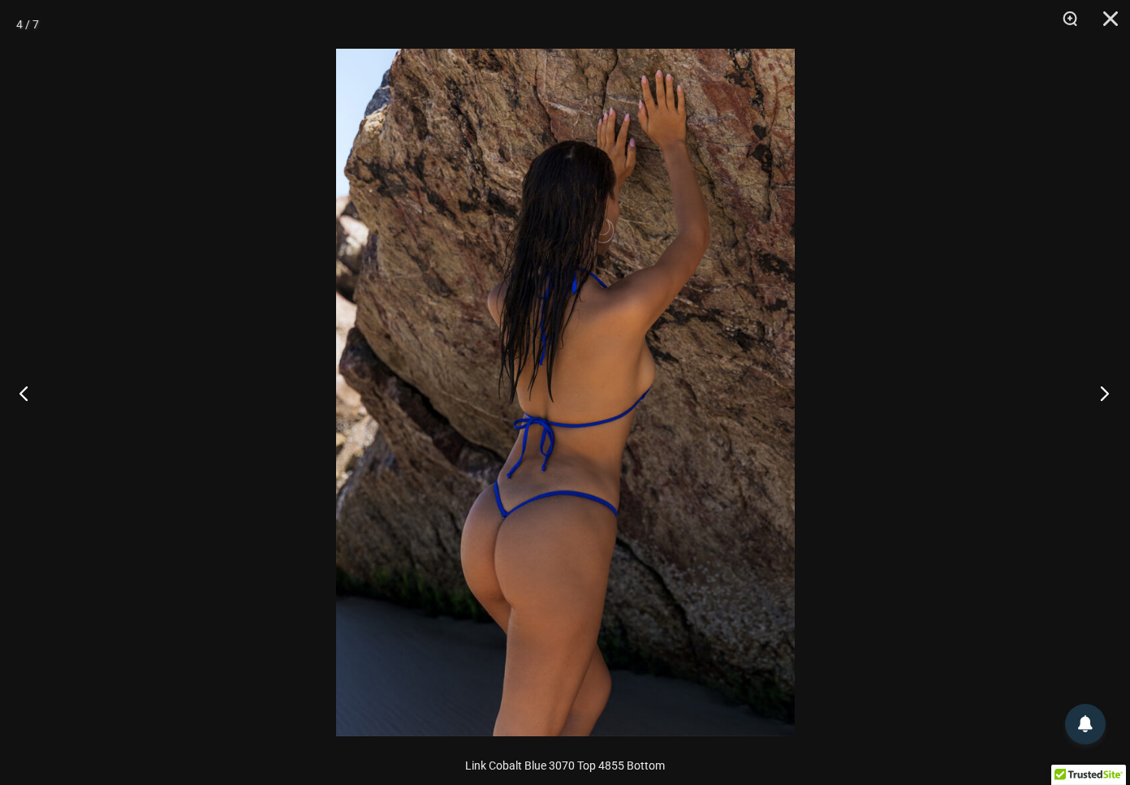
click at [1103, 391] on button "Next" at bounding box center [1099, 392] width 61 height 81
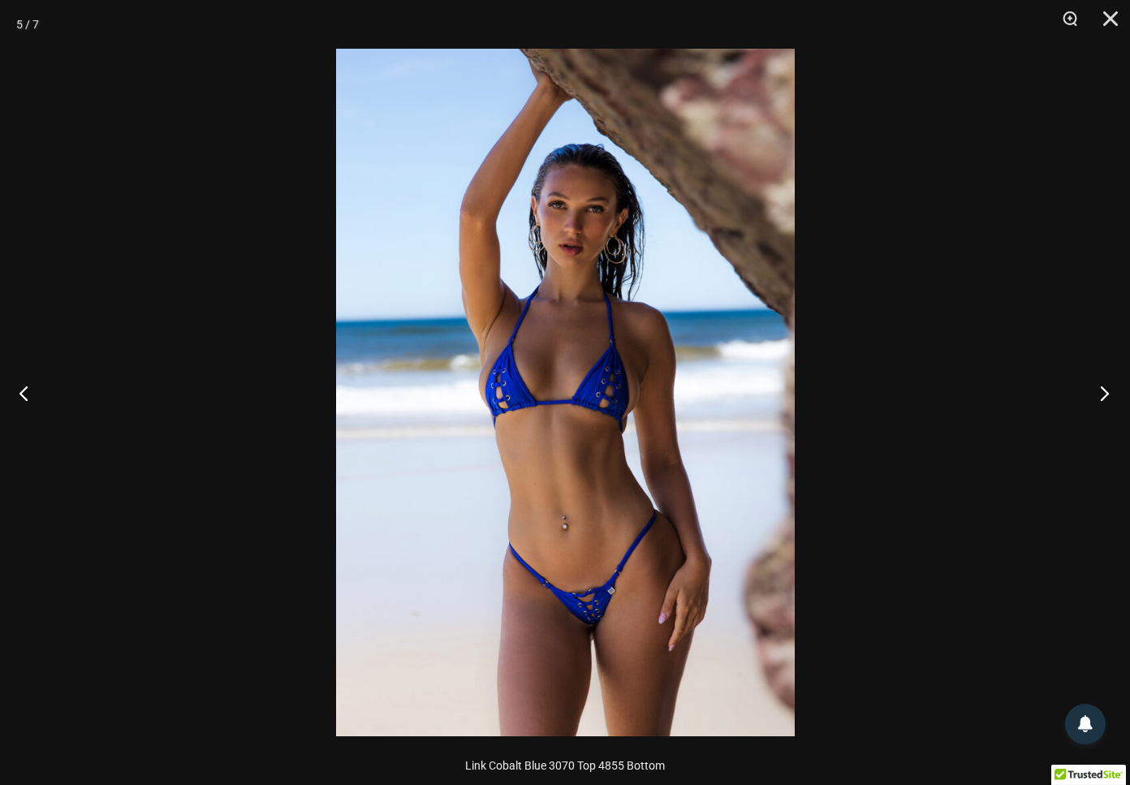
click at [1103, 391] on button "Next" at bounding box center [1099, 392] width 61 height 81
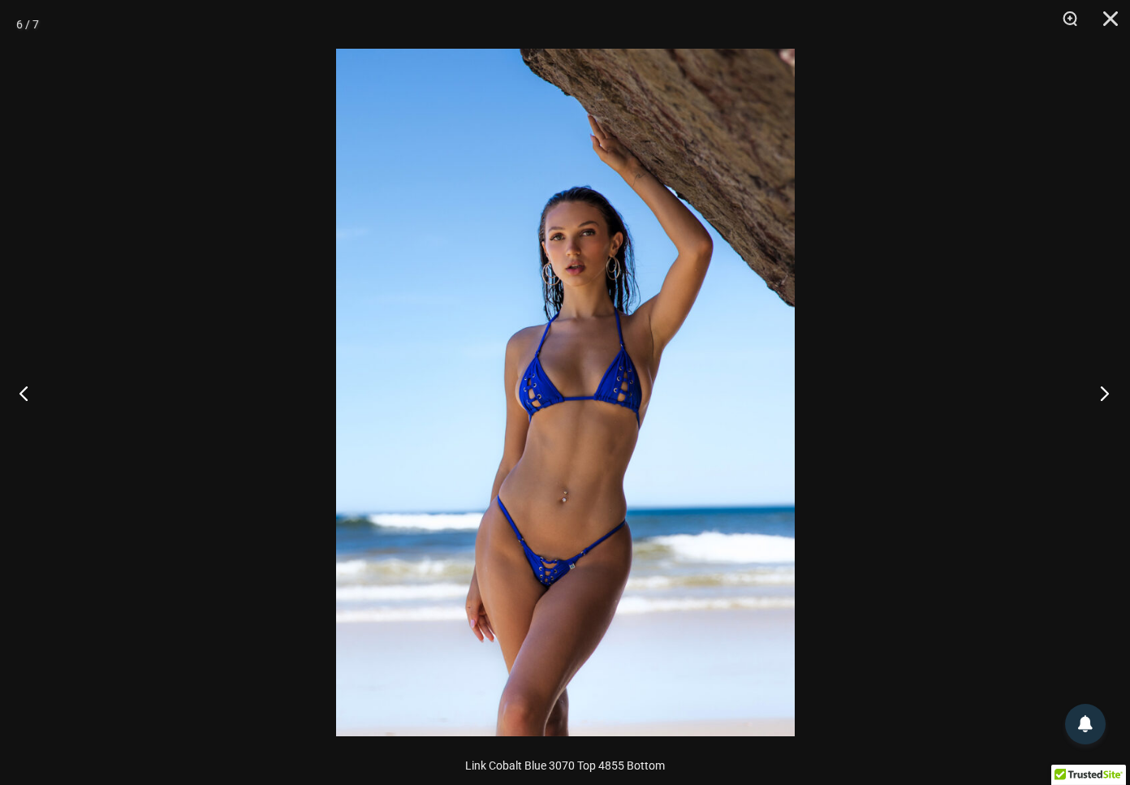
click at [1103, 391] on button "Next" at bounding box center [1099, 392] width 61 height 81
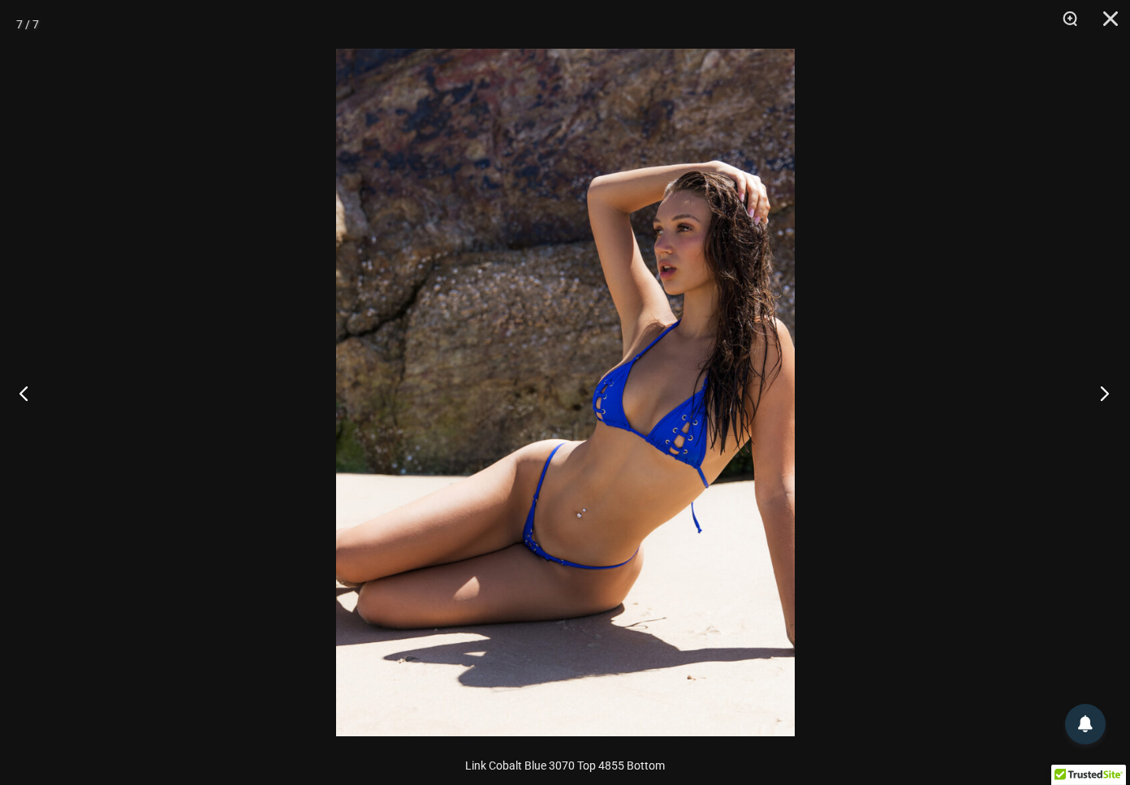
click at [1103, 391] on button "Next" at bounding box center [1099, 392] width 61 height 81
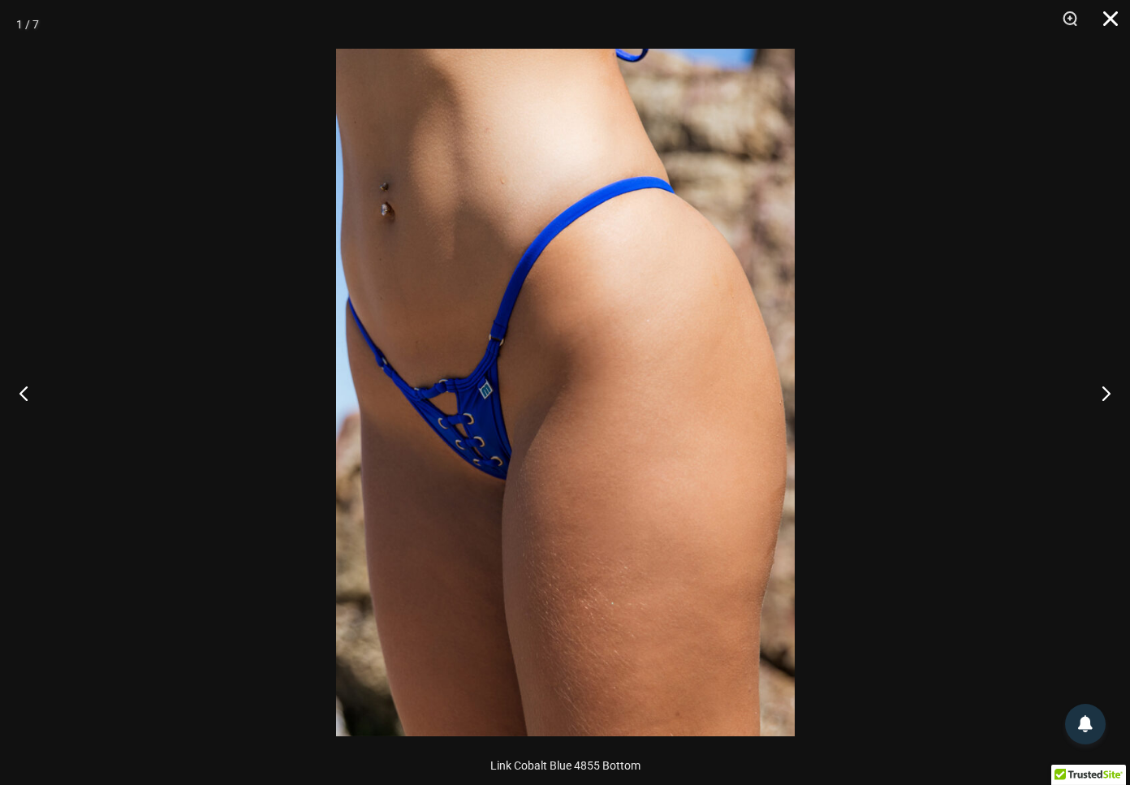
click at [1112, 12] on button "Close" at bounding box center [1105, 24] width 41 height 49
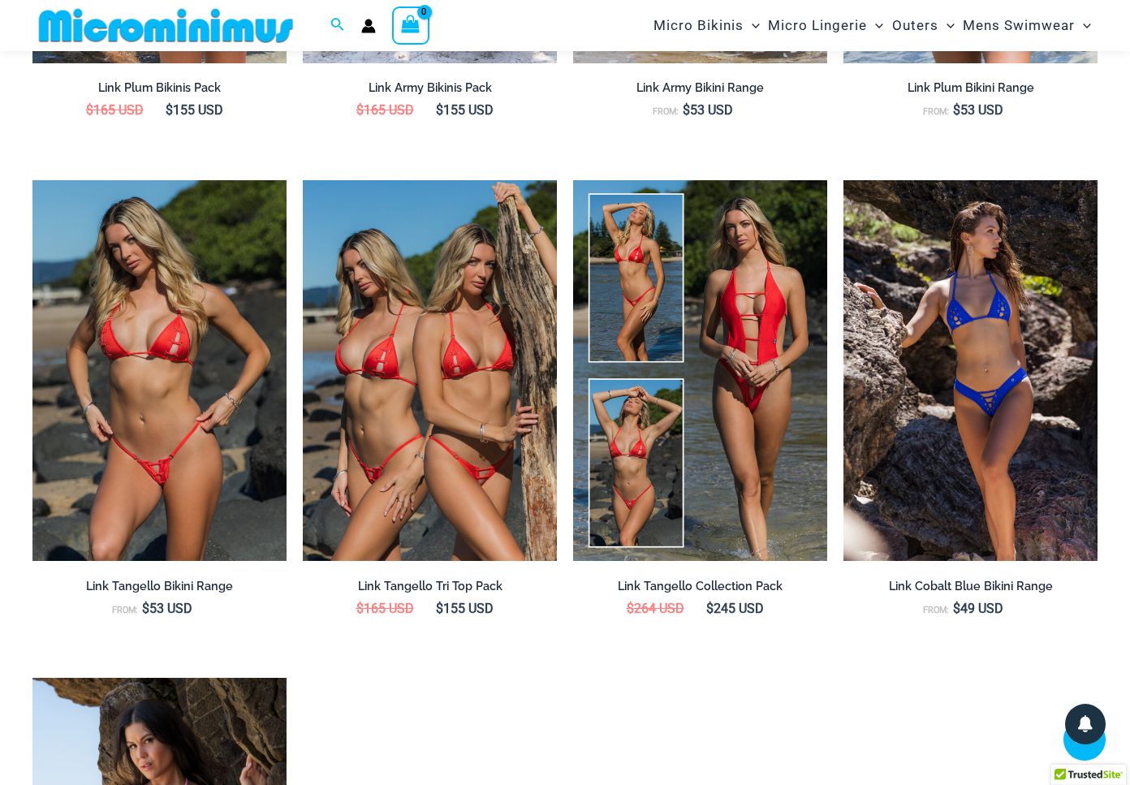
scroll to position [1870, 0]
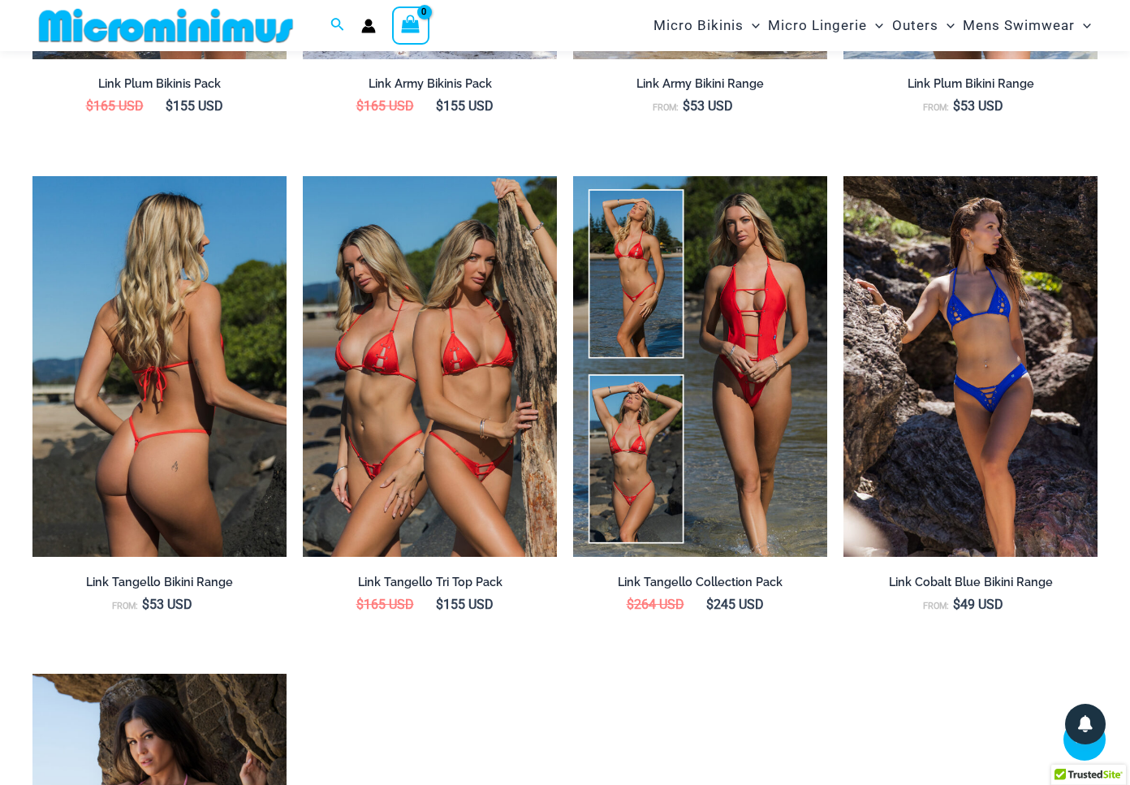
click at [200, 283] on img at bounding box center [159, 367] width 254 height 382
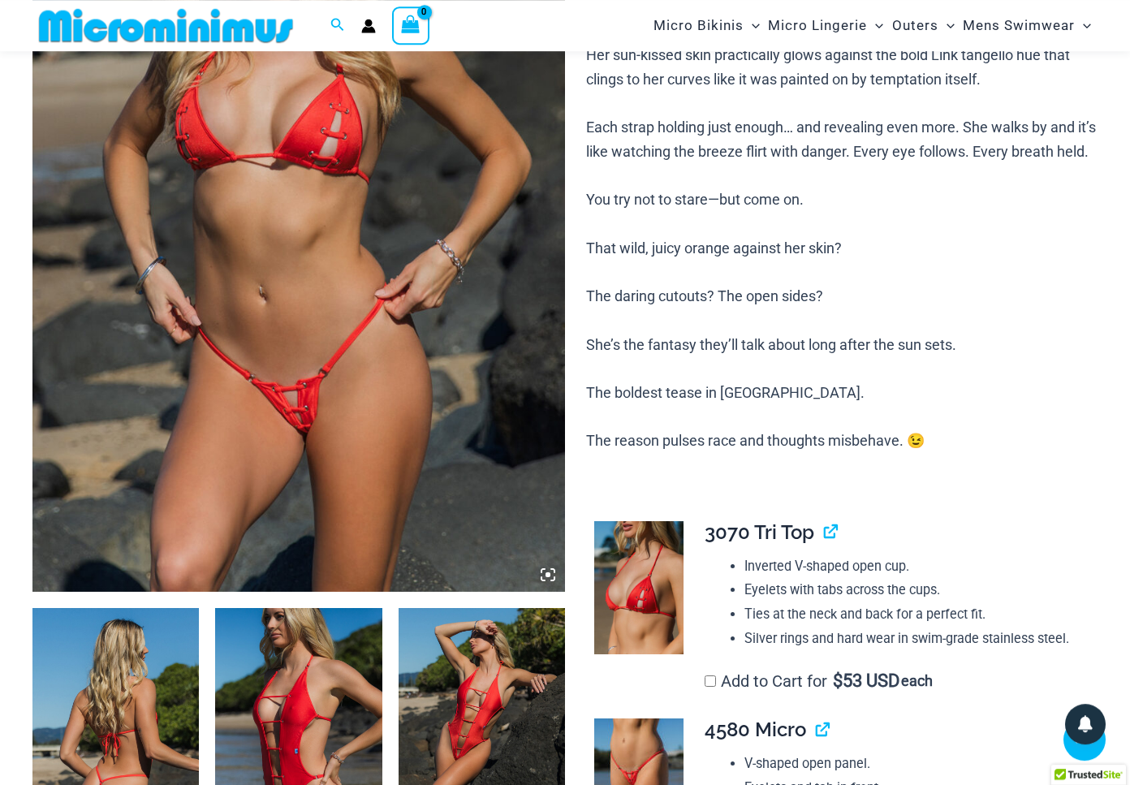
scroll to position [353, 0]
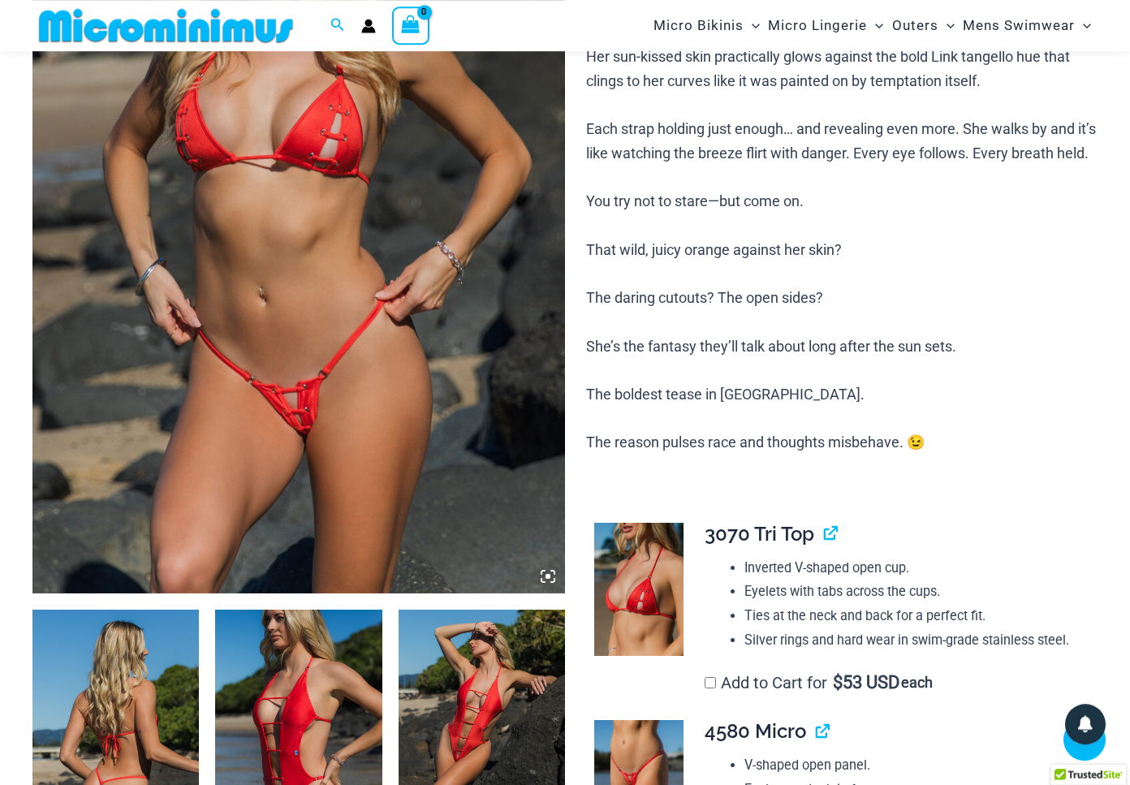
click at [504, 193] on img at bounding box center [298, 194] width 533 height 799
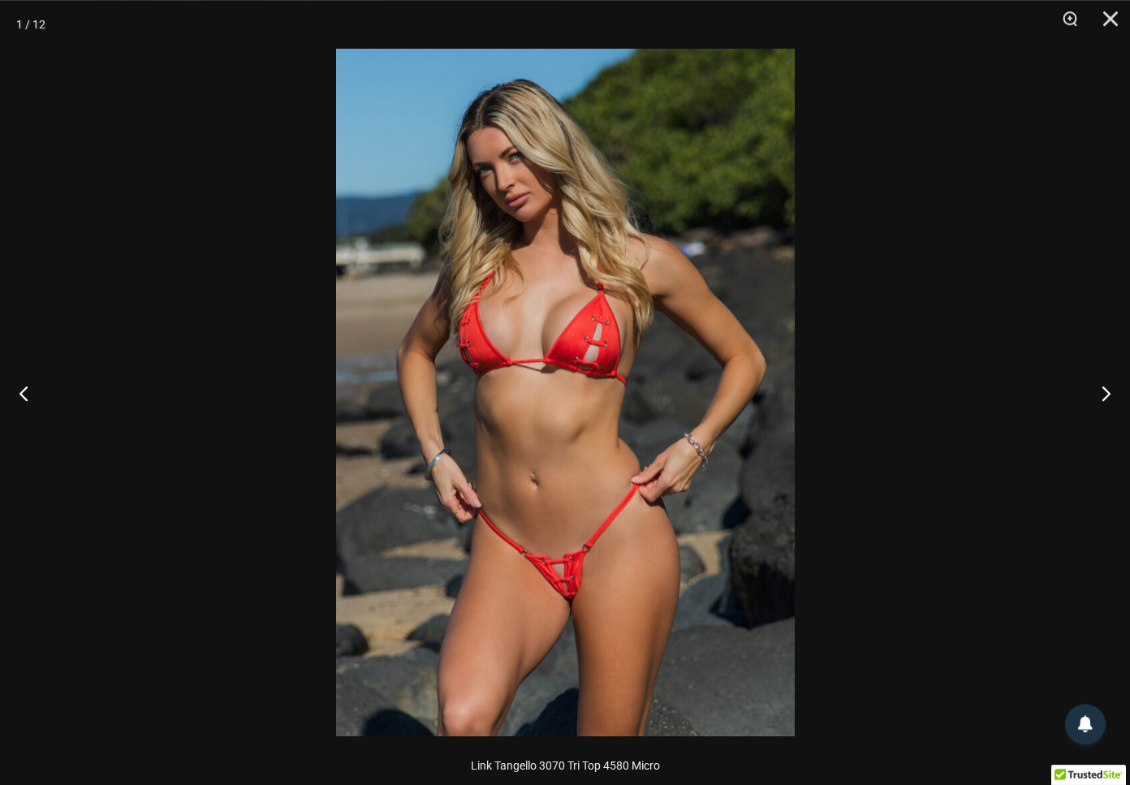
click at [680, 218] on img at bounding box center [565, 393] width 459 height 688
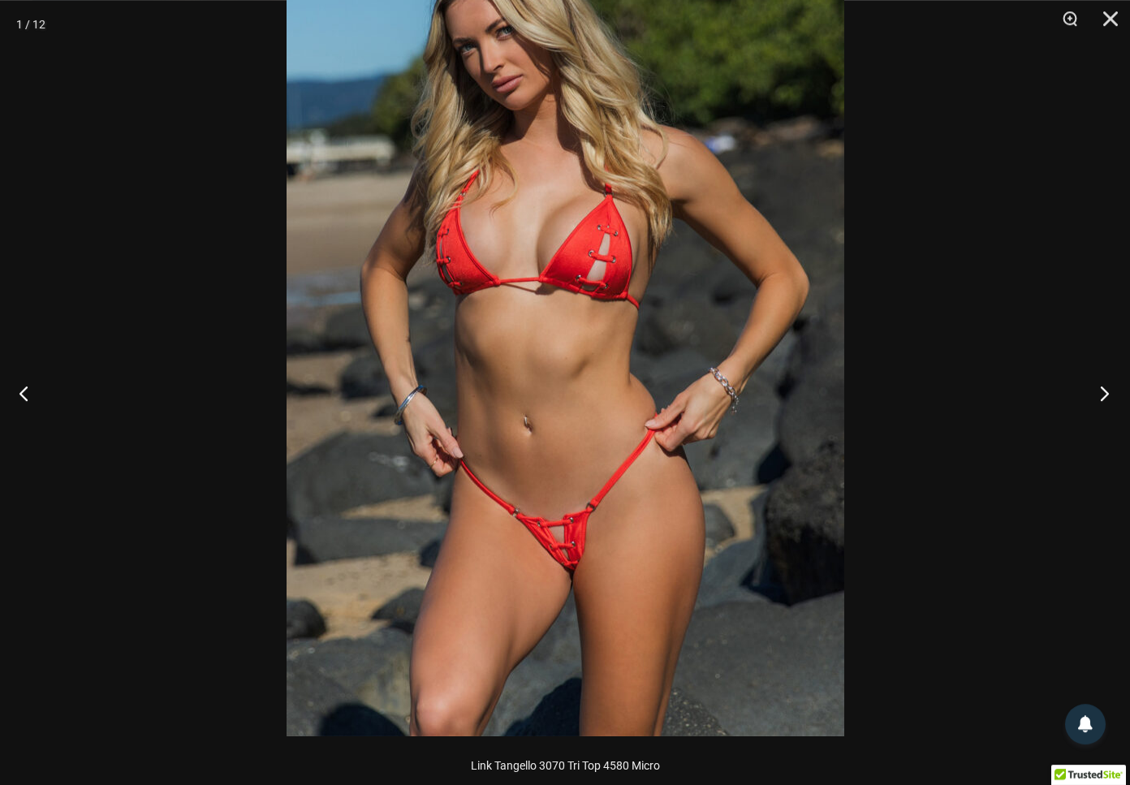
click at [1101, 394] on button "Next" at bounding box center [1099, 392] width 61 height 81
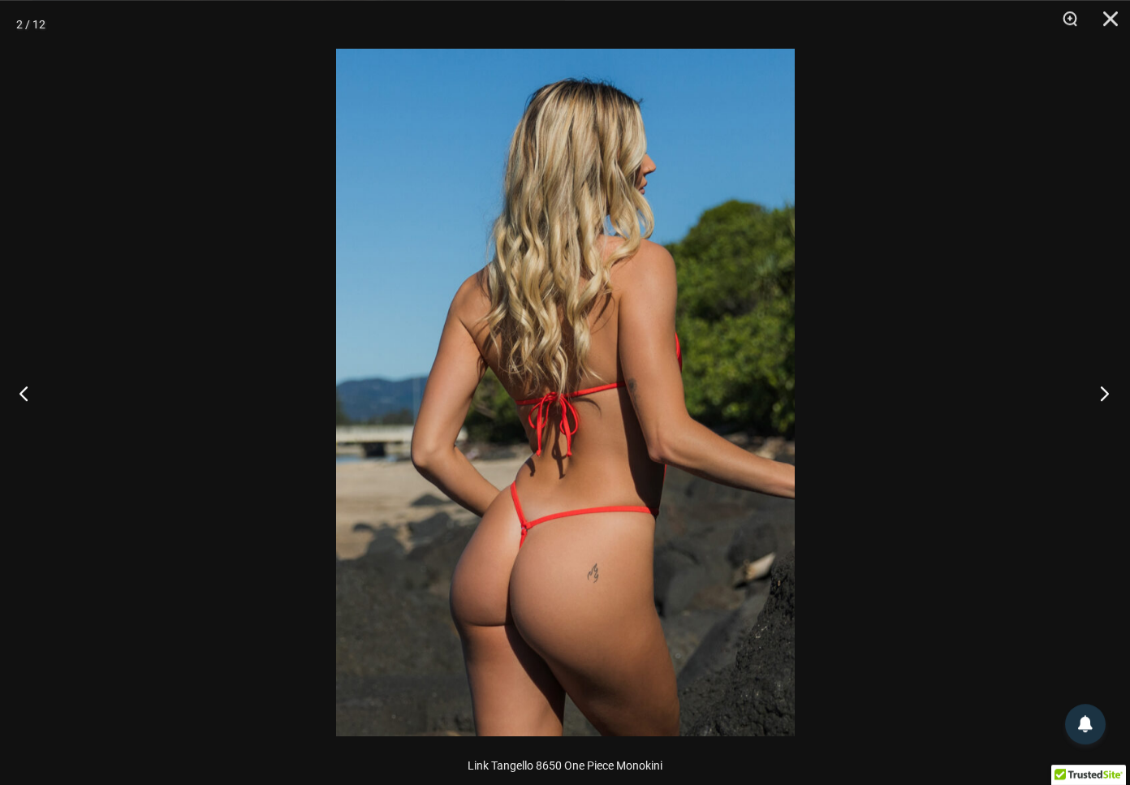
click at [1098, 394] on button "Next" at bounding box center [1099, 392] width 61 height 81
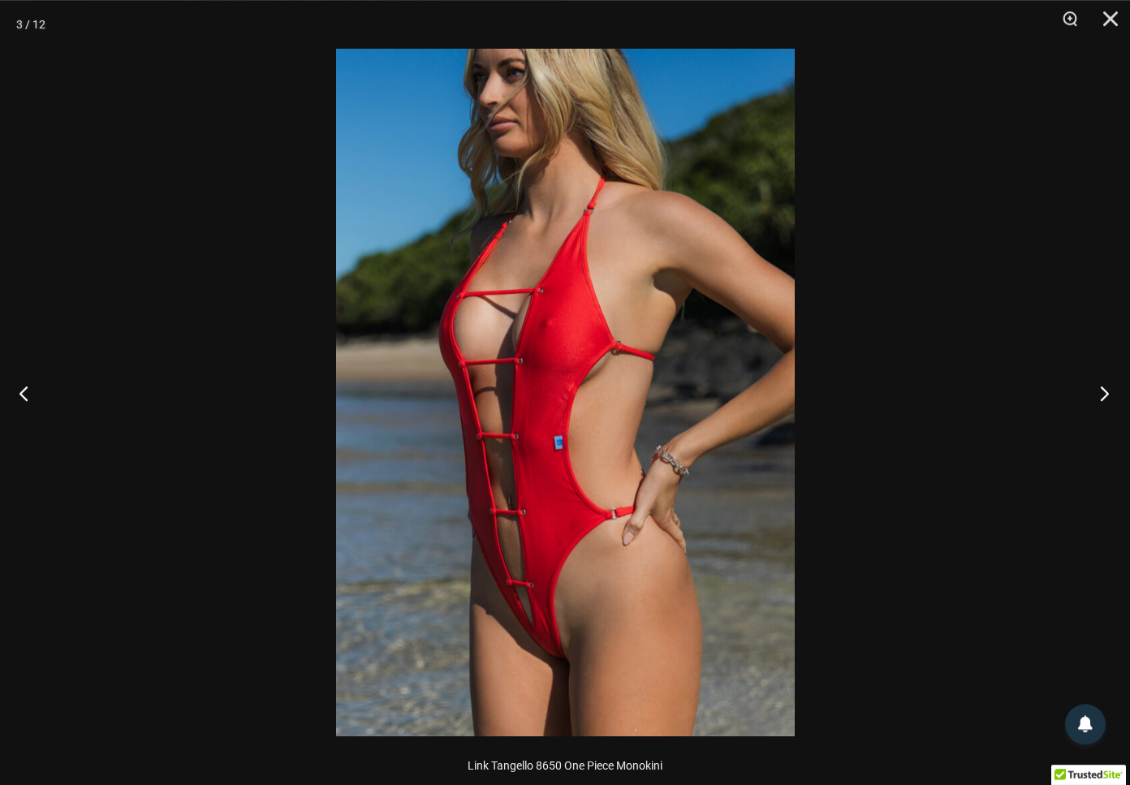
click at [1098, 393] on button "Next" at bounding box center [1099, 392] width 61 height 81
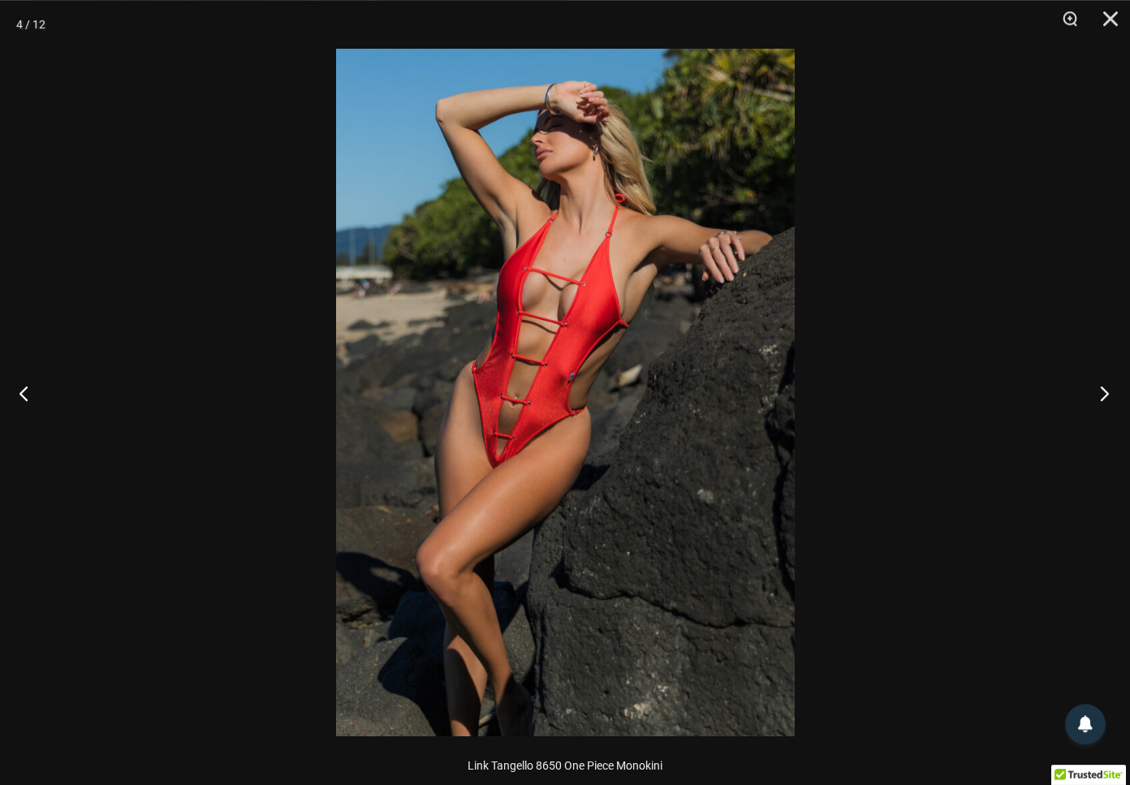
click at [1097, 393] on button "Next" at bounding box center [1099, 392] width 61 height 81
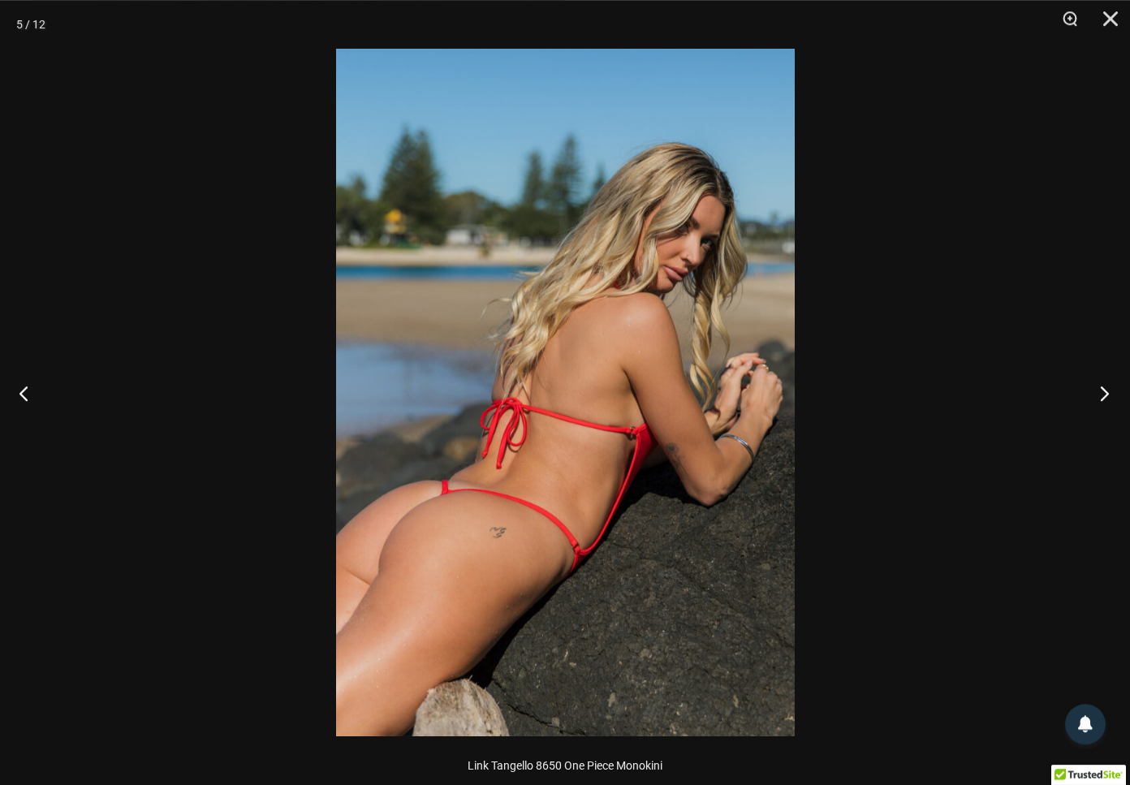
click at [1097, 393] on button "Next" at bounding box center [1099, 392] width 61 height 81
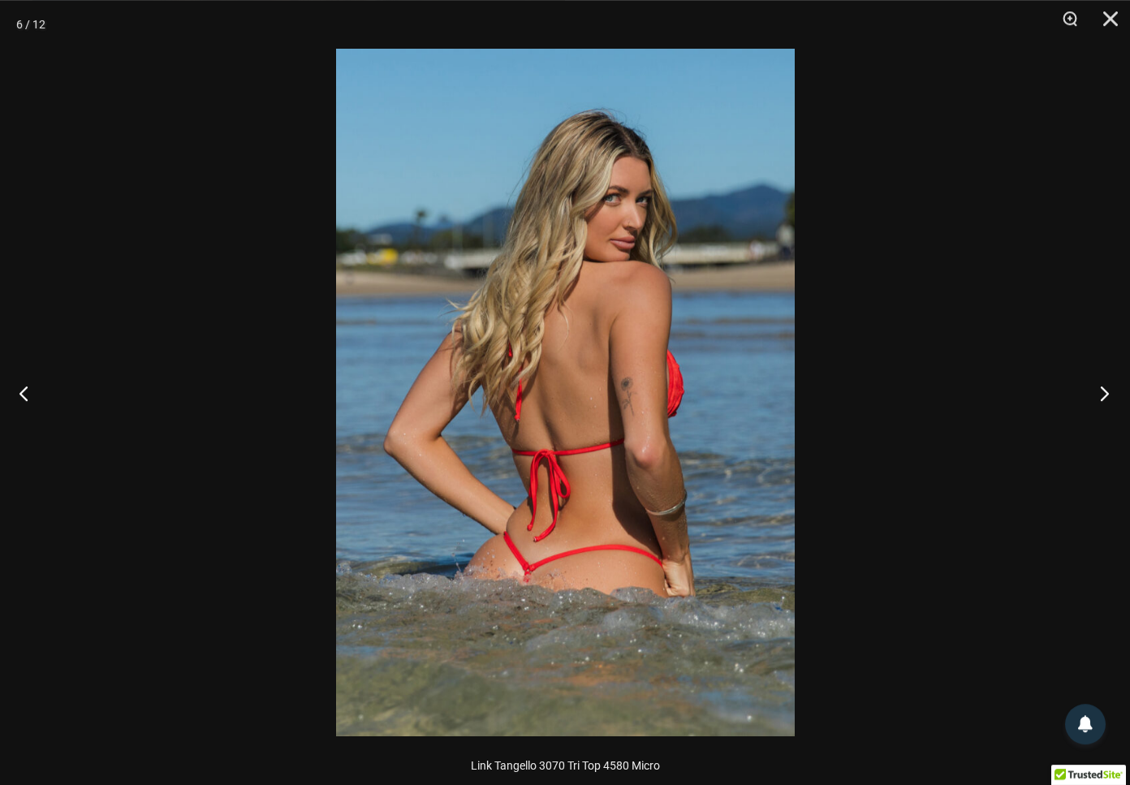
click at [1097, 393] on button "Next" at bounding box center [1099, 392] width 61 height 81
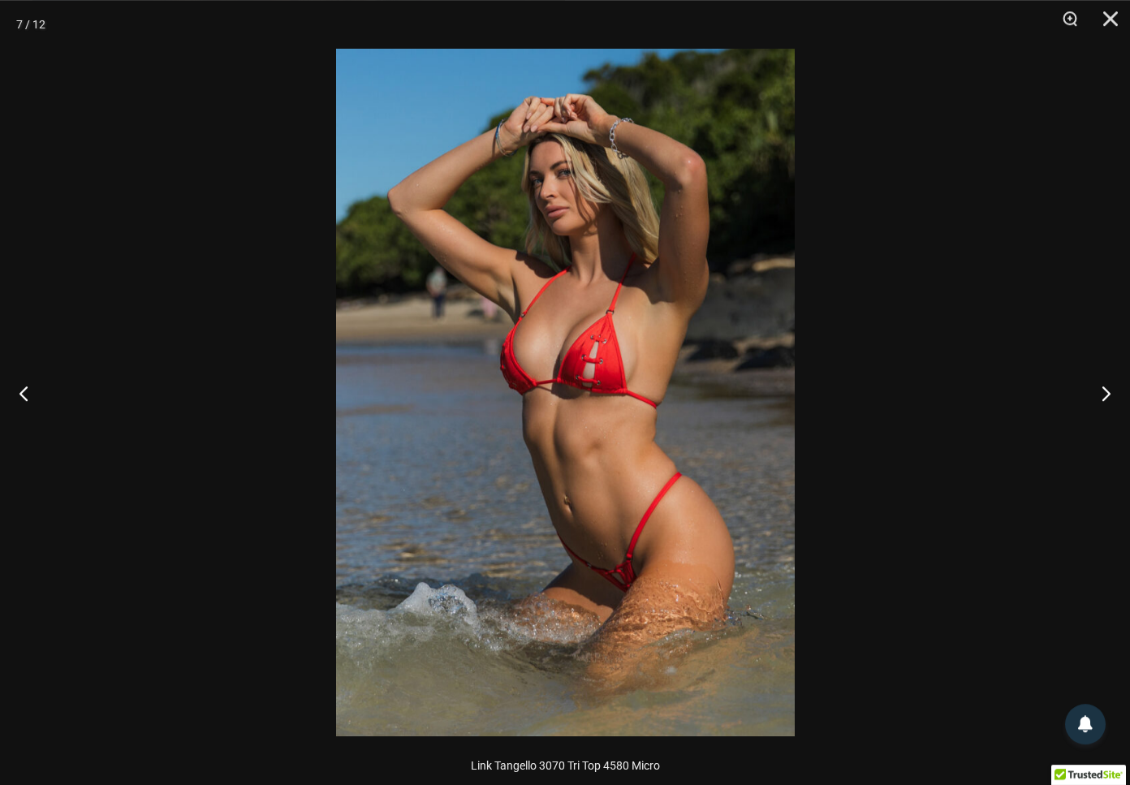
click at [602, 339] on img at bounding box center [565, 393] width 459 height 688
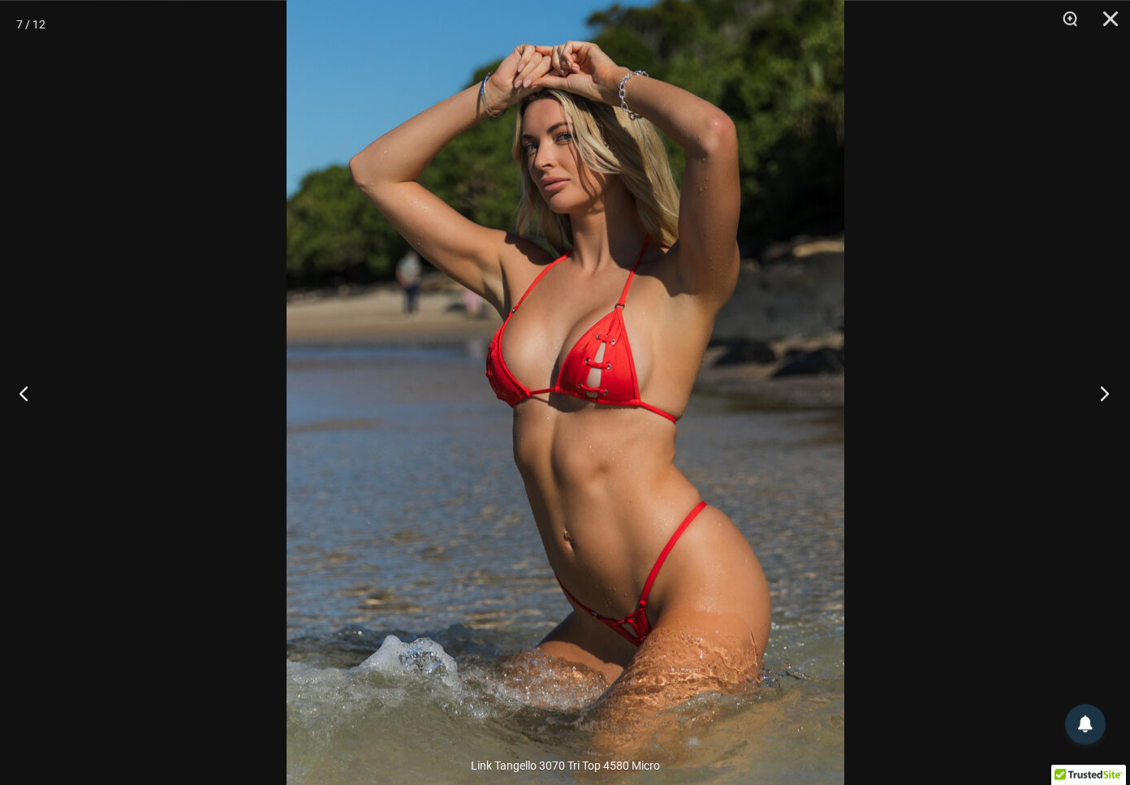
click at [1103, 385] on button "Next" at bounding box center [1099, 392] width 61 height 81
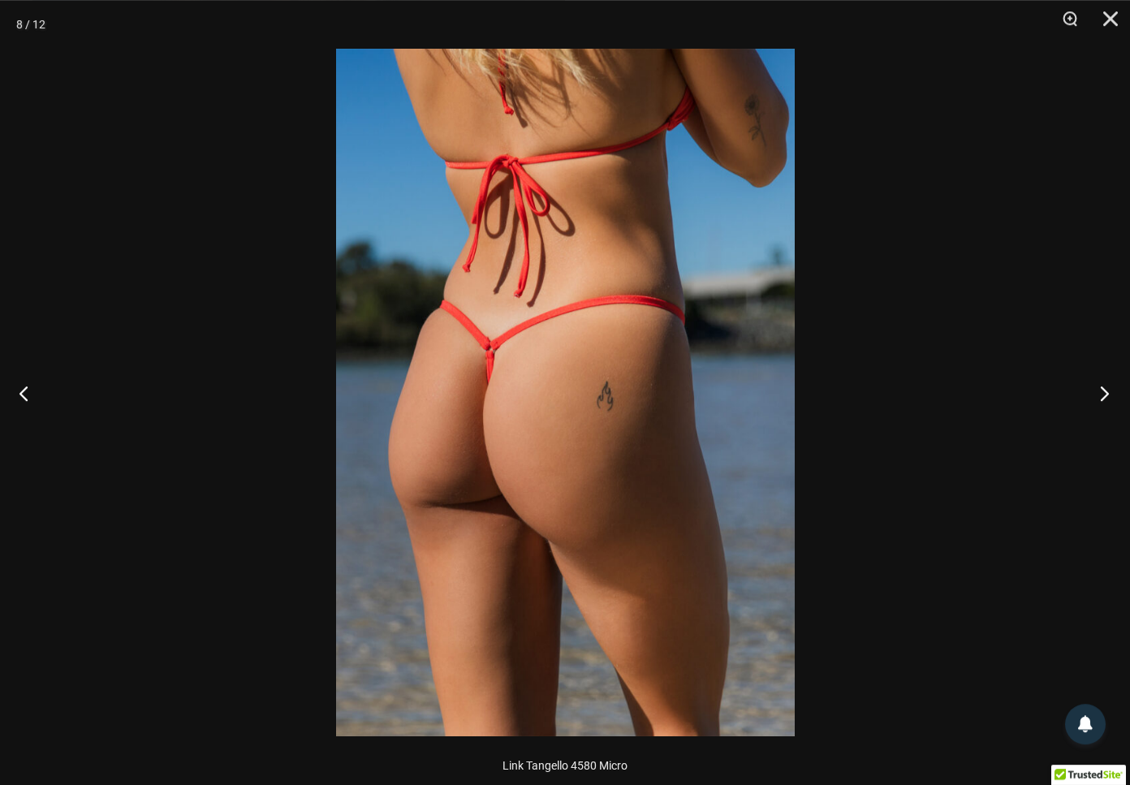
click at [1103, 385] on button "Next" at bounding box center [1099, 392] width 61 height 81
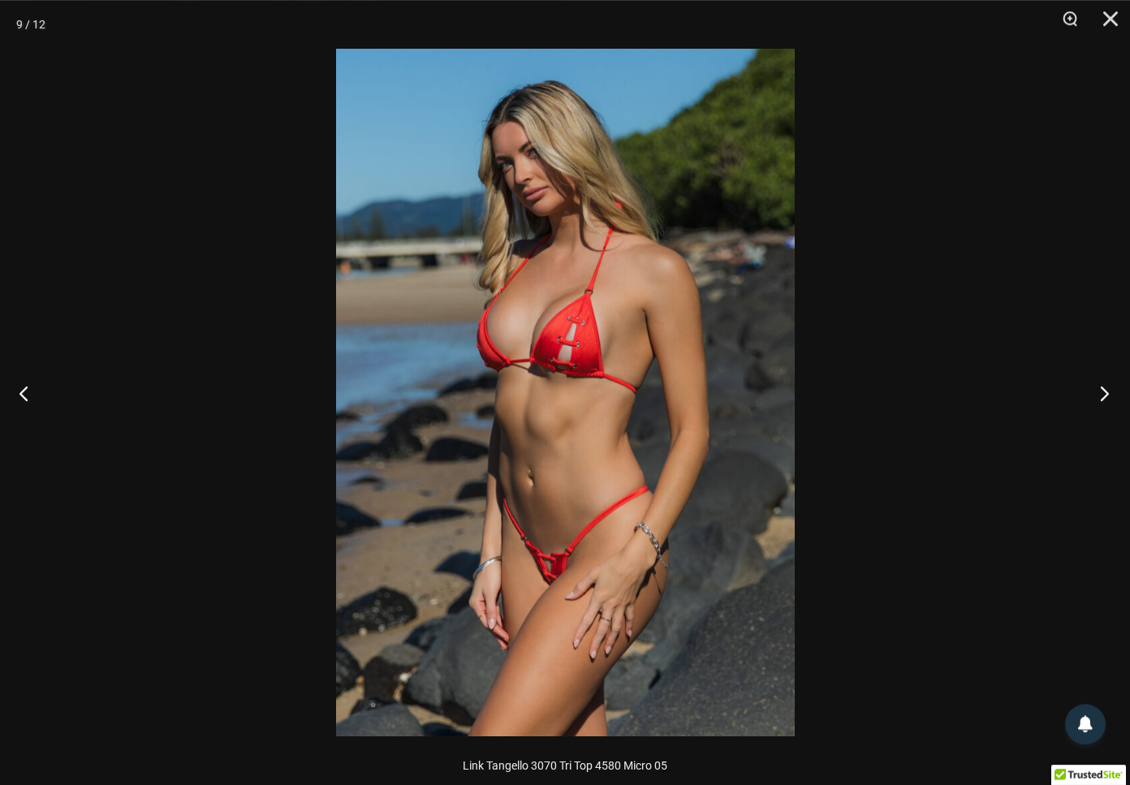
click at [1108, 399] on button "Next" at bounding box center [1099, 392] width 61 height 81
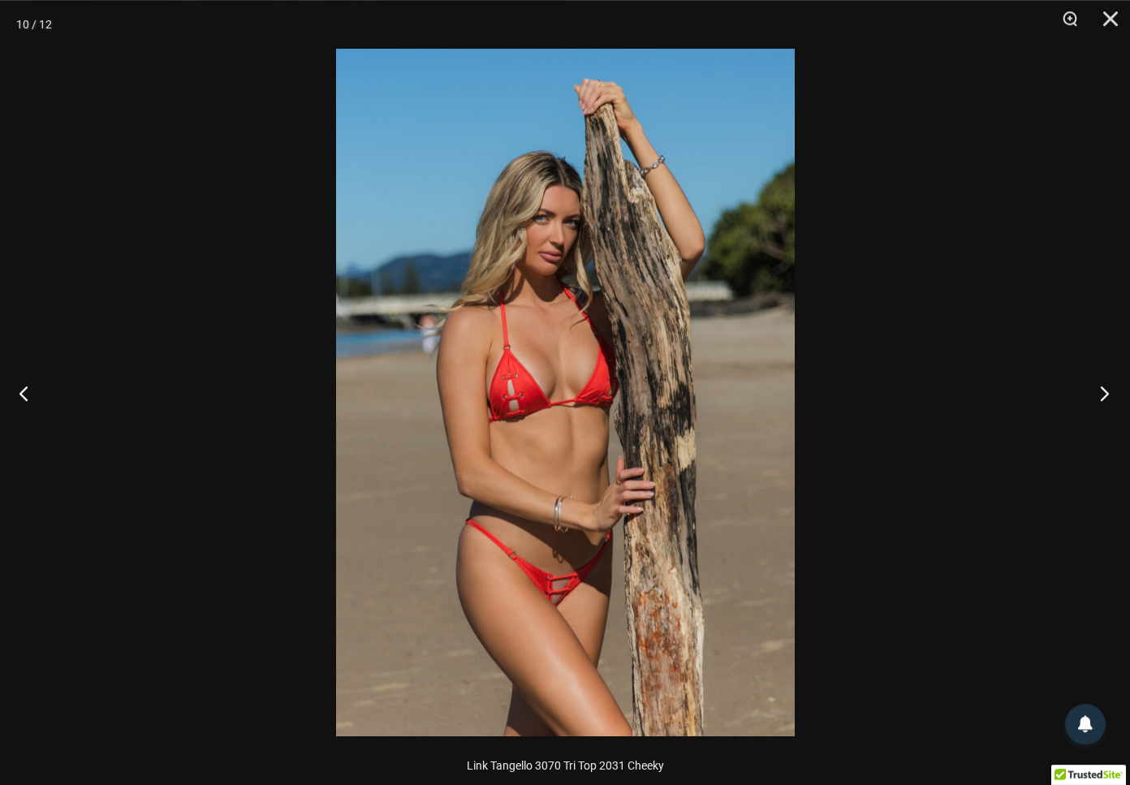
click at [1107, 397] on button "Next" at bounding box center [1099, 392] width 61 height 81
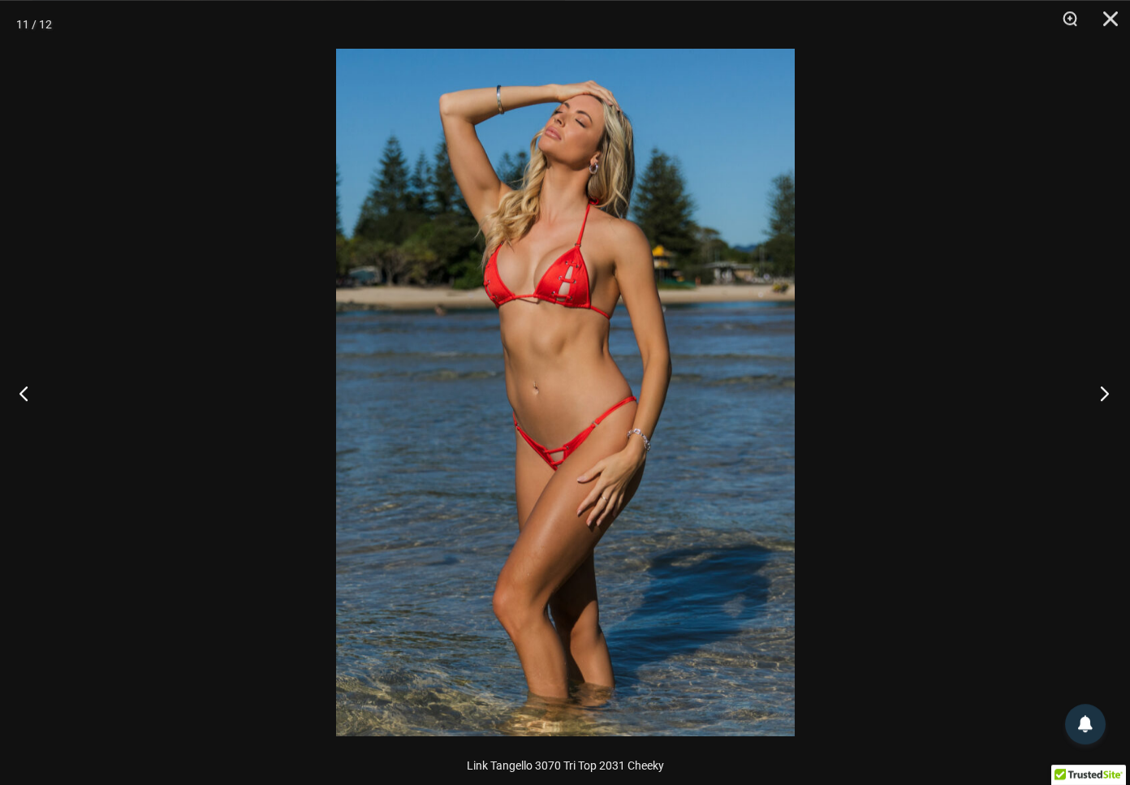
click at [1107, 397] on button "Next" at bounding box center [1099, 392] width 61 height 81
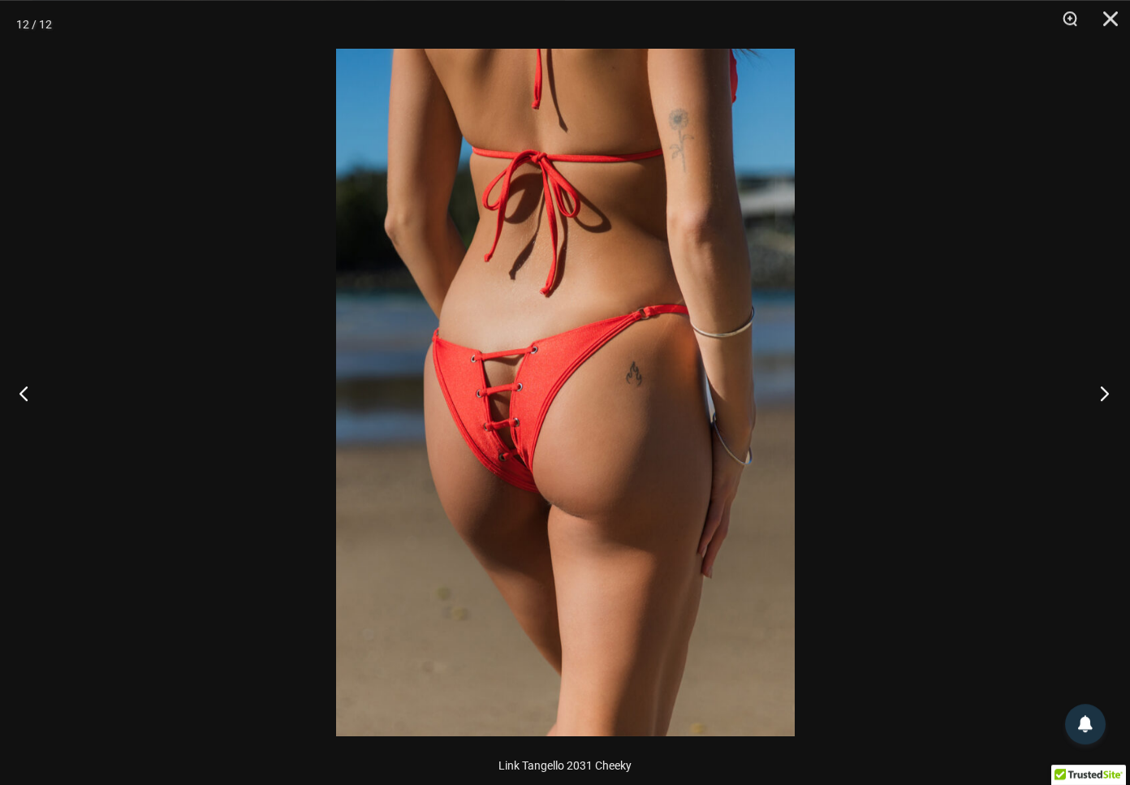
click at [1107, 397] on button "Next" at bounding box center [1099, 392] width 61 height 81
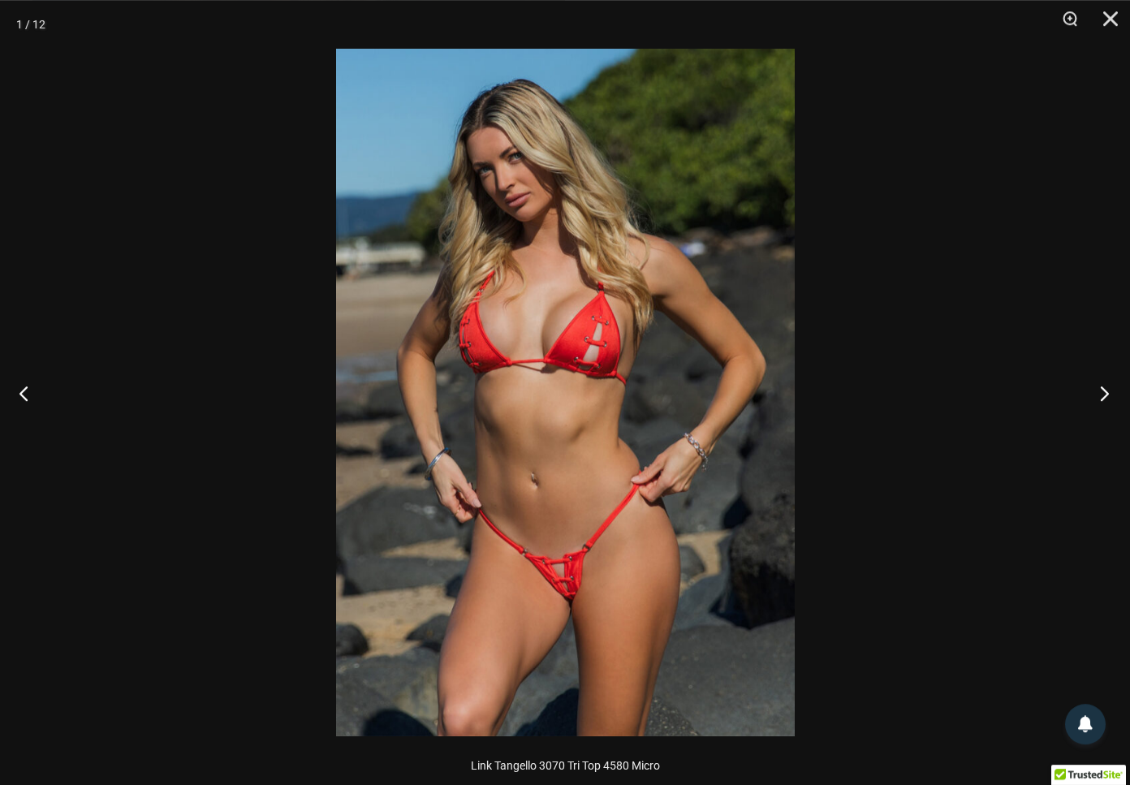
click at [1107, 397] on button "Next" at bounding box center [1099, 392] width 61 height 81
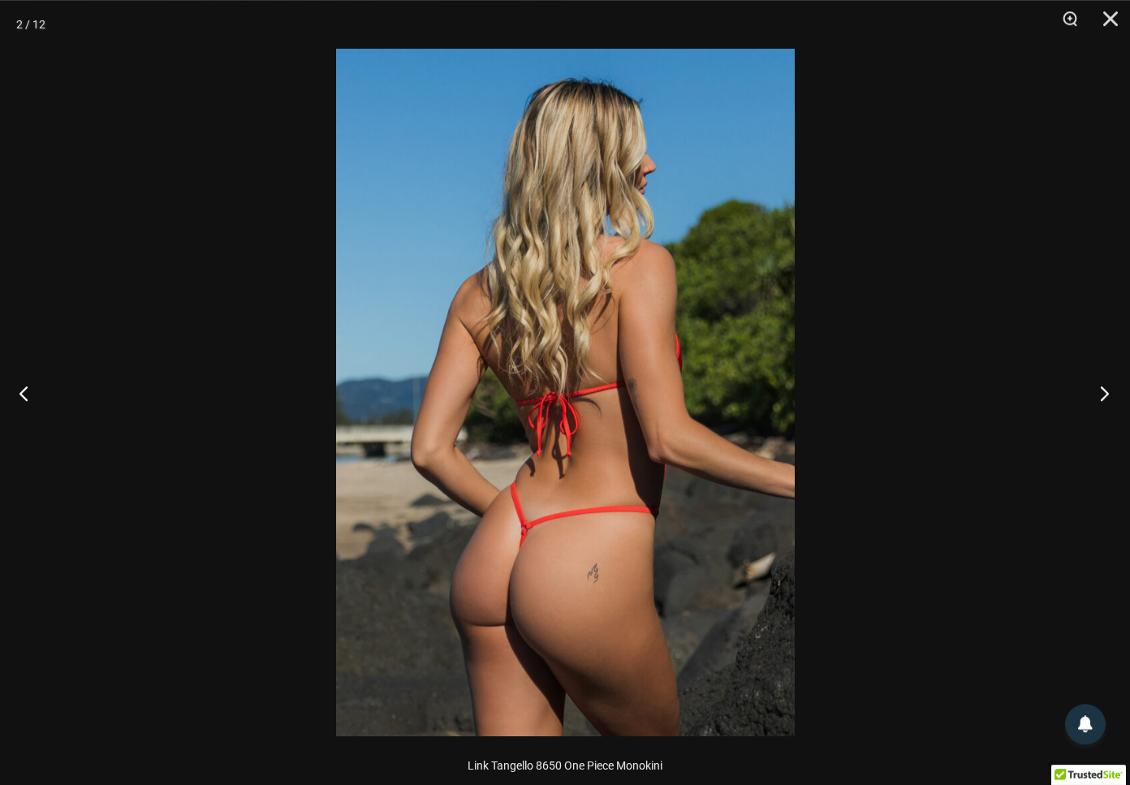
click at [1109, 392] on button "Next" at bounding box center [1099, 392] width 61 height 81
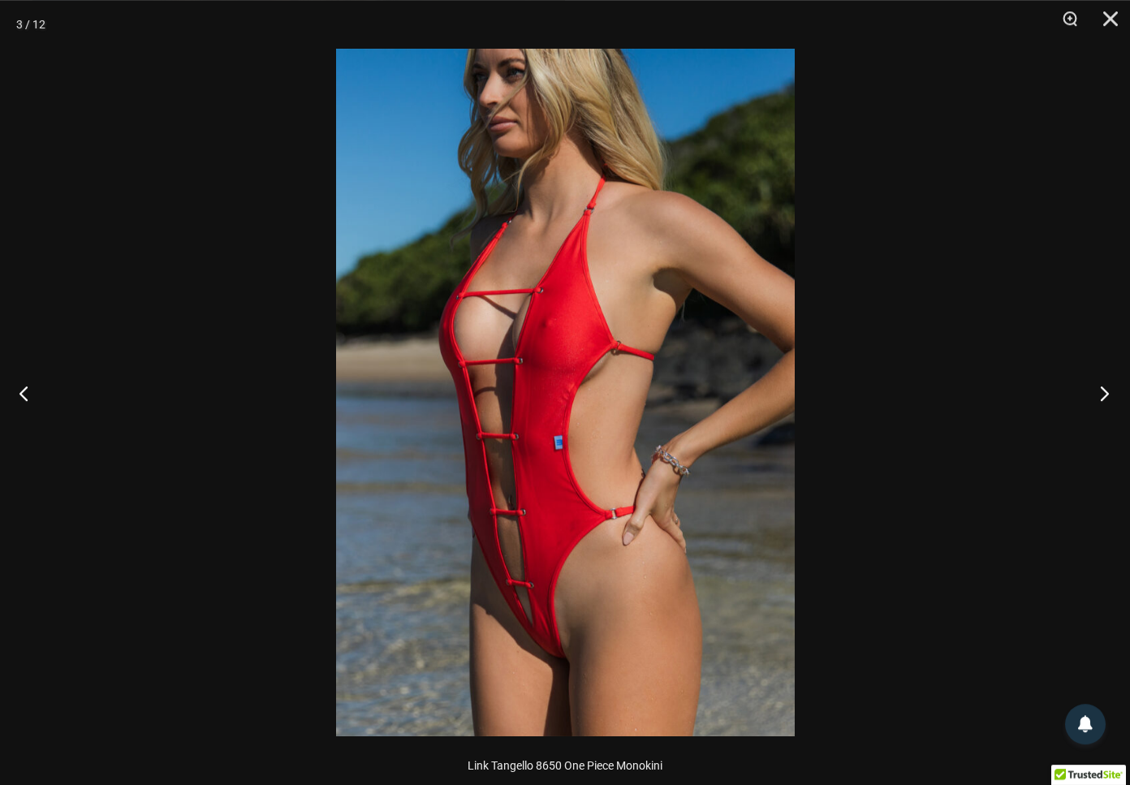
click at [1109, 391] on button "Next" at bounding box center [1099, 392] width 61 height 81
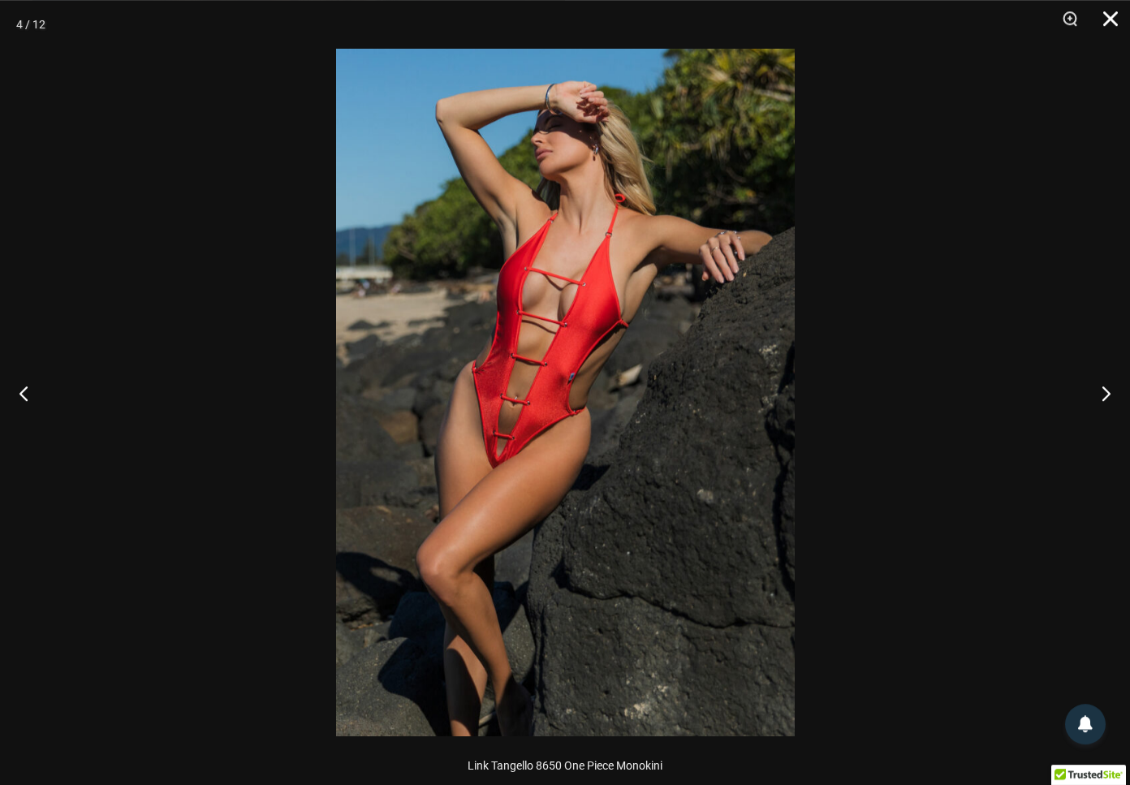
click at [1106, 18] on button "Close" at bounding box center [1105, 24] width 41 height 49
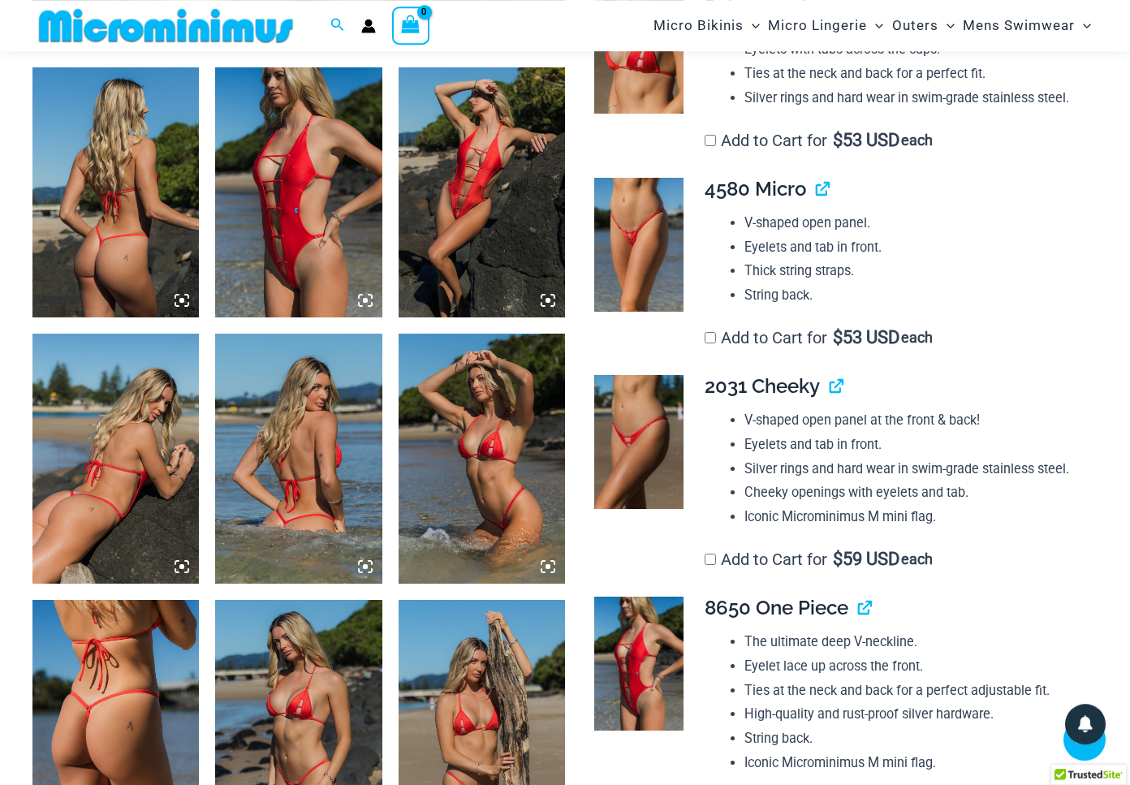
scroll to position [895, 0]
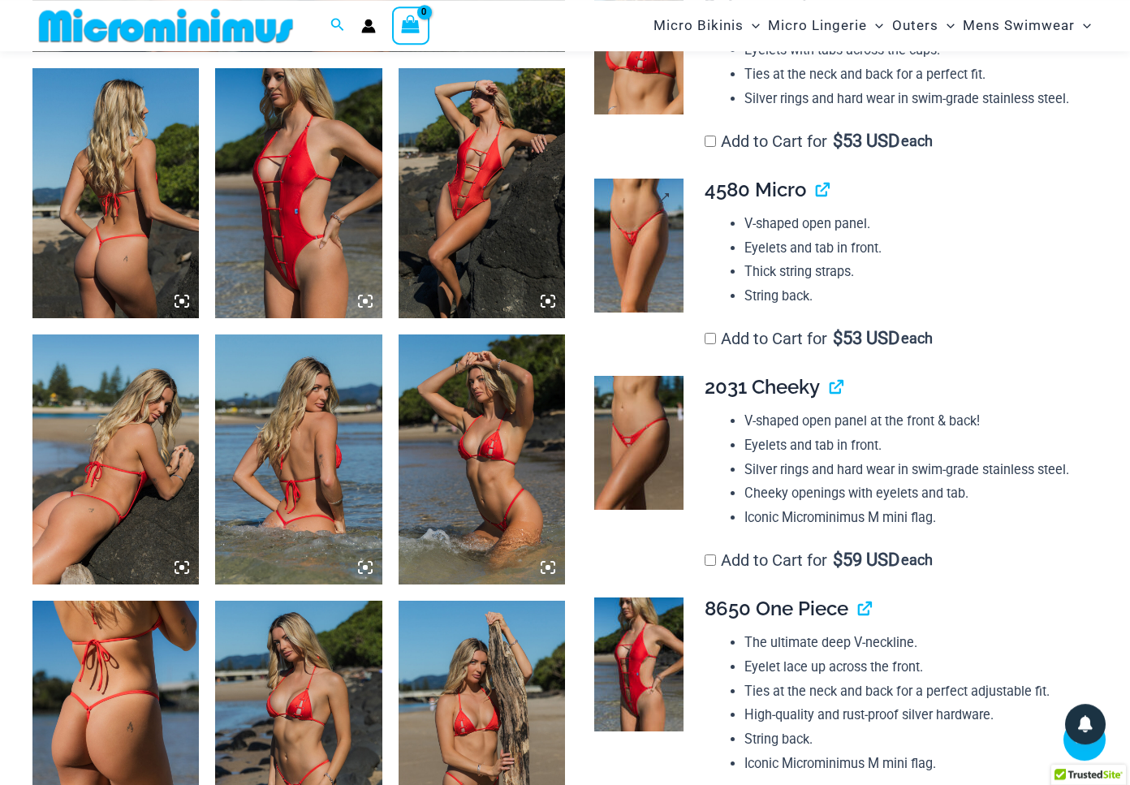
click at [642, 250] on img at bounding box center [638, 246] width 89 height 134
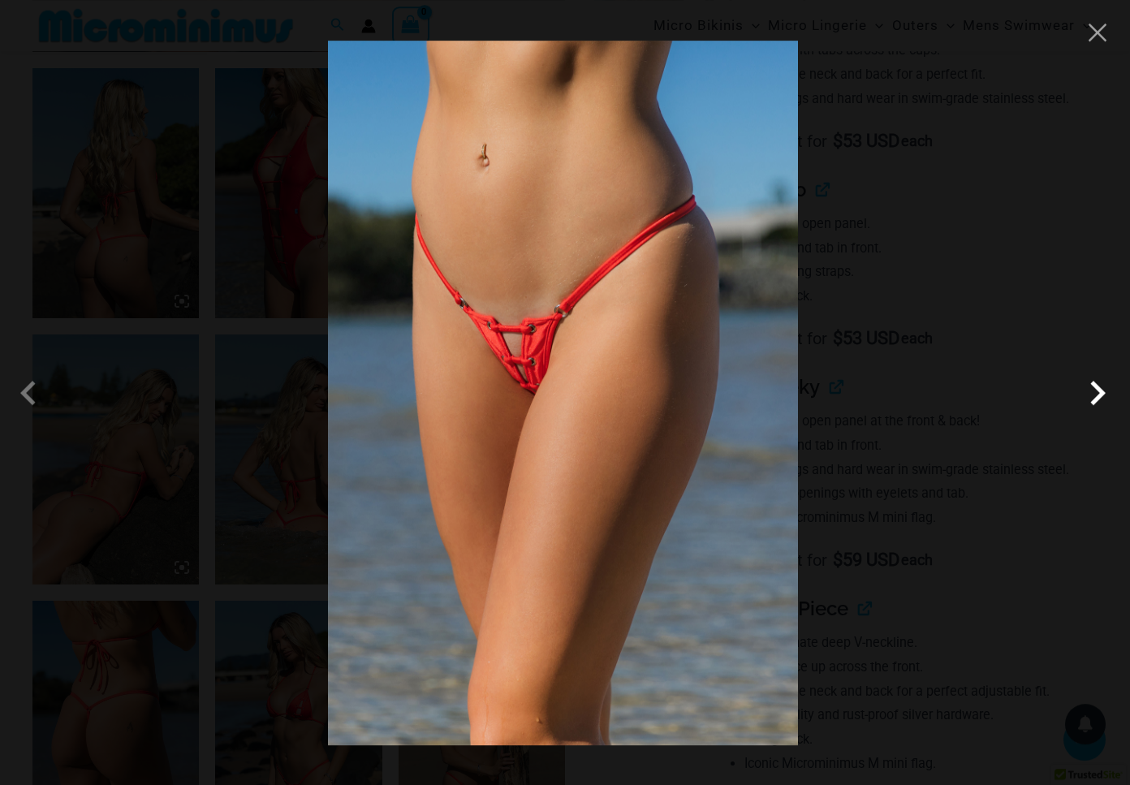
click at [1097, 395] on span at bounding box center [1097, 393] width 49 height 49
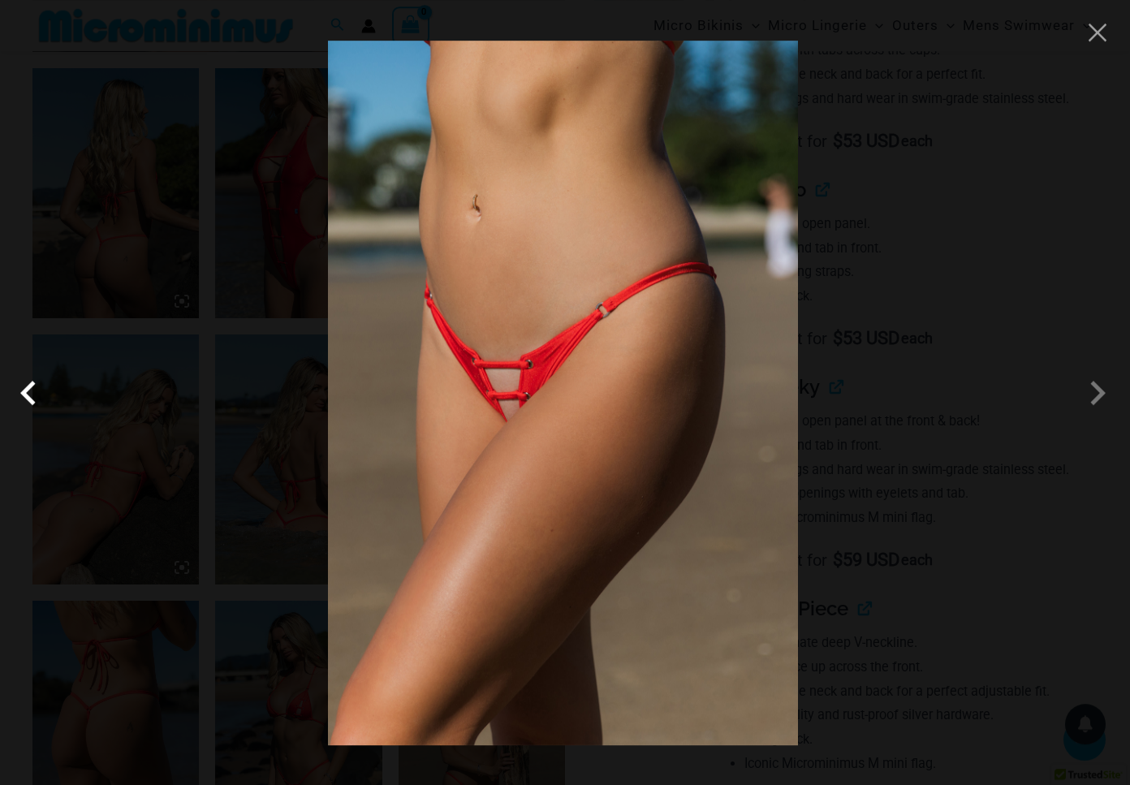
click at [26, 394] on span at bounding box center [32, 393] width 49 height 49
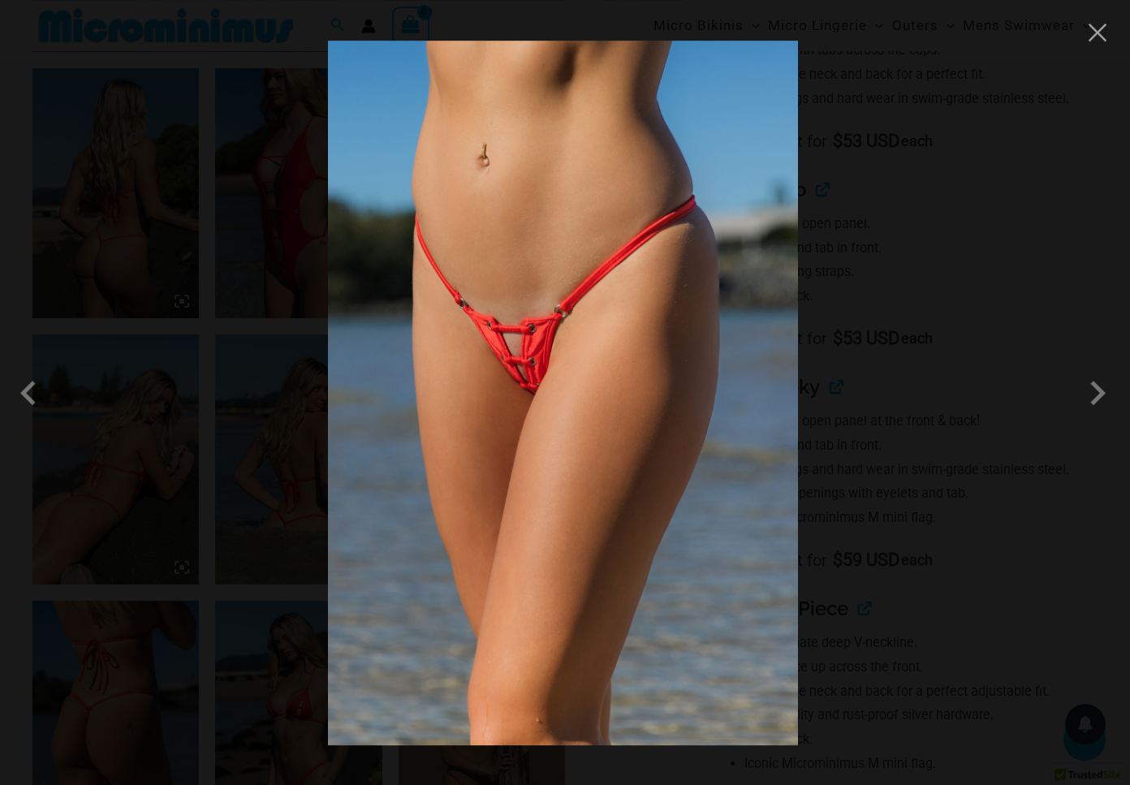
click at [481, 345] on img at bounding box center [563, 393] width 470 height 705
click at [538, 341] on img at bounding box center [563, 393] width 470 height 705
click at [780, 297] on img at bounding box center [563, 393] width 470 height 705
click at [1088, 395] on span at bounding box center [1097, 393] width 49 height 49
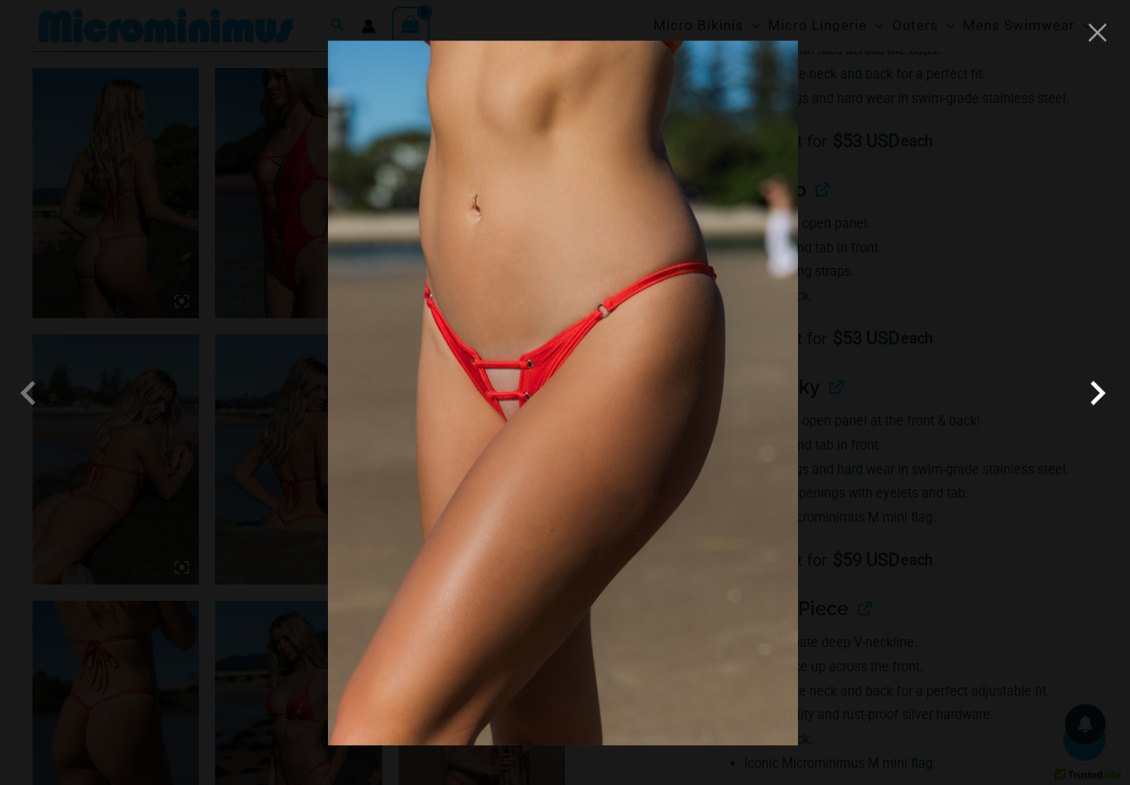
click at [1088, 396] on span at bounding box center [1097, 393] width 49 height 49
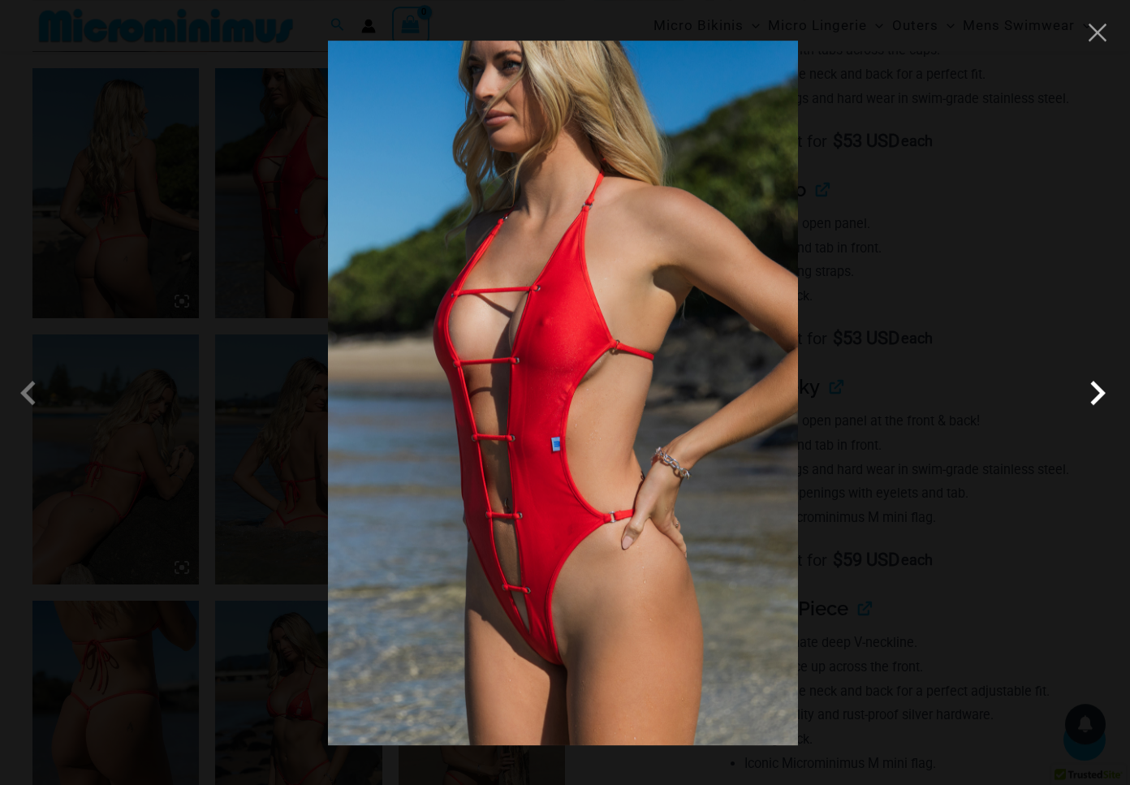
click at [1088, 396] on span at bounding box center [1097, 393] width 49 height 49
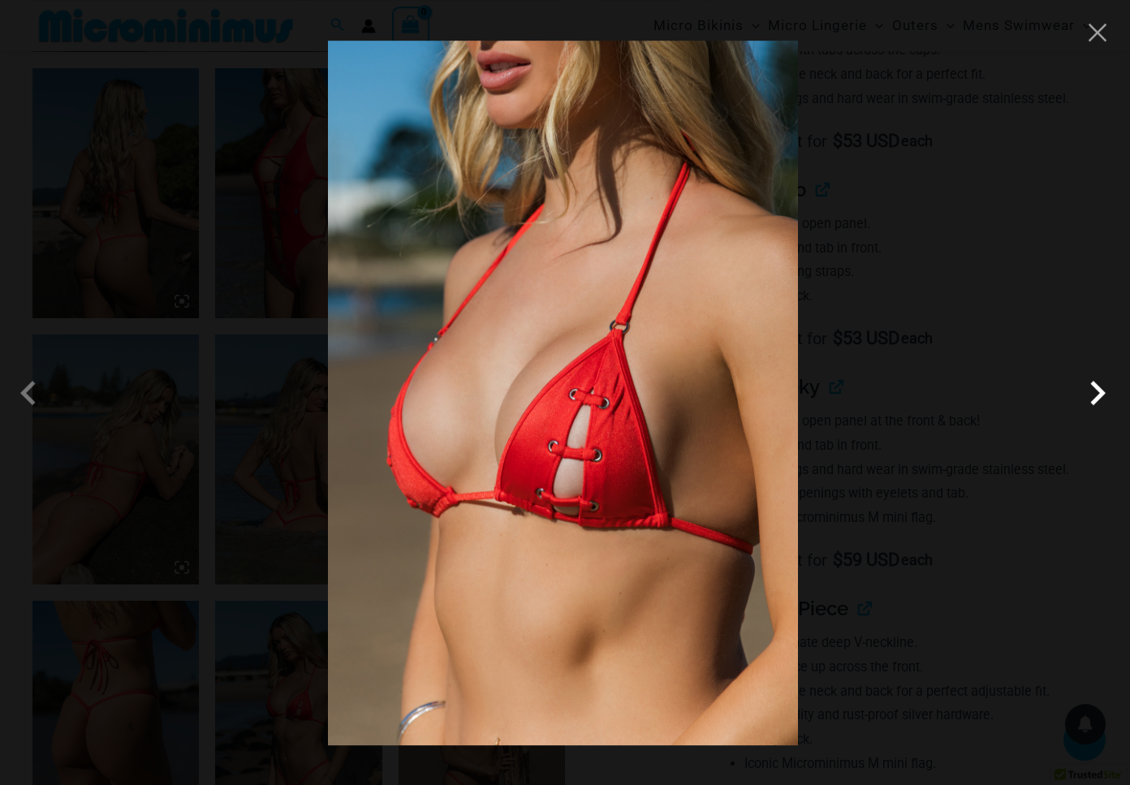
click at [1104, 392] on span at bounding box center [1097, 393] width 49 height 49
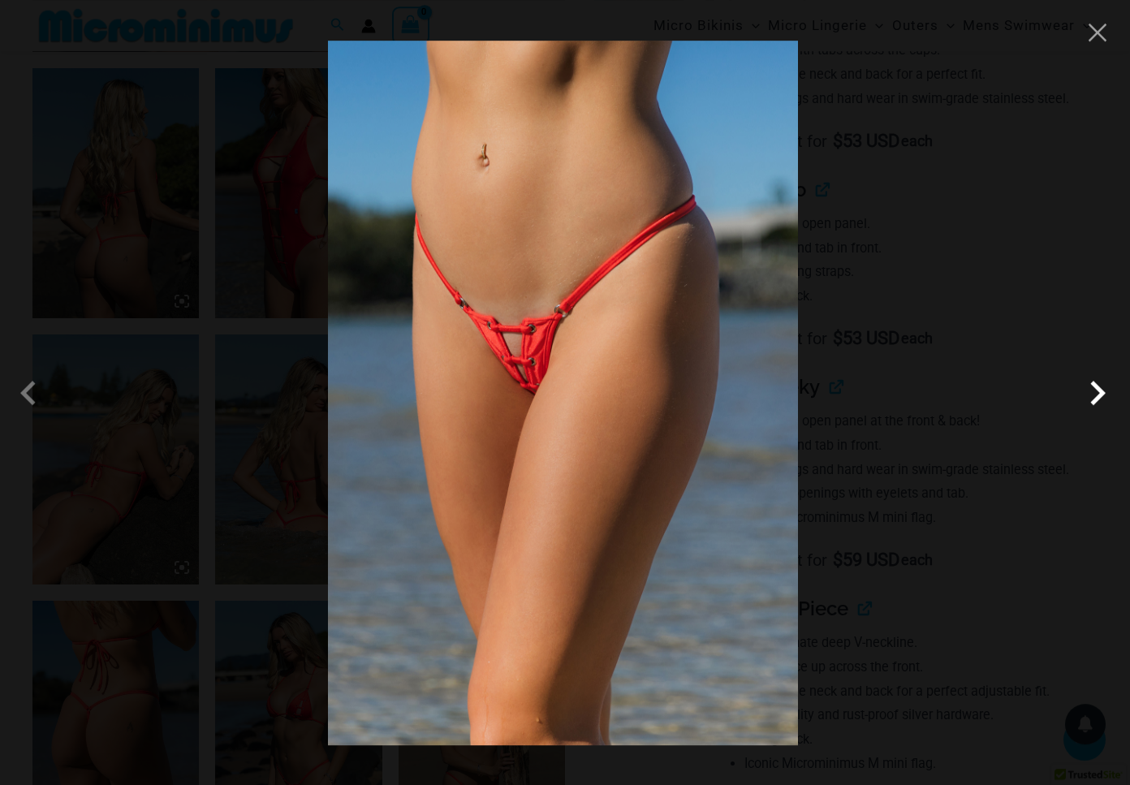
click at [1104, 392] on span at bounding box center [1097, 393] width 49 height 49
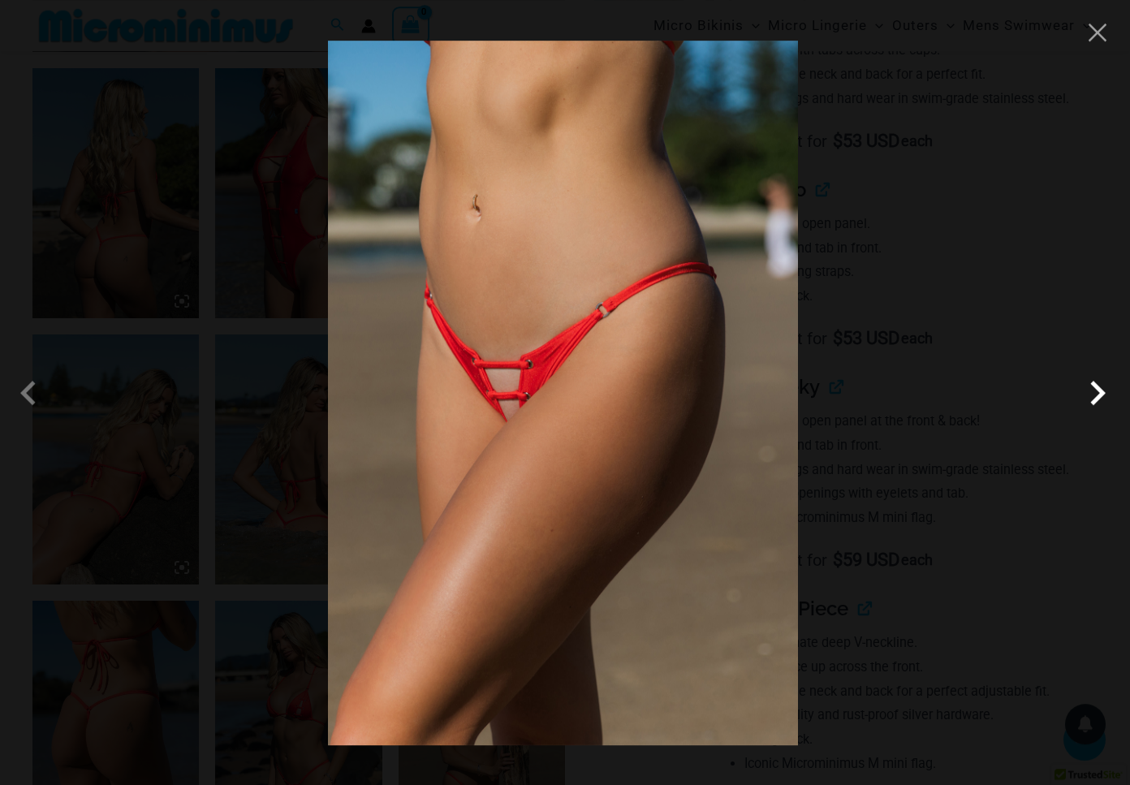
click at [1104, 392] on span at bounding box center [1097, 393] width 49 height 49
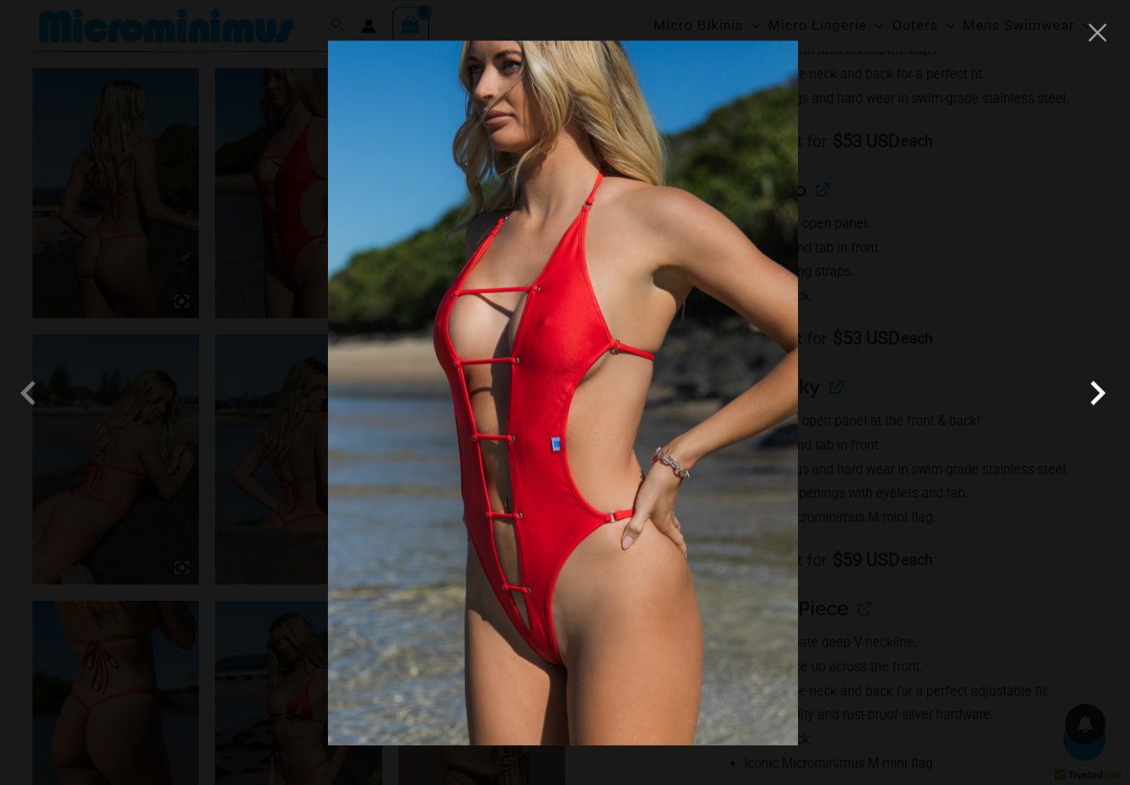
click at [1104, 392] on span at bounding box center [1097, 393] width 49 height 49
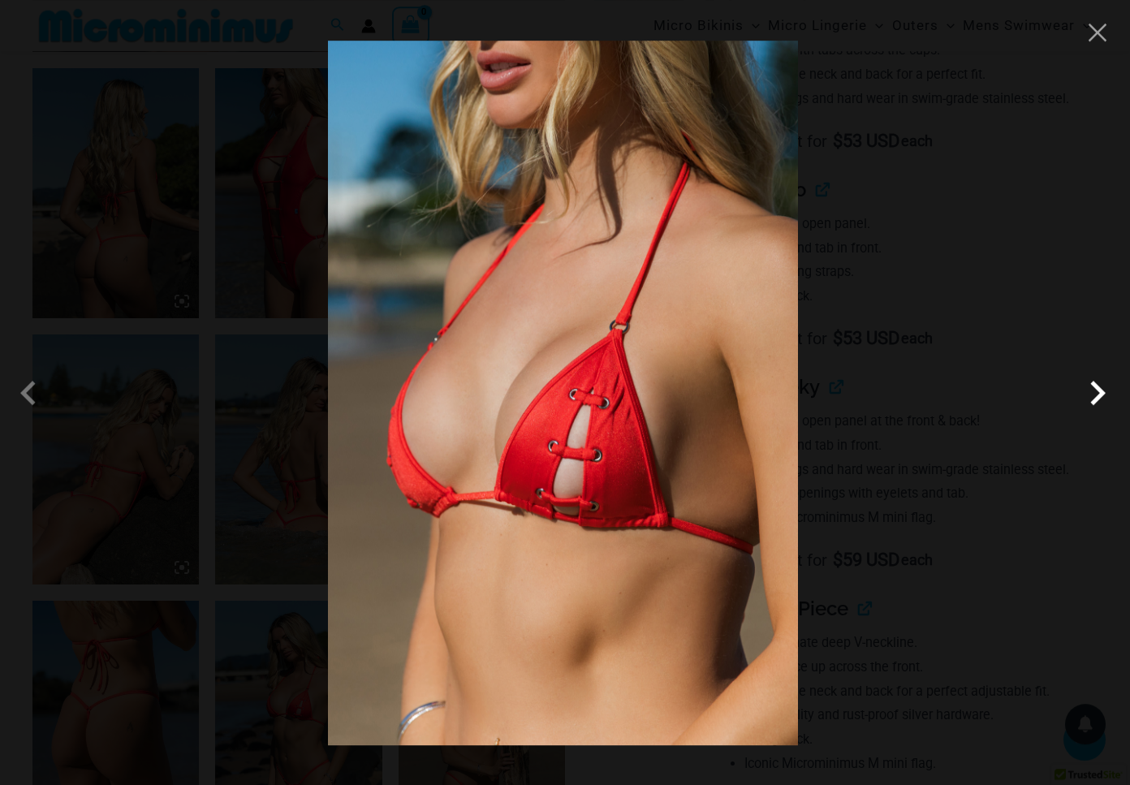
click at [1104, 392] on span at bounding box center [1097, 393] width 49 height 49
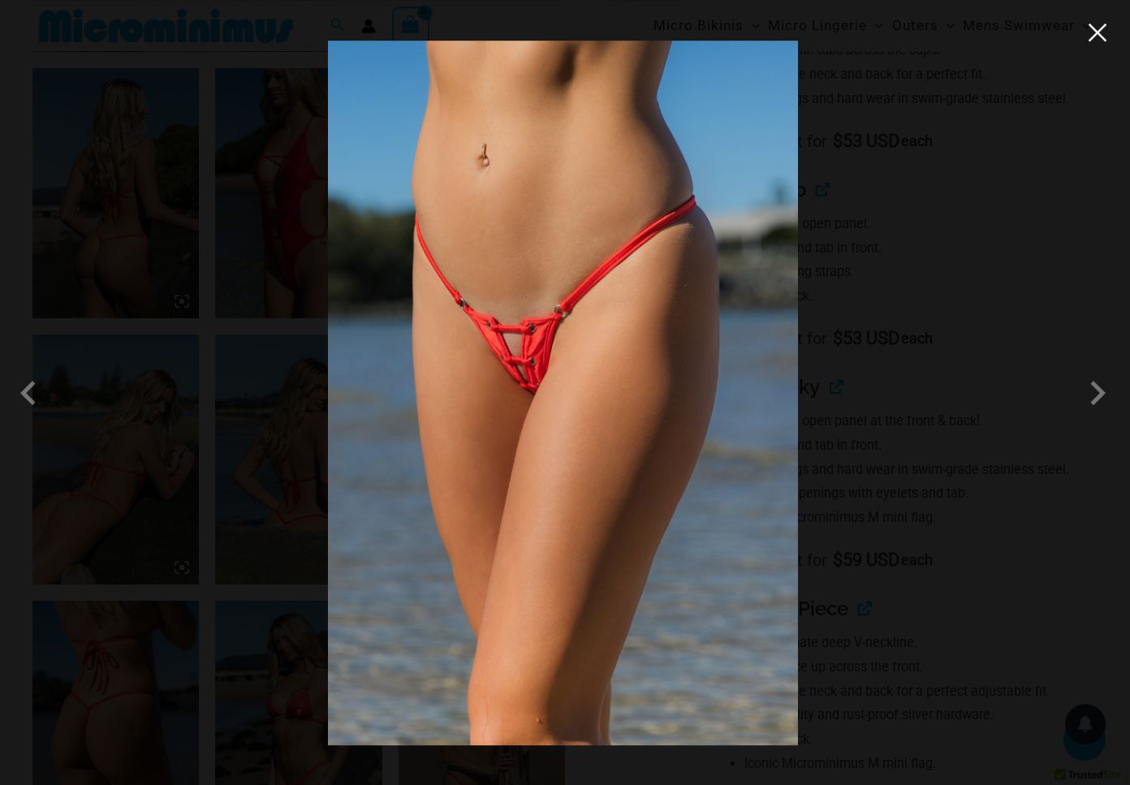
click at [1099, 34] on button "Close" at bounding box center [1098, 32] width 24 height 24
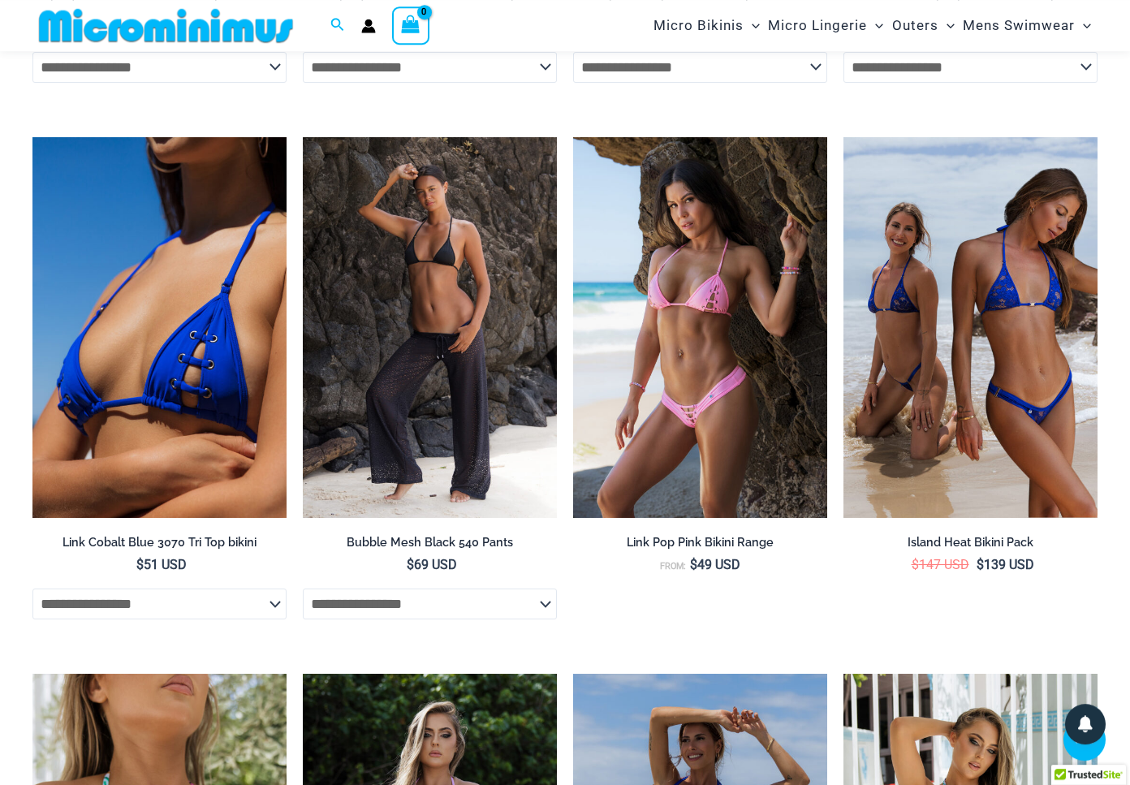
scroll to position [5019, 0]
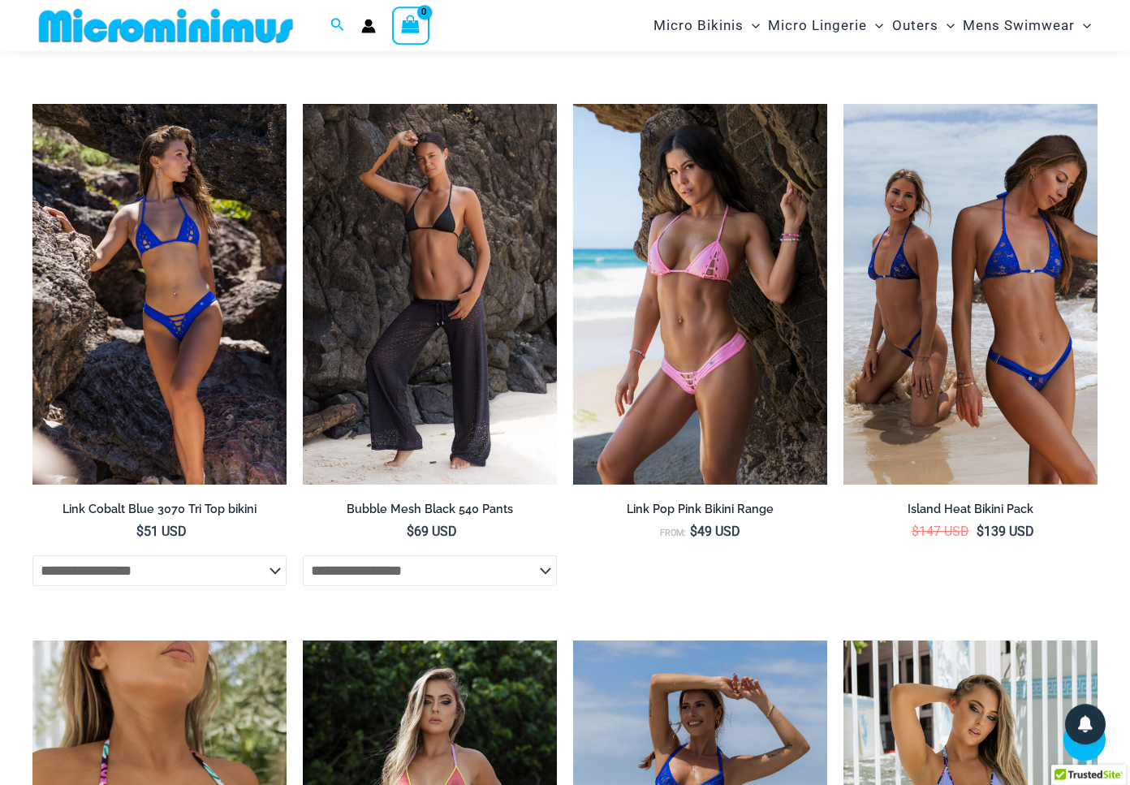
click at [205, 296] on img at bounding box center [159, 295] width 254 height 382
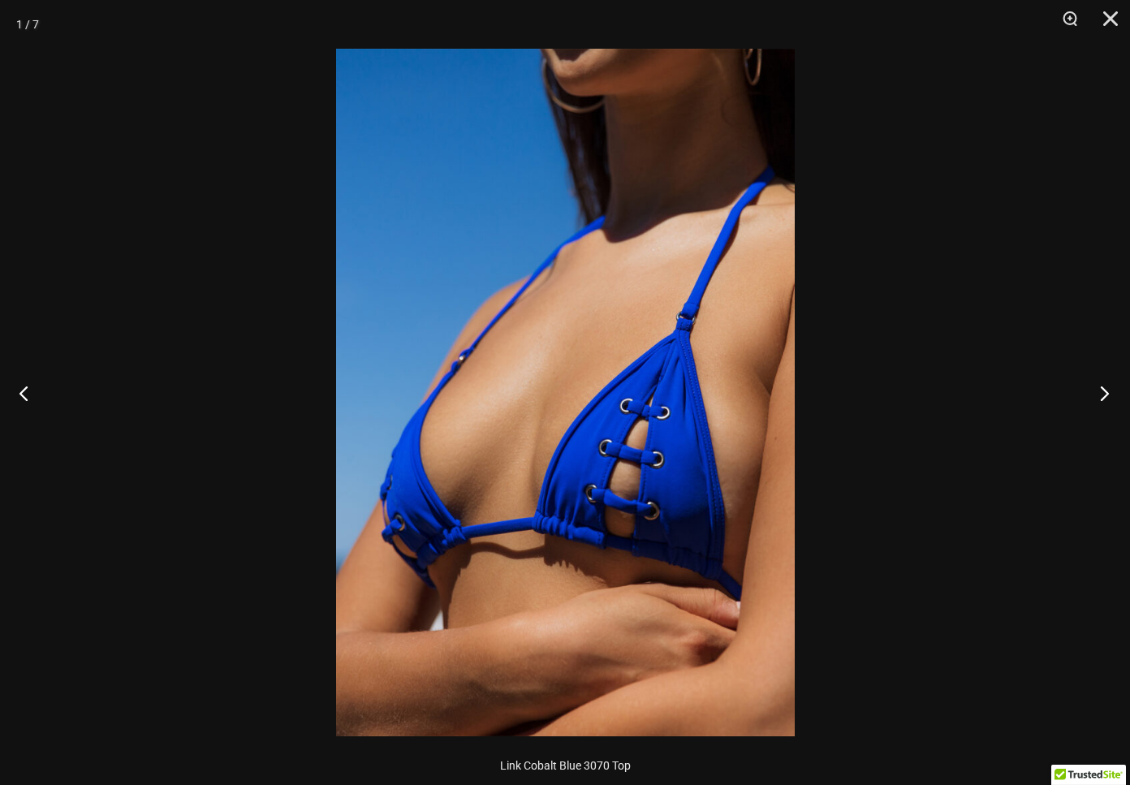
click at [1104, 395] on button "Next" at bounding box center [1099, 392] width 61 height 81
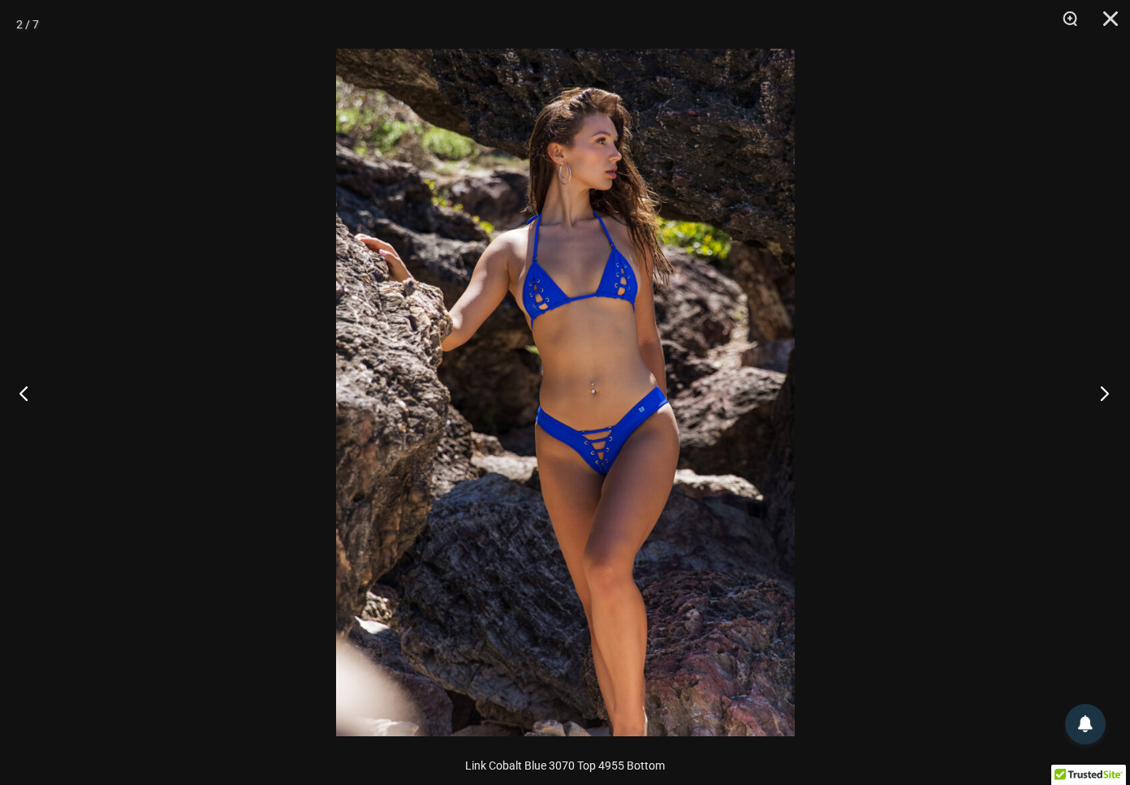
click at [1105, 395] on button "Next" at bounding box center [1099, 392] width 61 height 81
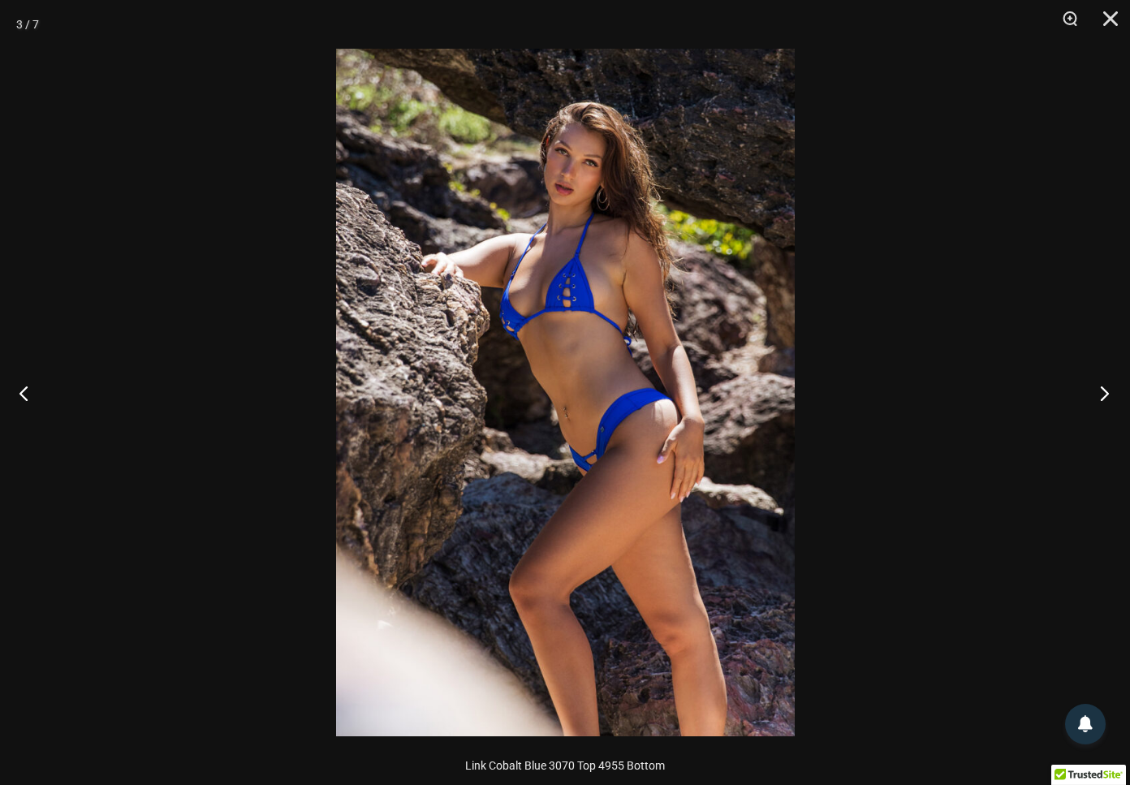
click at [1105, 395] on button "Next" at bounding box center [1099, 392] width 61 height 81
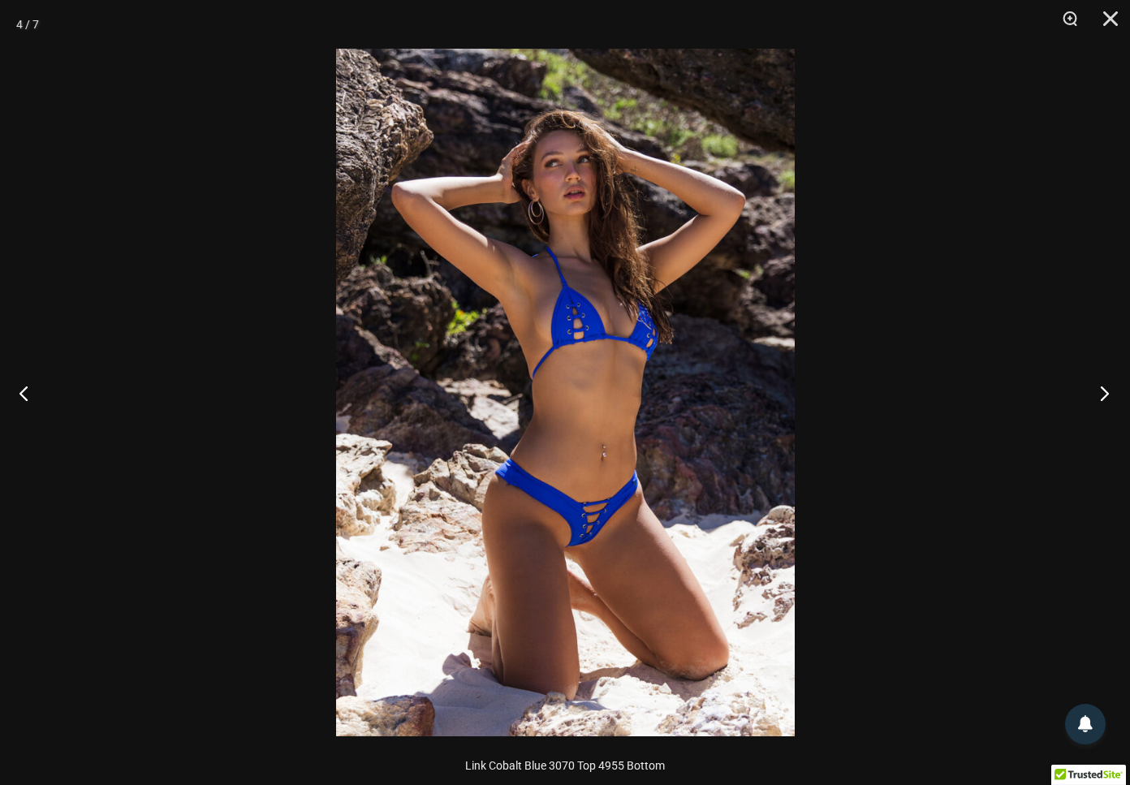
click at [1104, 395] on button "Next" at bounding box center [1099, 392] width 61 height 81
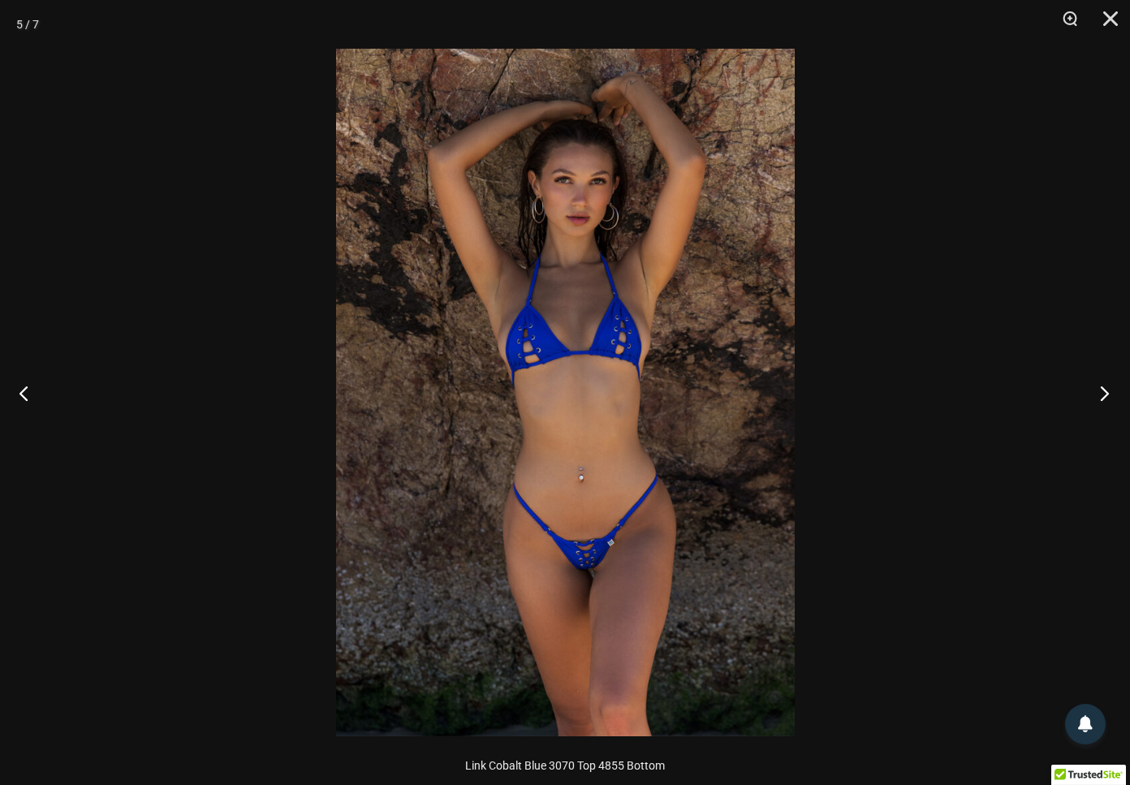
click at [1104, 395] on button "Next" at bounding box center [1099, 392] width 61 height 81
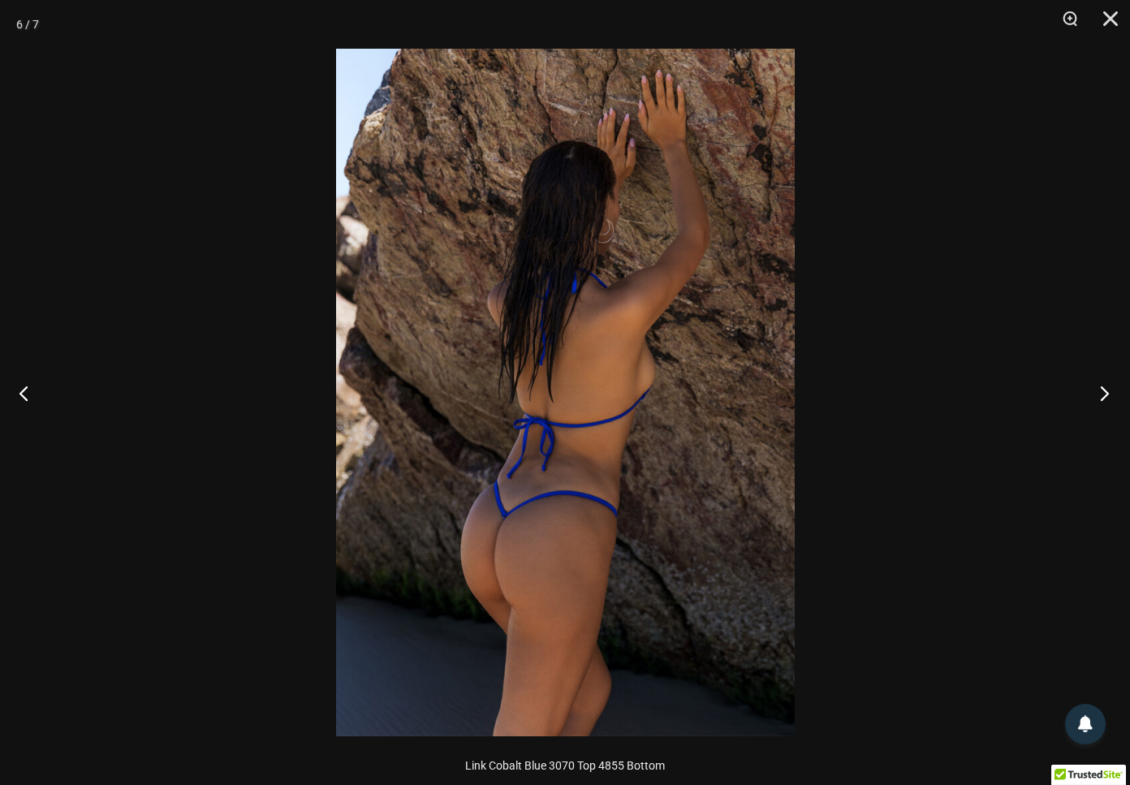
click at [1104, 395] on button "Next" at bounding box center [1099, 392] width 61 height 81
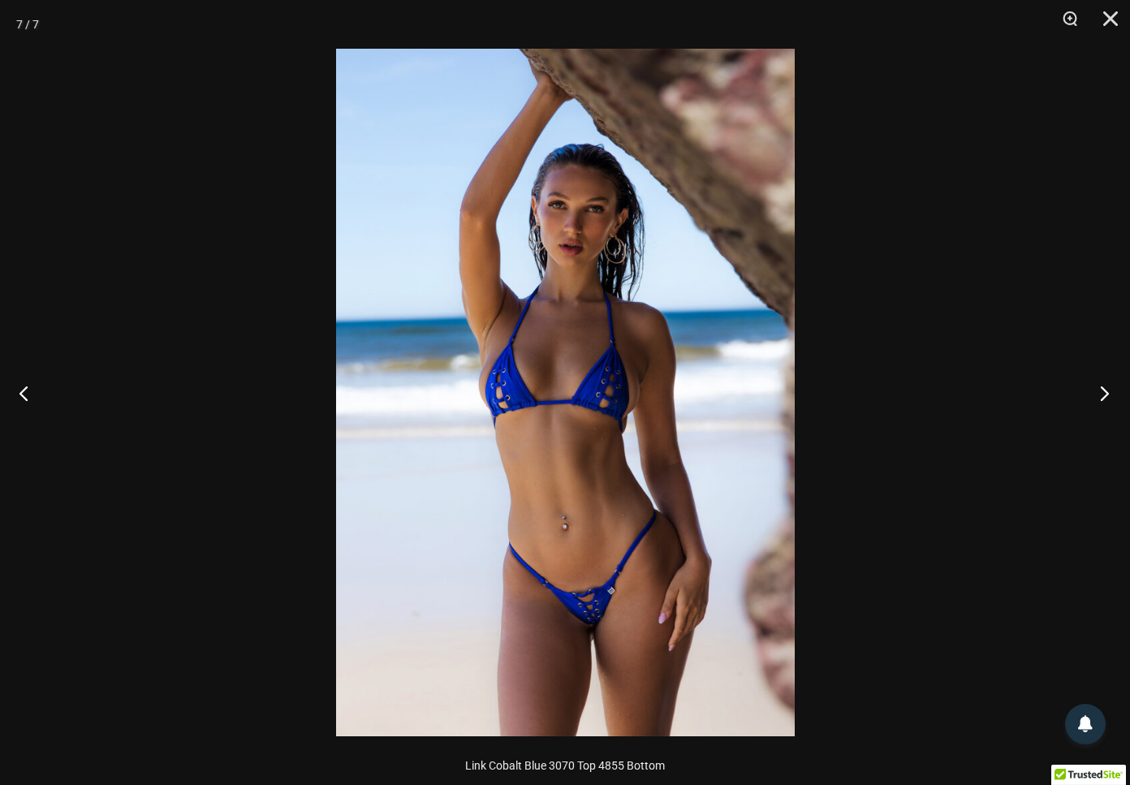
click at [1104, 395] on button "Next" at bounding box center [1099, 392] width 61 height 81
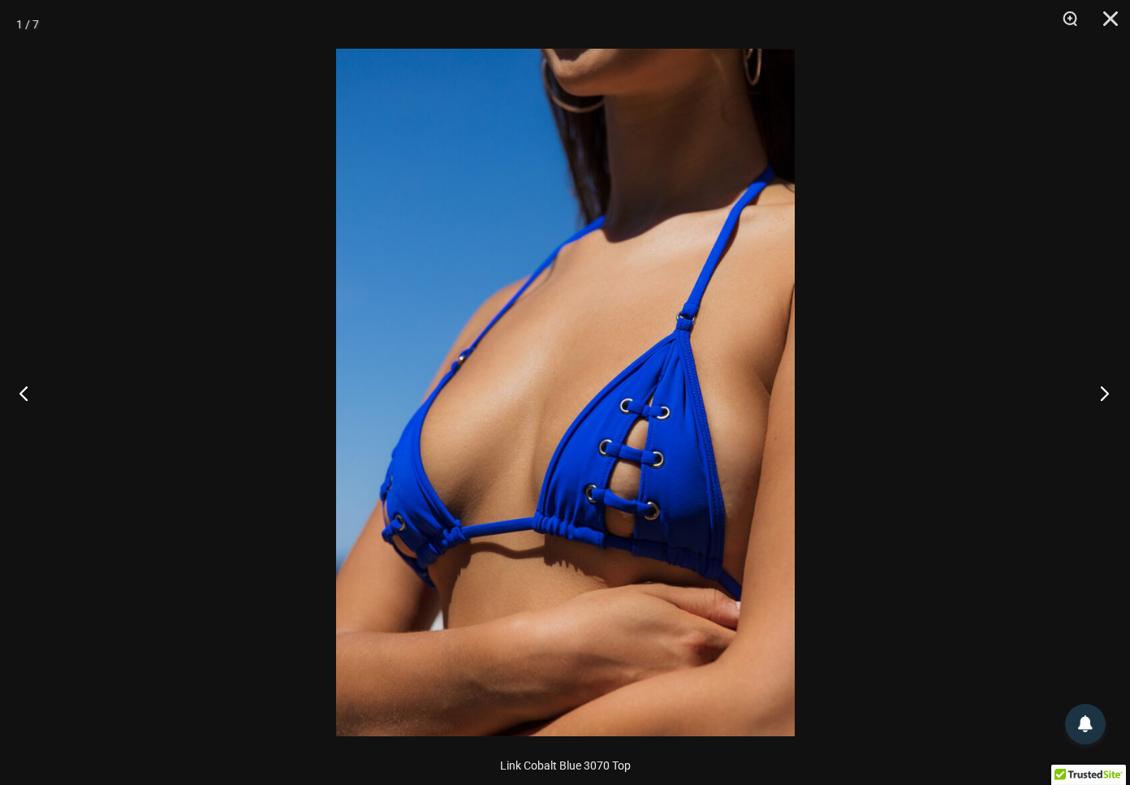
click at [1104, 395] on button "Next" at bounding box center [1099, 392] width 61 height 81
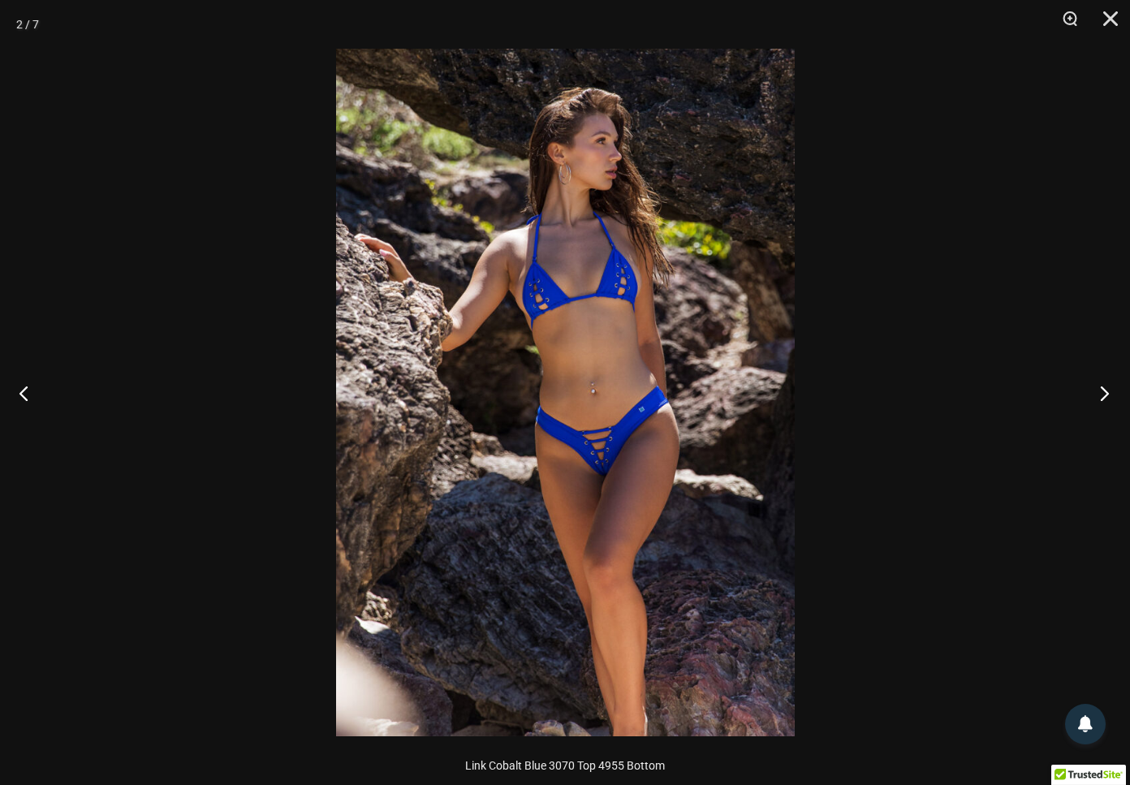
click at [1104, 395] on button "Next" at bounding box center [1099, 392] width 61 height 81
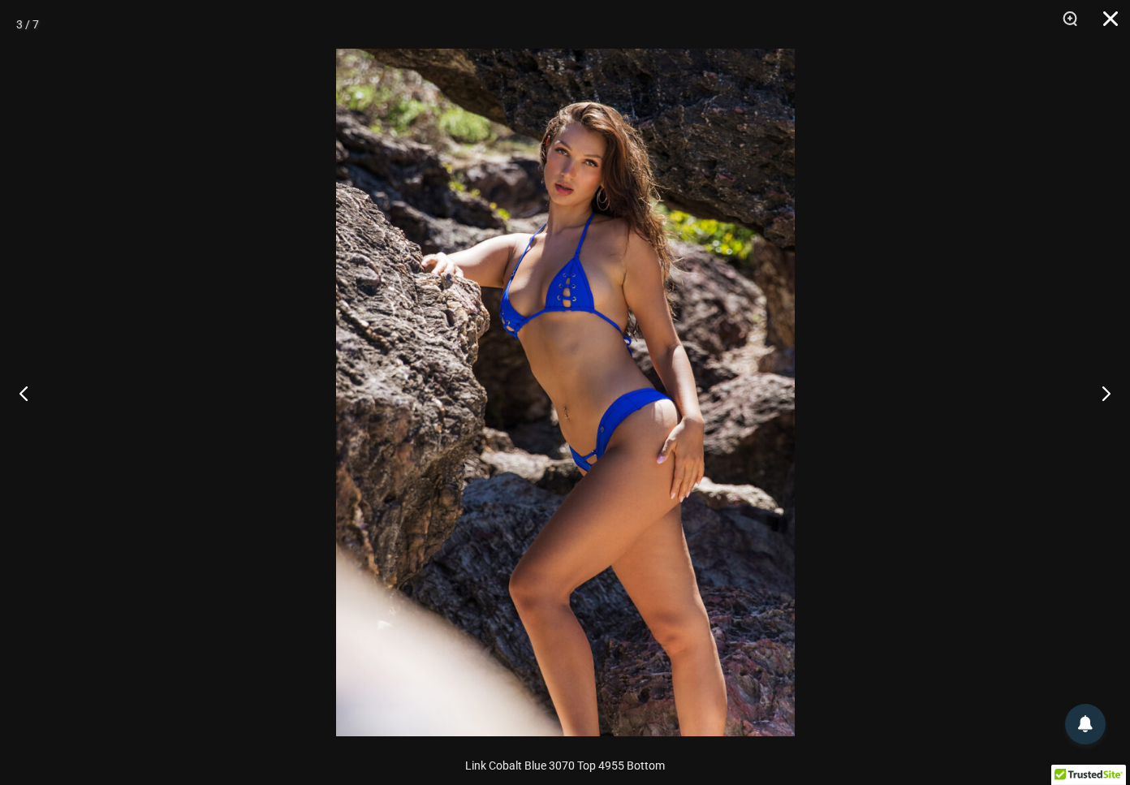
click at [1101, 18] on button "Close" at bounding box center [1105, 24] width 41 height 49
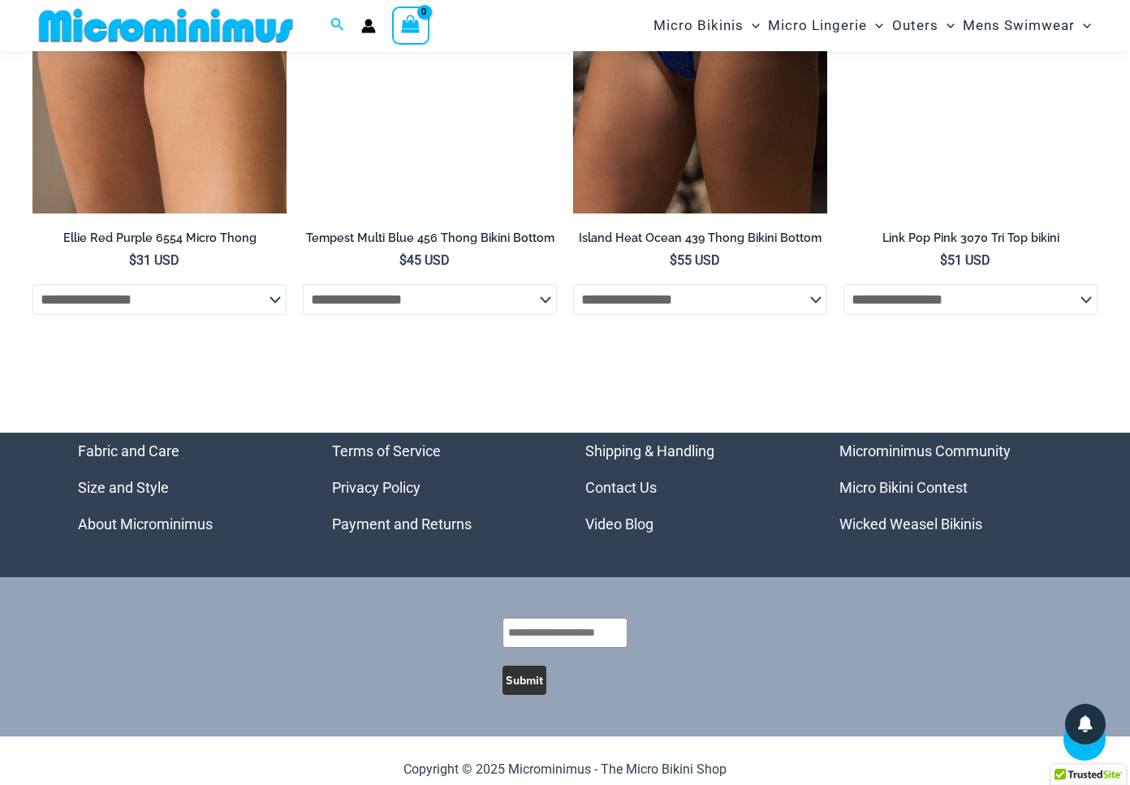
scroll to position [5417, 0]
